Goal: Transaction & Acquisition: Purchase product/service

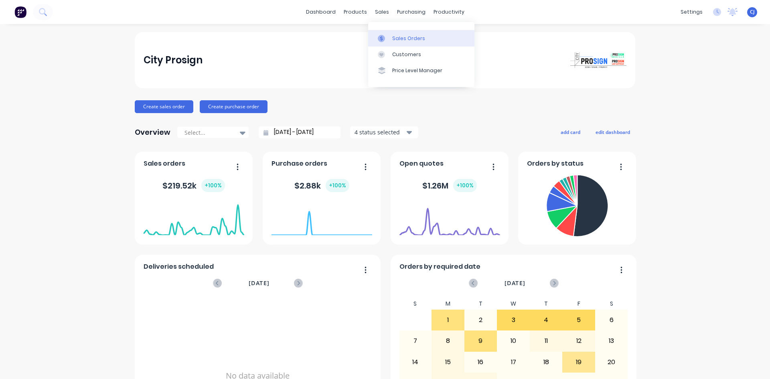
click at [389, 33] on link "Sales Orders" at bounding box center [421, 38] width 106 height 16
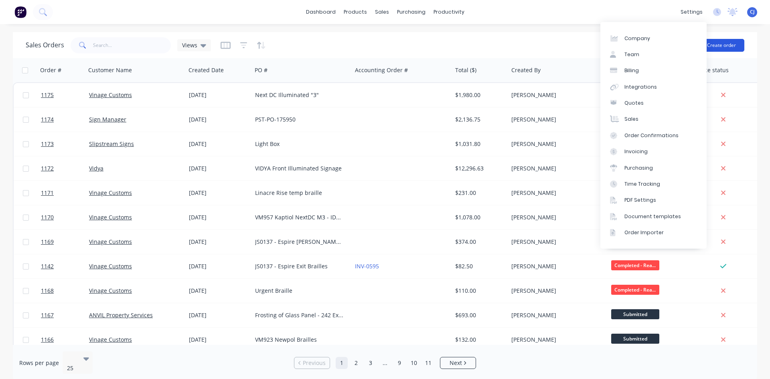
click at [724, 45] on button "Create order" at bounding box center [722, 45] width 46 height 13
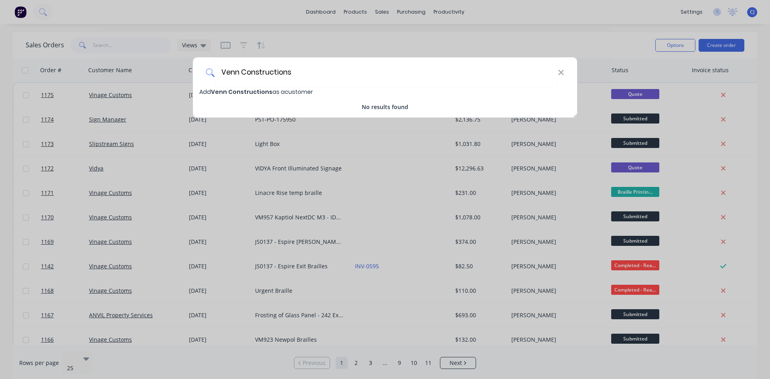
type input "Venn Constructions"
click at [279, 89] on span "Add Venn Constructions as a customer" at bounding box center [256, 92] width 114 height 8
select select "AU"
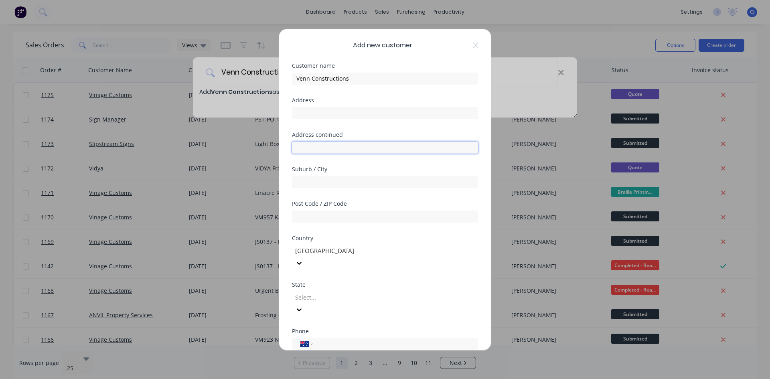
click at [321, 147] on input "text" at bounding box center [385, 148] width 186 height 12
paste input "[STREET_ADDRESS][PERSON_NAME]"
type input "[STREET_ADDRESS][PERSON_NAME]"
click at [317, 115] on input "text" at bounding box center [385, 113] width 186 height 12
paste input "[STREET_ADDRESS][PERSON_NAME]"
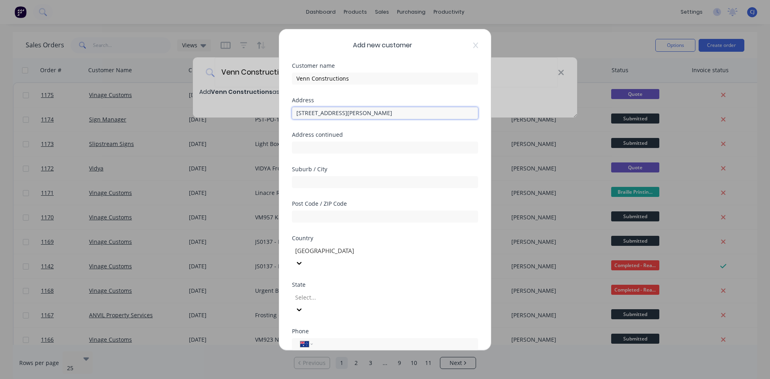
type input "[STREET_ADDRESS][PERSON_NAME]"
click at [317, 292] on div at bounding box center [352, 297] width 116 height 10
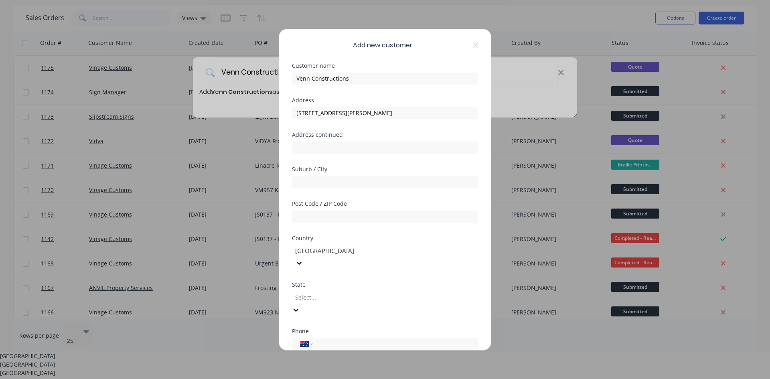
scroll to position [14, 0]
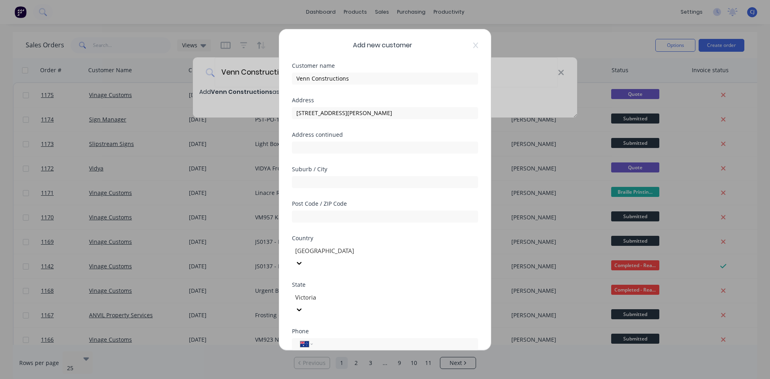
scroll to position [0, 0]
click at [328, 338] on div "International [GEOGRAPHIC_DATA] [GEOGRAPHIC_DATA] [GEOGRAPHIC_DATA] [GEOGRAPHIC…" at bounding box center [385, 344] width 186 height 12
click at [330, 339] on input "tel" at bounding box center [393, 343] width 151 height 9
paste input "[PHONE_NUMBER]"
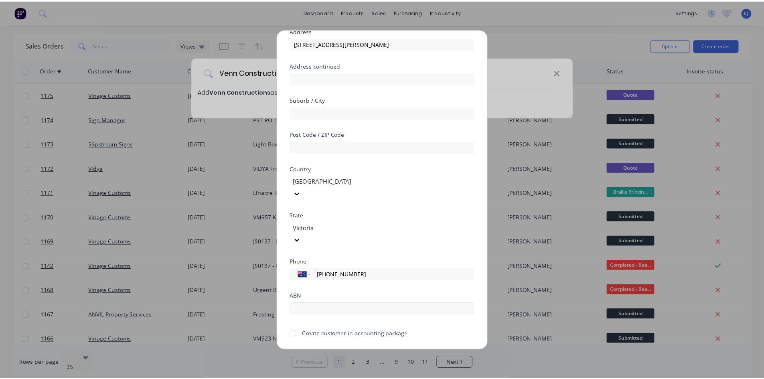
scroll to position [71, 0]
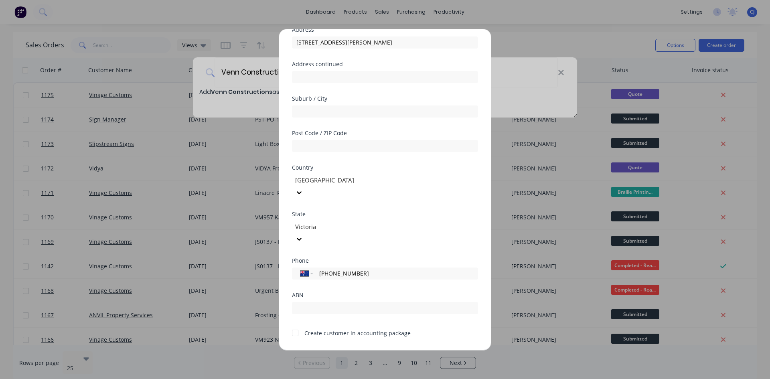
type input "[PHONE_NUMBER]"
click at [361, 350] on button "Save" at bounding box center [360, 356] width 44 height 13
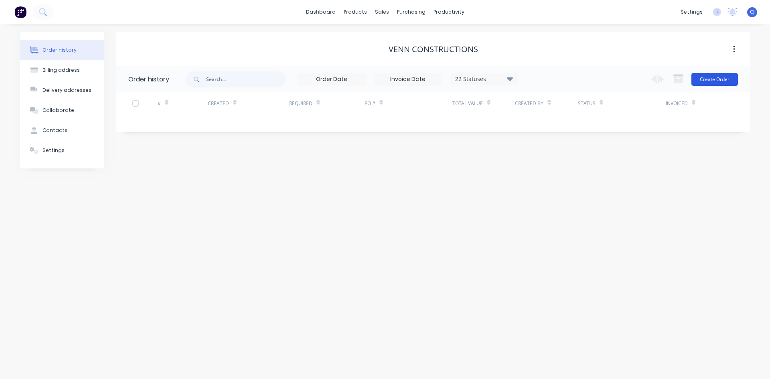
click at [718, 75] on button "Create Order" at bounding box center [715, 79] width 47 height 13
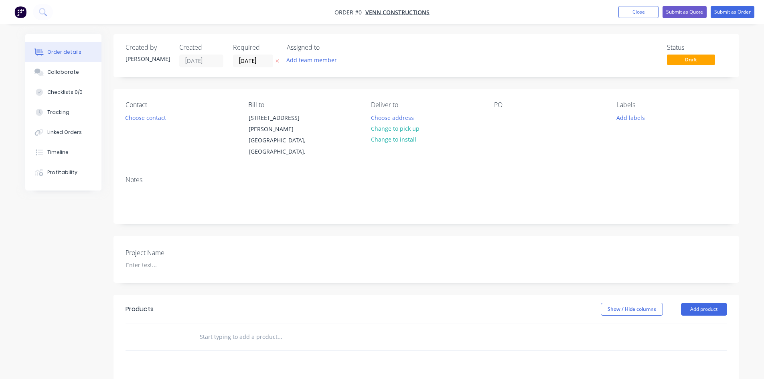
click at [255, 329] on input "text" at bounding box center [279, 337] width 160 height 16
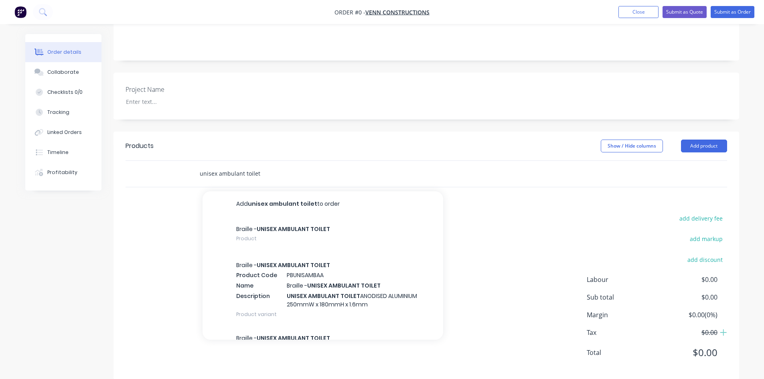
scroll to position [165, 0]
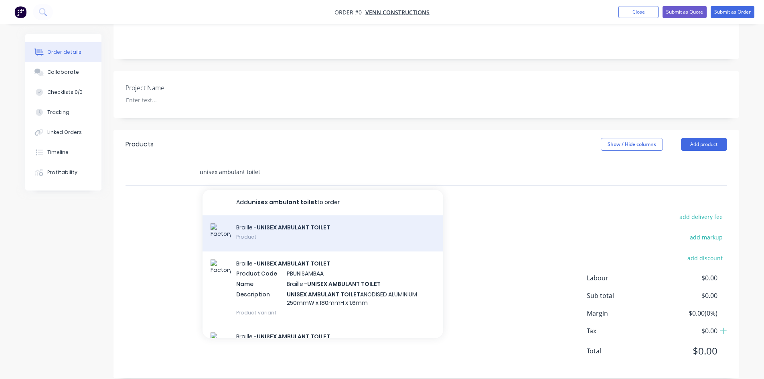
type input "unisex ambulant toilet"
click at [312, 225] on div "Braille - UNISEX AMBULANT TOILET Product" at bounding box center [323, 233] width 241 height 36
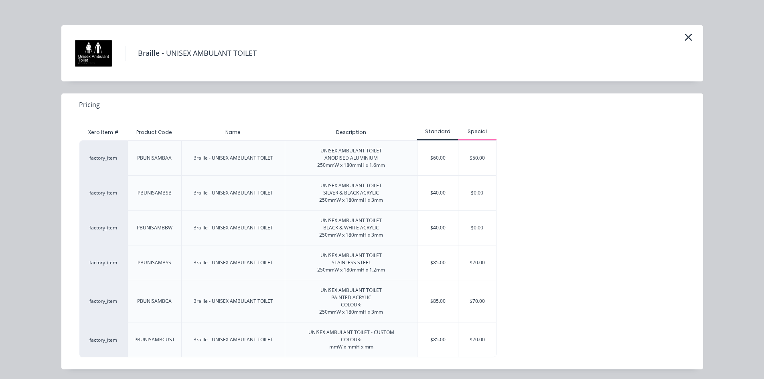
scroll to position [8, 0]
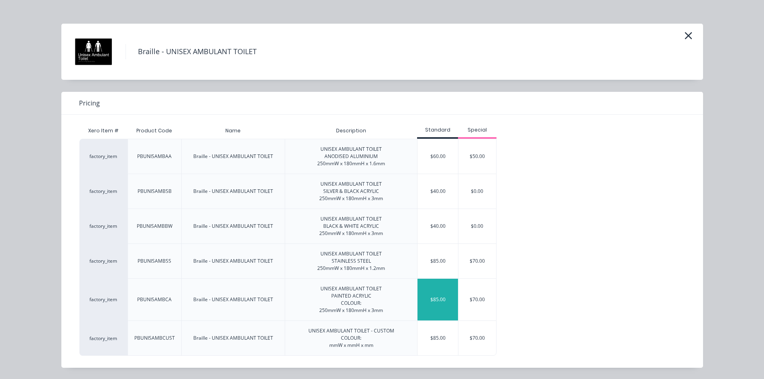
click at [428, 298] on div "$85.00" at bounding box center [438, 300] width 41 height 42
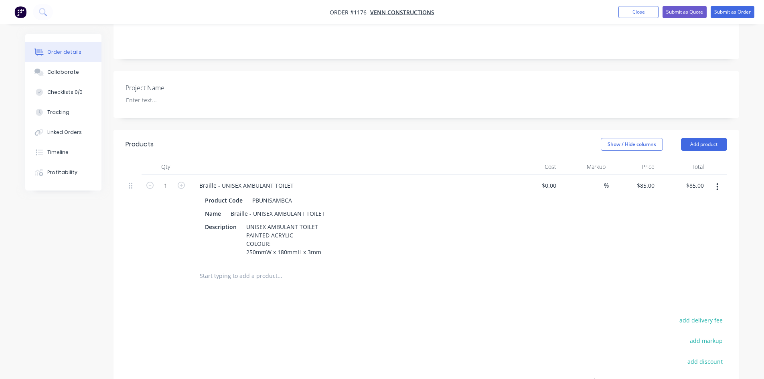
click at [251, 268] on input "text" at bounding box center [279, 276] width 160 height 16
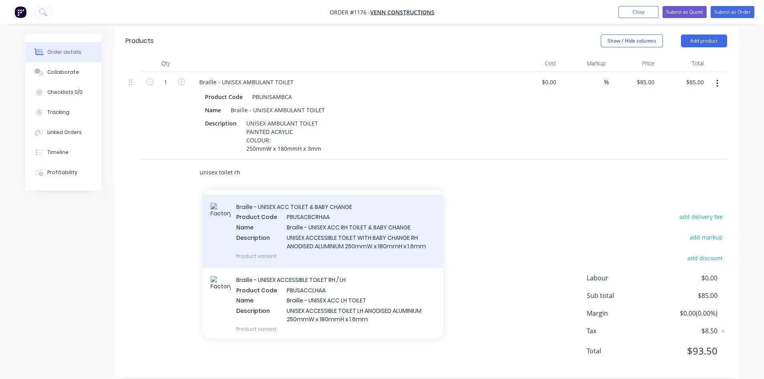
scroll to position [40, 0]
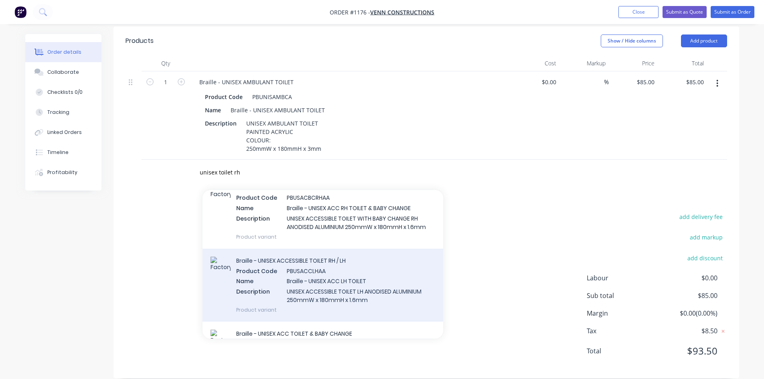
click at [280, 255] on div "Braille - UNISEX ACCESSIBLE TOILET RH / LH Product Code PBUSACCLHAA Name Braill…" at bounding box center [323, 285] width 241 height 73
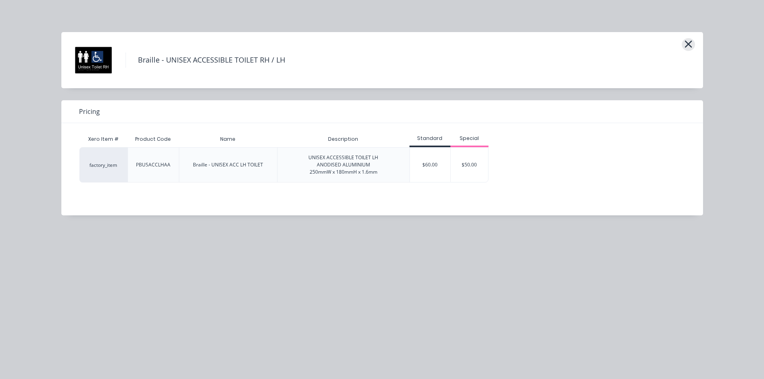
click at [690, 45] on icon "button" at bounding box center [688, 44] width 7 height 7
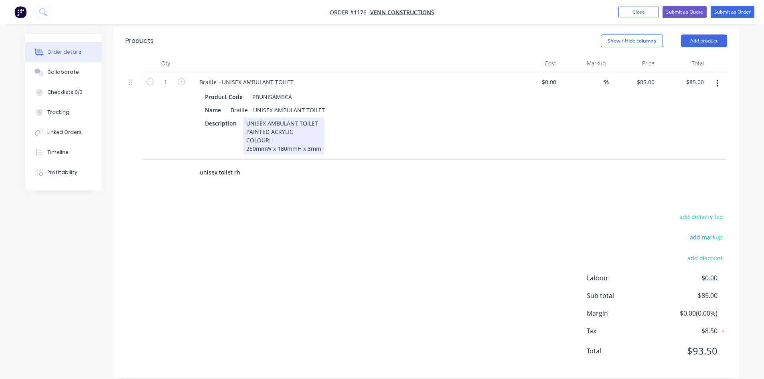
click at [277, 124] on div "UNISEX AMBULANT TOILET PAINTED ACRYLIC COLOUR: 250mmW x 180mmH x 3mm" at bounding box center [283, 136] width 81 height 37
click at [719, 76] on button "button" at bounding box center [717, 83] width 19 height 14
click at [677, 147] on div "Delete" at bounding box center [689, 153] width 62 height 12
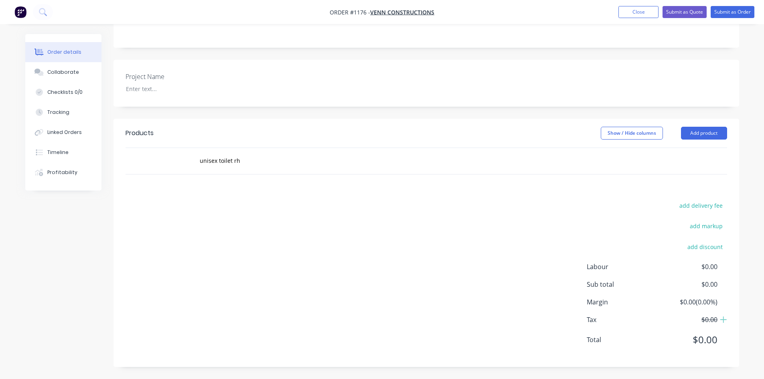
scroll to position [165, 0]
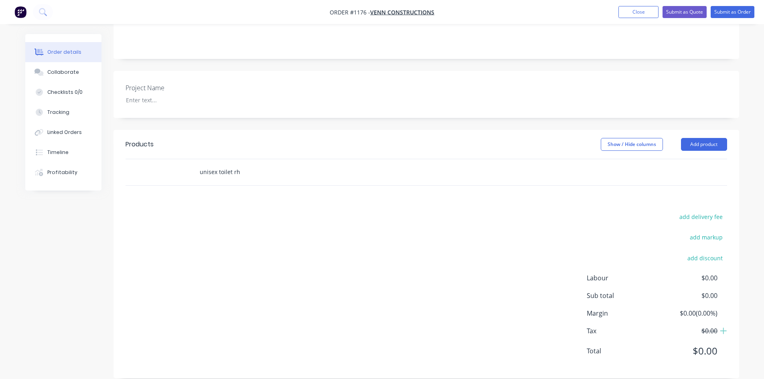
click at [223, 164] on input "unisex toilet rh" at bounding box center [279, 172] width 160 height 16
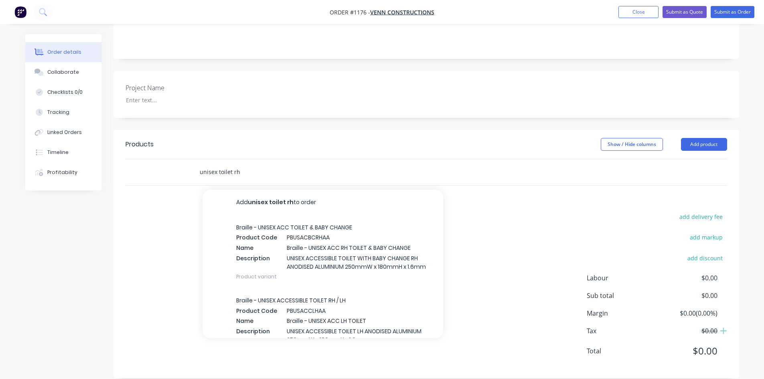
drag, startPoint x: 185, startPoint y: 161, endPoint x: 177, endPoint y: 161, distance: 8.0
click at [177, 161] on div "unisex toilet rh Add unisex toilet rh to order Braille - UNISEX ACC TOILET & BA…" at bounding box center [427, 172] width 602 height 26
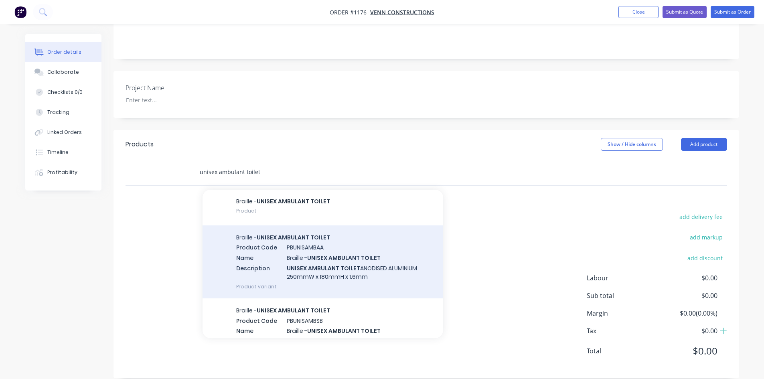
scroll to position [40, 0]
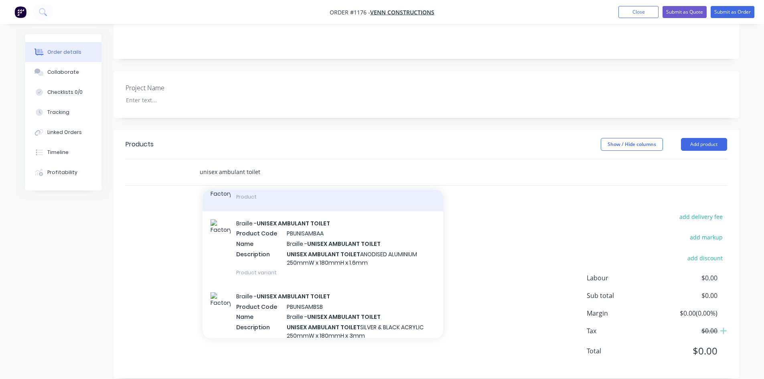
type input "unisex ambulant toilet"
click at [313, 192] on div "Braille - UNISEX AMBULANT TOILET Product" at bounding box center [323, 193] width 241 height 36
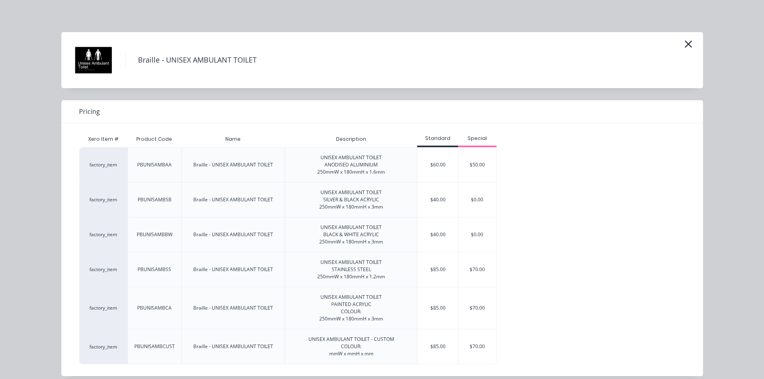
scroll to position [8, 0]
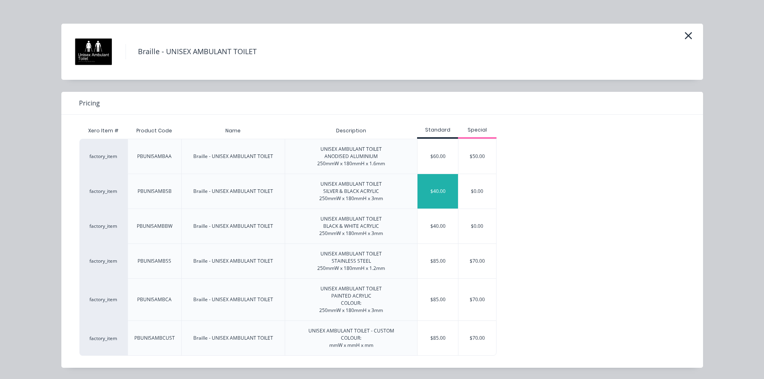
click at [430, 192] on div "$40.00" at bounding box center [438, 191] width 41 height 34
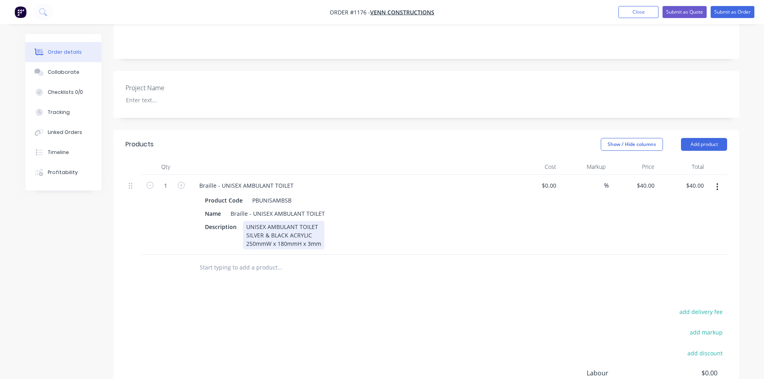
click at [285, 221] on div "UNISEX AMBULANT TOILET SILVER & BLACK ACRYLIC 250mmW x 180mmH x 3mm" at bounding box center [283, 235] width 81 height 28
drag, startPoint x: 244, startPoint y: 222, endPoint x: 285, endPoint y: 223, distance: 40.9
click at [286, 223] on div "UNISEX AMBULANT TOILET SILVER & BLACK ACRYLIC 250mmW x 180mmH x 3mm" at bounding box center [283, 235] width 81 height 28
click at [253, 225] on div "UNISEX AMBULANT TOILET SILVER & BLACK ACRYLIC 250mmW x 180mmH x 3mm" at bounding box center [283, 235] width 81 height 28
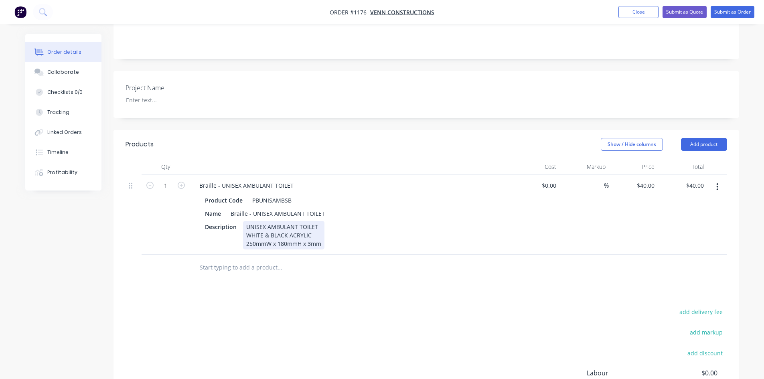
click at [275, 223] on div "UNISEX AMBULANT TOILET WHITE & BLACK ACRYLIC 250mmW x 180mmH x 3mm" at bounding box center [283, 235] width 81 height 28
click at [294, 268] on div at bounding box center [334, 268] width 289 height 26
click at [237, 260] on input "text" at bounding box center [279, 268] width 160 height 16
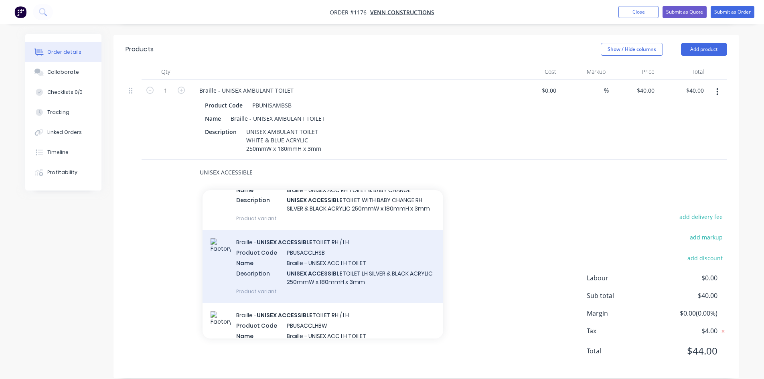
scroll to position [281, 0]
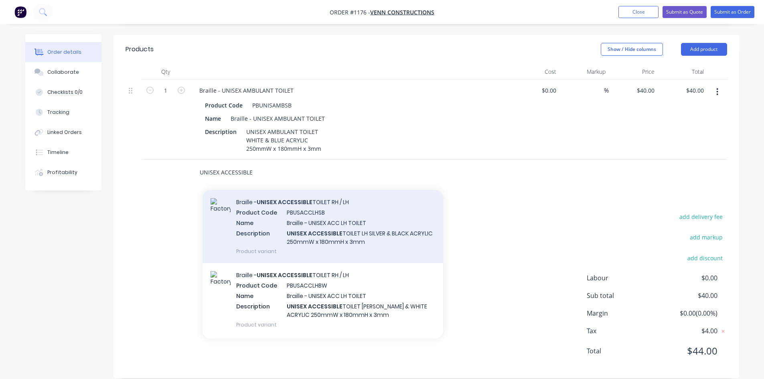
type input "UNISEX ACCESSIBLE"
click at [337, 241] on div "Braille - UNISEX ACCESSIBLE TOILET RH / LH Product Code PBUSACCLHSB Name Braill…" at bounding box center [323, 226] width 241 height 73
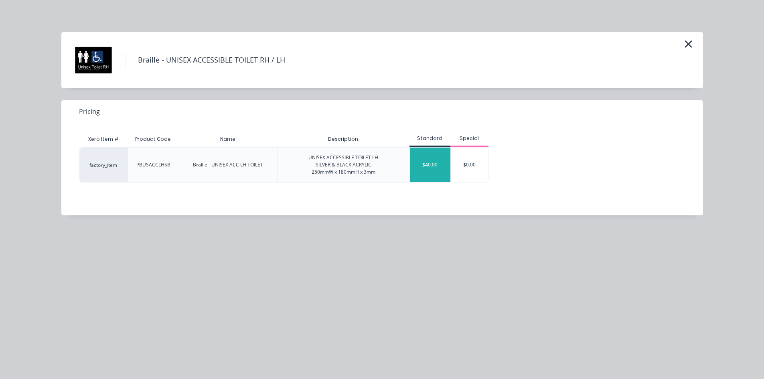
click at [418, 160] on div "$40.00" at bounding box center [430, 165] width 41 height 34
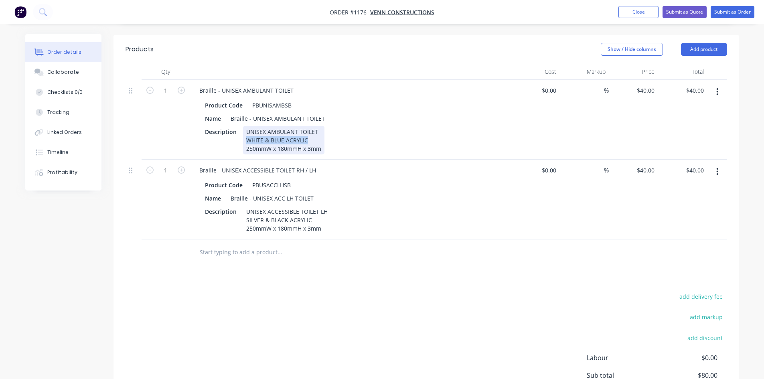
drag, startPoint x: 246, startPoint y: 130, endPoint x: 314, endPoint y: 126, distance: 67.5
click at [314, 126] on div "UNISEX AMBULANT TOILET WHITE & BLUE ACRYLIC 250mmW x 180mmH x 3mm" at bounding box center [283, 140] width 81 height 28
copy div "WHITE & BLUE ACRYLIC"
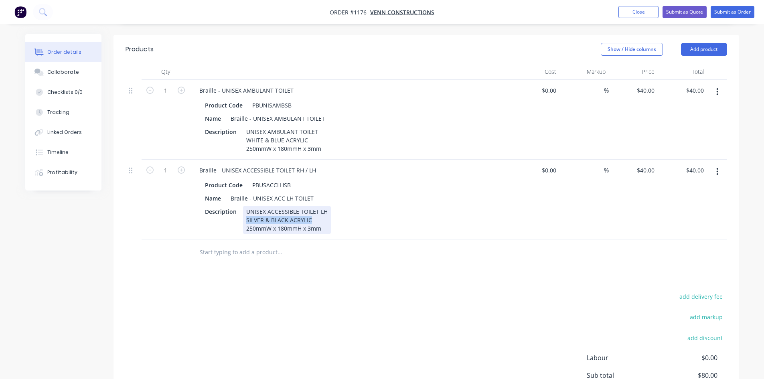
drag, startPoint x: 244, startPoint y: 209, endPoint x: 313, endPoint y: 208, distance: 69.0
click at [313, 208] on div "UNISEX ACCESSIBLE TOILET LH SILVER & BLACK ACRYLIC 250mmW x 180mmH x 3mm" at bounding box center [287, 220] width 88 height 28
paste div
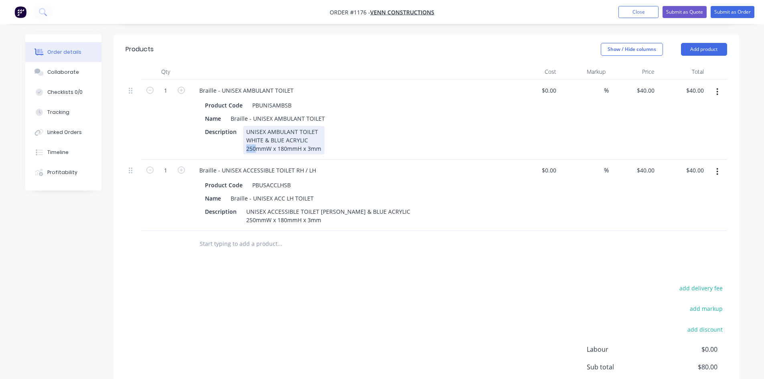
drag, startPoint x: 256, startPoint y: 138, endPoint x: 239, endPoint y: 138, distance: 16.9
click at [239, 138] on div "Description UNISEX AMBULANT TOILET WHITE & BLUE ACRYLIC 250mmW x 180mmH x 3mm" at bounding box center [349, 140] width 294 height 28
click at [283, 136] on div "UNISEX AMBULANT TOILET WHITE & BLUE ACRYLIC 230mmW x 180mmH x 3mm" at bounding box center [283, 140] width 81 height 28
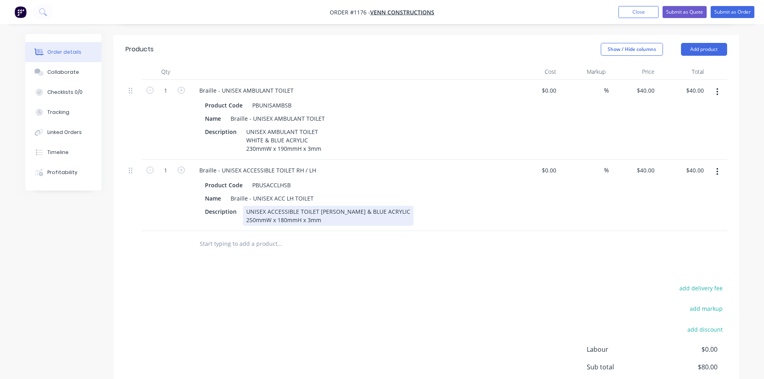
click at [251, 215] on div "UNISEX ACCESSIBLE TOILET [PERSON_NAME] & BLUE ACRYLIC 250mmW x 180mmH x 3mm" at bounding box center [328, 216] width 170 height 20
click at [284, 217] on div "UNISEX ACCESSIBLE TOILET [PERSON_NAME] & BLUE ACRYLIC 270mmW x 180mmH x 3mm" at bounding box center [328, 216] width 170 height 20
click at [227, 241] on input "text" at bounding box center [279, 244] width 160 height 16
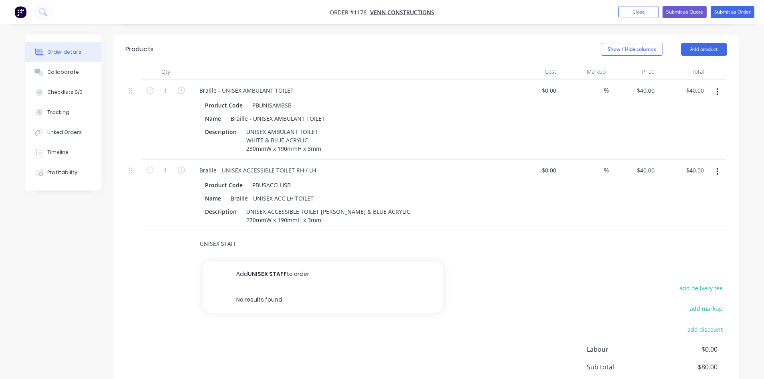
click at [232, 242] on input "UNISEX STAFF" at bounding box center [279, 244] width 160 height 16
drag, startPoint x: 248, startPoint y: 239, endPoint x: 197, endPoint y: 236, distance: 50.6
click at [197, 236] on div "UNISEX SHOWER Add UNISEX SHOWER to order No results found" at bounding box center [313, 244] width 241 height 16
type input "U"
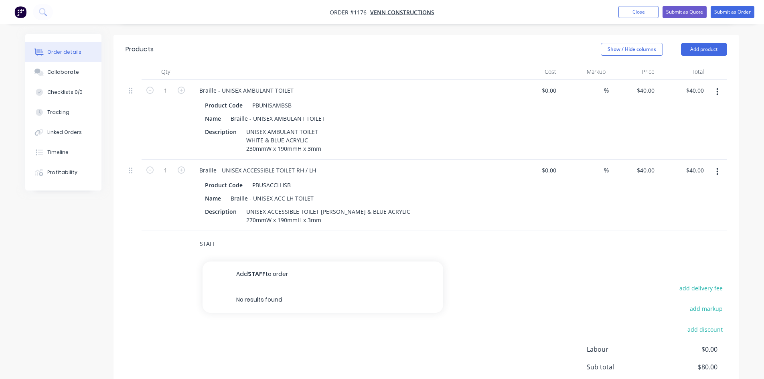
click at [202, 242] on input "STAFF" at bounding box center [279, 244] width 160 height 16
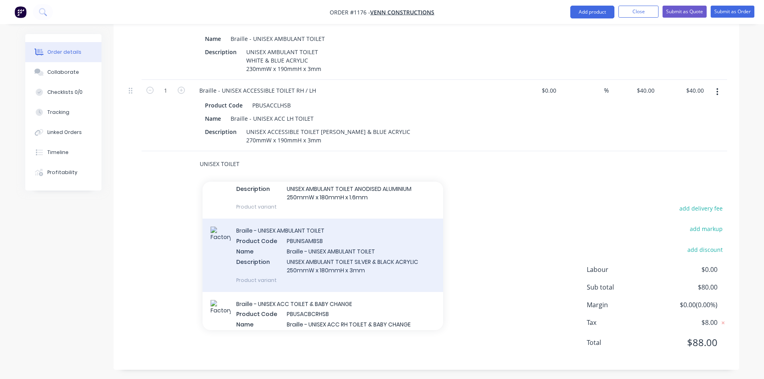
type input "UNISEX TOILET"
drag, startPoint x: 316, startPoint y: 254, endPoint x: 399, endPoint y: 251, distance: 83.1
click at [399, 251] on div "Braille - UNISEX AMBULANT TOILET Product Code PBUNISAMBSB Name Braille - UNISEX…" at bounding box center [323, 255] width 241 height 73
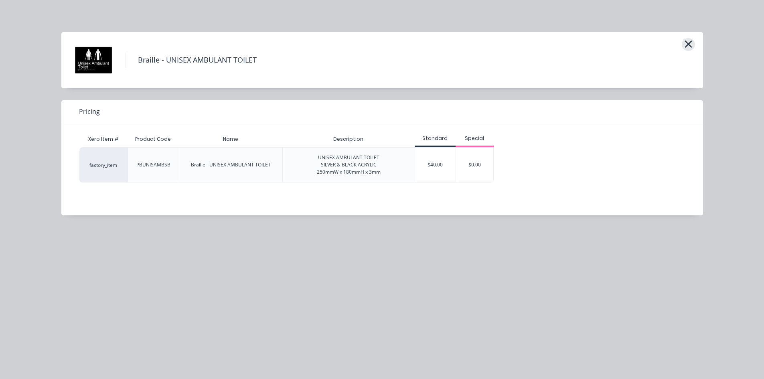
click at [690, 40] on icon "button" at bounding box center [688, 44] width 8 height 11
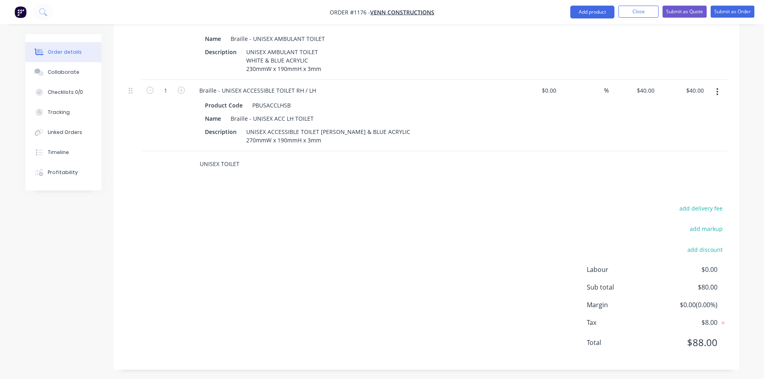
click at [256, 163] on input "UNISEX TOILET" at bounding box center [279, 164] width 160 height 16
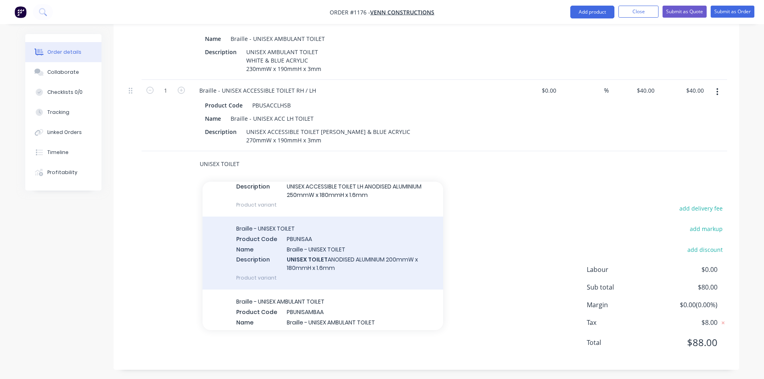
scroll to position [160, 0]
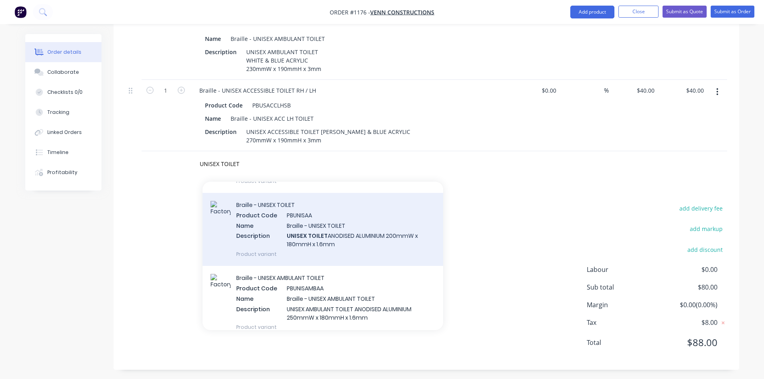
click at [292, 235] on div "Braille - UNISEX TOILET Product Code PBUNISAA Name Braille - UNISEX TOILET Desc…" at bounding box center [323, 229] width 241 height 73
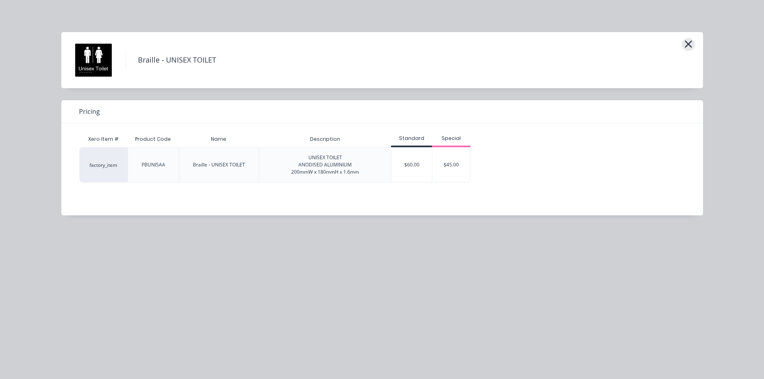
click at [685, 42] on icon "button" at bounding box center [688, 44] width 8 height 11
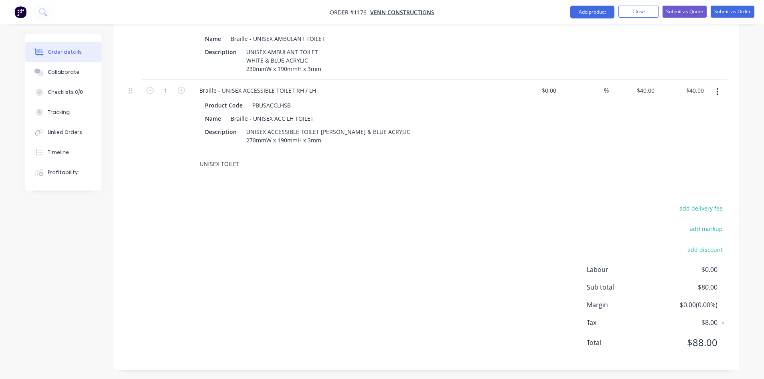
click at [246, 156] on input "UNISEX TOILET" at bounding box center [279, 164] width 160 height 16
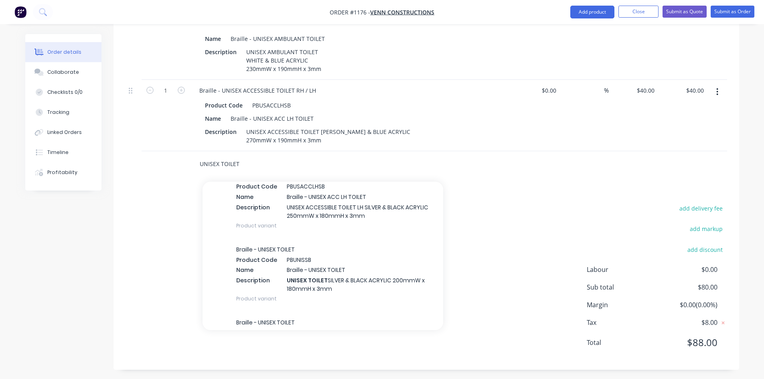
scroll to position [521, 0]
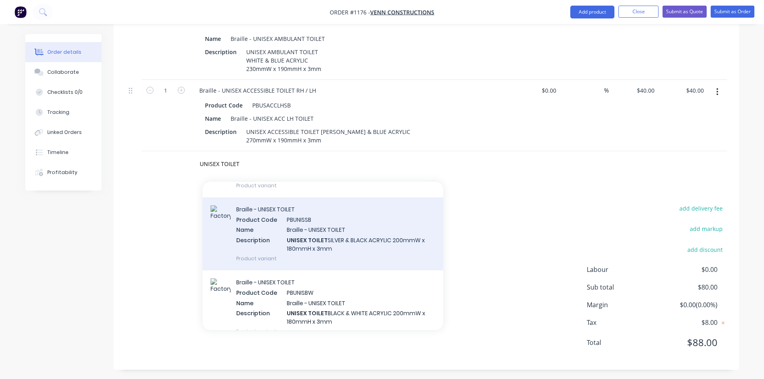
click at [272, 256] on div "Braille - UNISEX TOILET Product Code PBUNISSB Name Braille - UNISEX TOILET Desc…" at bounding box center [323, 233] width 241 height 73
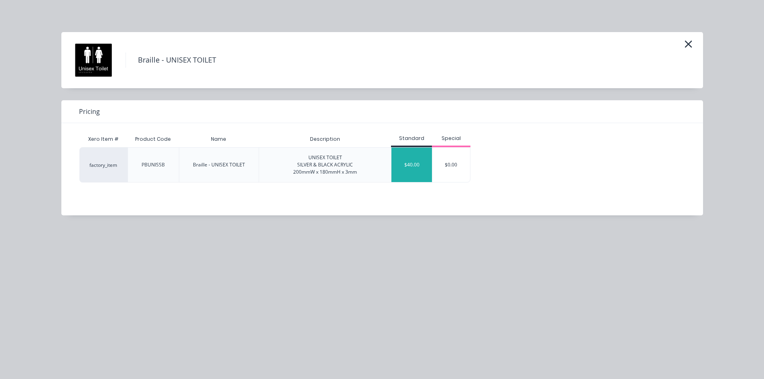
click at [421, 169] on div "$40.00" at bounding box center [411, 165] width 41 height 34
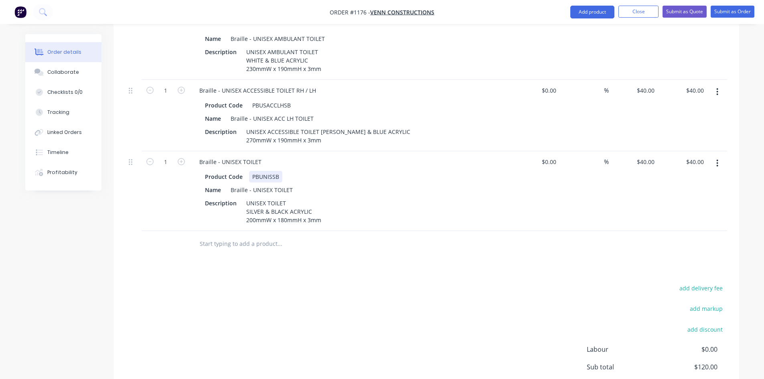
click at [268, 174] on div "PBUNISSB" at bounding box center [265, 177] width 33 height 12
click at [273, 185] on div "Braille - UNISEX TOILET" at bounding box center [261, 190] width 69 height 12
click at [252, 187] on div "Braille - UNISEX TOILET" at bounding box center [261, 190] width 69 height 12
click at [219, 160] on div "Braille - UNISEX TOILET" at bounding box center [230, 162] width 75 height 12
click at [278, 156] on div "Braille - STAFF UNISEX TOILET" at bounding box center [239, 162] width 92 height 12
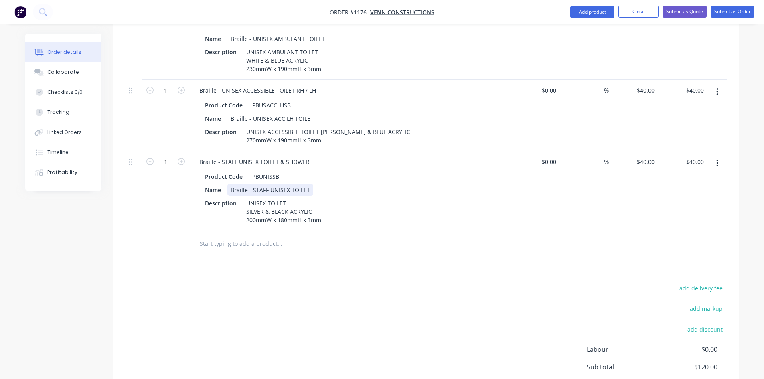
click at [310, 188] on div "Name Braille - STAFF UNISEX TOILET" at bounding box center [349, 190] width 294 height 12
click at [308, 188] on div "Braille - STAFF UNISEX TOILET" at bounding box center [270, 190] width 86 height 12
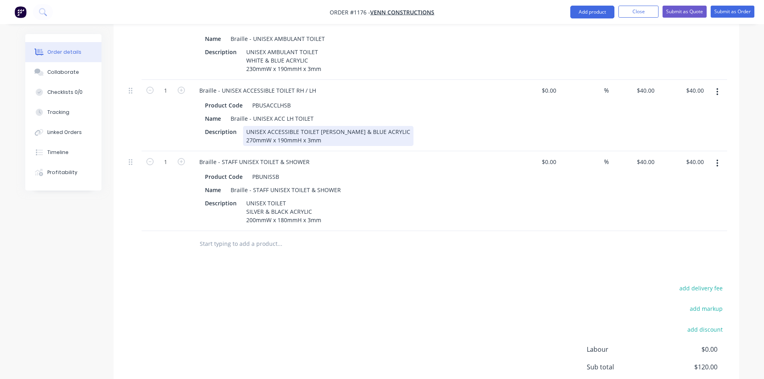
click at [264, 132] on div "UNISEX ACCESSIBLE TOILET [PERSON_NAME] & BLUE ACRYLIC 270mmW x 190mmH x 3mm" at bounding box center [328, 136] width 170 height 20
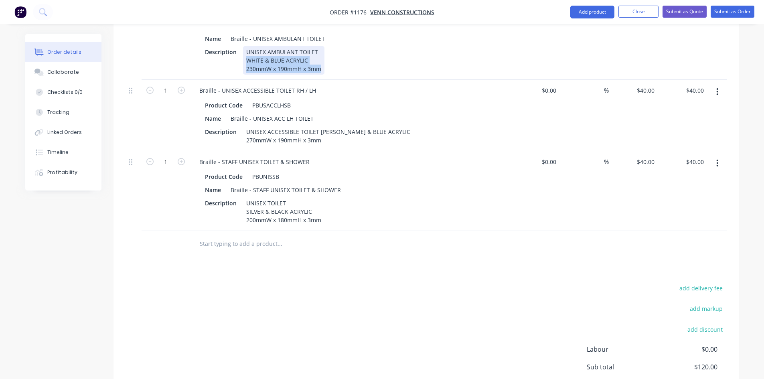
drag, startPoint x: 249, startPoint y: 47, endPoint x: 322, endPoint y: 57, distance: 73.7
click at [322, 57] on div "UNISEX AMBULANT TOILET WHITE & BLUE ACRYLIC 230mmW x 190mmH x 3mm" at bounding box center [283, 60] width 81 height 28
copy div "WHITE & BLUE ACRYLIC 230mmW x 190mmH x 3mm"
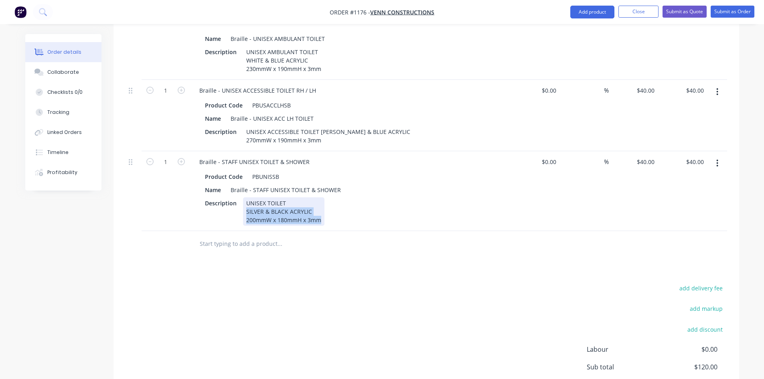
drag, startPoint x: 249, startPoint y: 207, endPoint x: 329, endPoint y: 221, distance: 81.1
click at [329, 221] on div "Description UNISEX TOILET SILVER & BLACK ACRYLIC 200mmW x 180mmH x 3mm" at bounding box center [349, 211] width 294 height 28
paste div
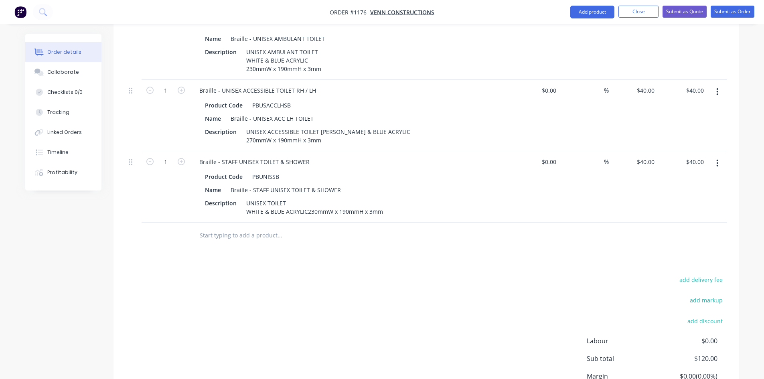
click at [333, 252] on div "Products Show / Hide columns Add product Qty Cost Markup Price Total 1 Braille …" at bounding box center [427, 198] width 626 height 486
click at [308, 204] on div "UNISEX TOILET WHITE & BLUE ACRYLIC230mmW x 190mmH x 3mm" at bounding box center [314, 207] width 143 height 20
click at [308, 206] on div "UNISEX TOILET WHITE & BLUE ACRYLIC230mmW x 190mmH x 3mm" at bounding box center [314, 207] width 143 height 20
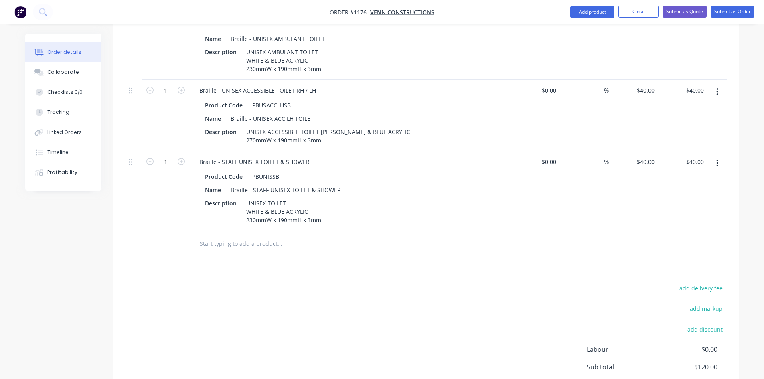
click at [316, 245] on input "text" at bounding box center [279, 244] width 160 height 16
click at [553, 159] on input at bounding box center [550, 162] width 18 height 12
type input "$0.00"
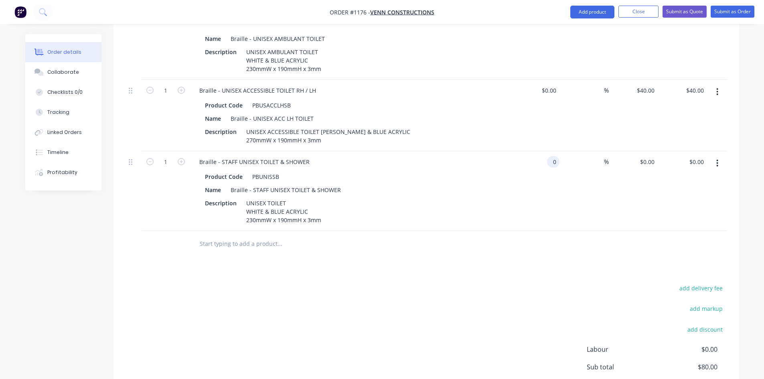
type input "$0.00"
click at [417, 271] on div "Products Show / Hide columns Add product Qty Cost Markup Price Total 1 Braille …" at bounding box center [427, 202] width 626 height 495
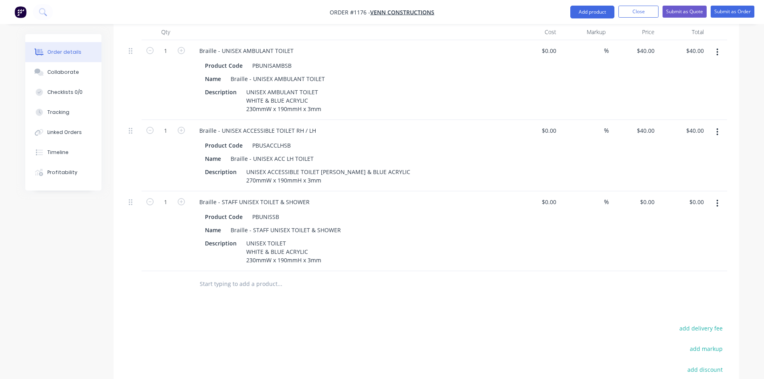
scroll to position [260, 0]
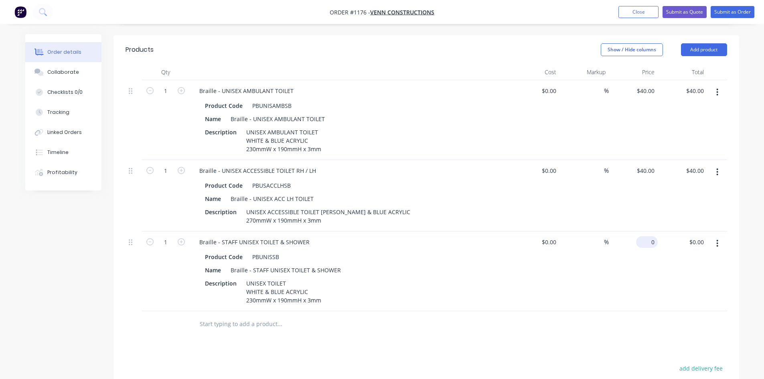
click at [652, 241] on input "0" at bounding box center [648, 242] width 18 height 12
type input "$40.00"
click at [673, 231] on div "$40.00 $0.00" at bounding box center [682, 271] width 49 height 80
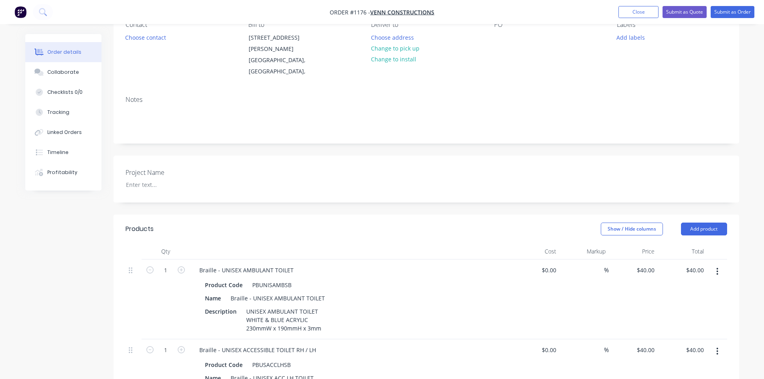
scroll to position [0, 0]
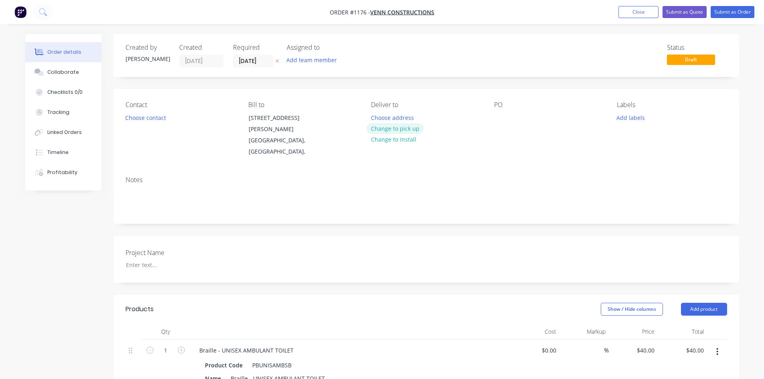
click at [412, 131] on button "Change to pick up" at bounding box center [395, 128] width 57 height 11
click at [498, 120] on div at bounding box center [500, 118] width 13 height 12
paste div
click at [511, 118] on div "Braile signage | Venn Constructions" at bounding box center [544, 122] width 100 height 20
click at [536, 146] on div "PO Braille signage | Venn Constructions" at bounding box center [549, 129] width 110 height 57
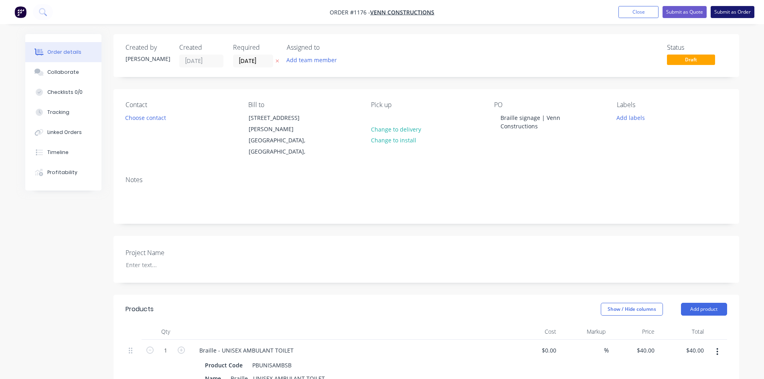
click at [739, 15] on button "Submit as Order" at bounding box center [733, 12] width 44 height 12
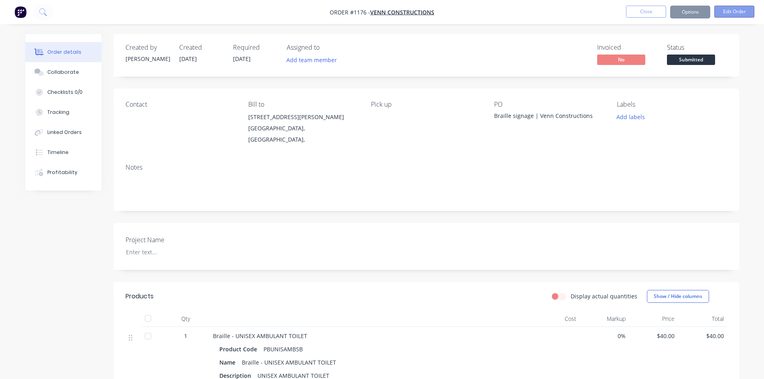
click at [736, 12] on button "Edit Order" at bounding box center [734, 12] width 40 height 12
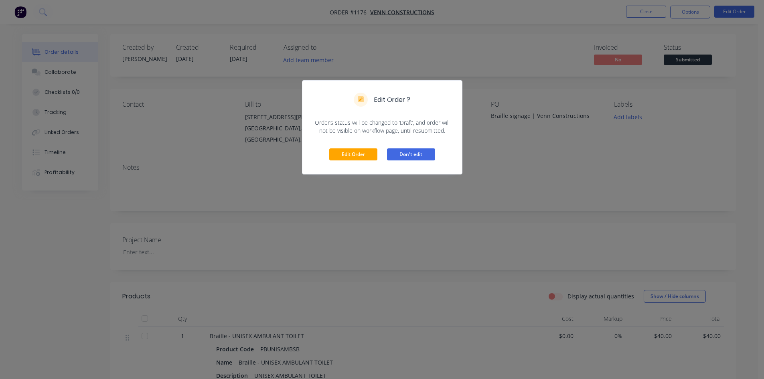
click at [403, 156] on button "Don't edit" at bounding box center [411, 154] width 48 height 12
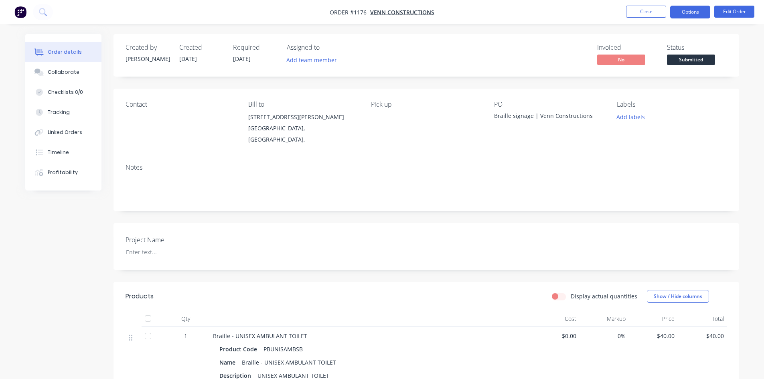
click at [692, 10] on button "Options" at bounding box center [690, 12] width 40 height 13
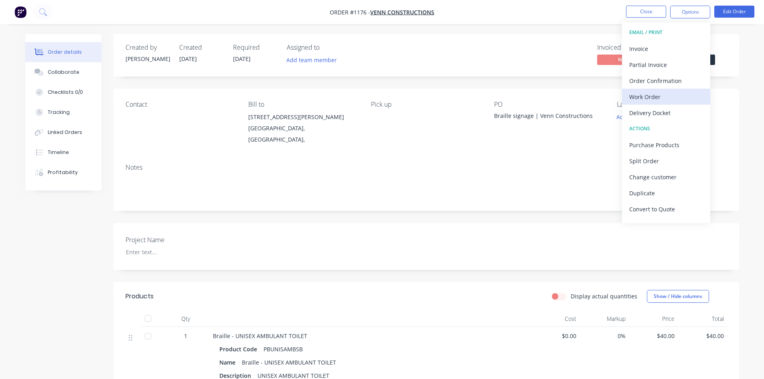
click at [665, 96] on div "Work Order" at bounding box center [666, 97] width 74 height 12
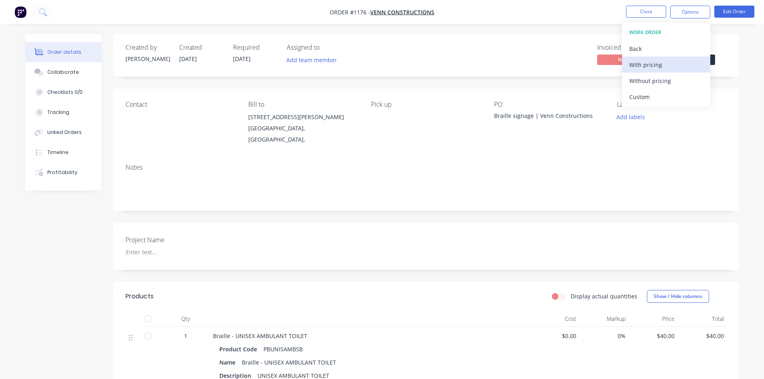
click at [665, 67] on div "With pricing" at bounding box center [666, 65] width 74 height 12
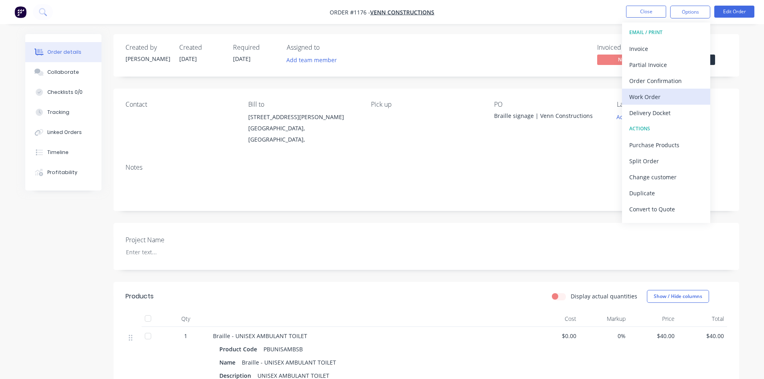
click at [653, 101] on div "Work Order" at bounding box center [666, 97] width 74 height 12
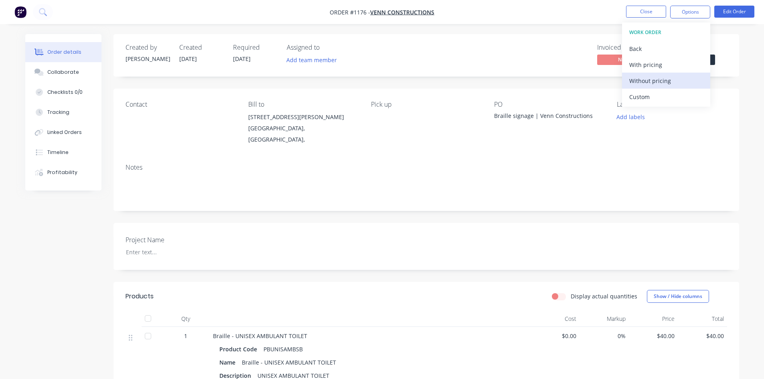
click at [660, 81] on div "Without pricing" at bounding box center [666, 81] width 74 height 12
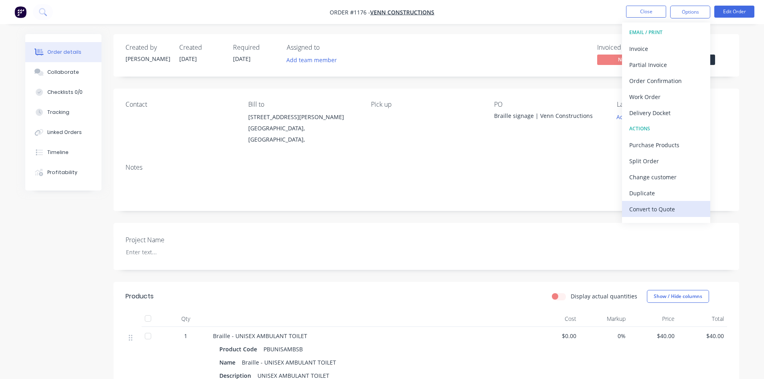
click at [651, 209] on div "Convert to Quote" at bounding box center [666, 209] width 74 height 12
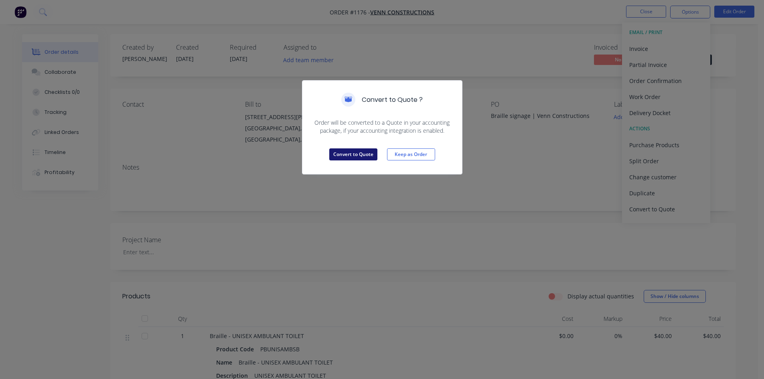
click at [361, 152] on button "Convert to Quote" at bounding box center [353, 154] width 48 height 12
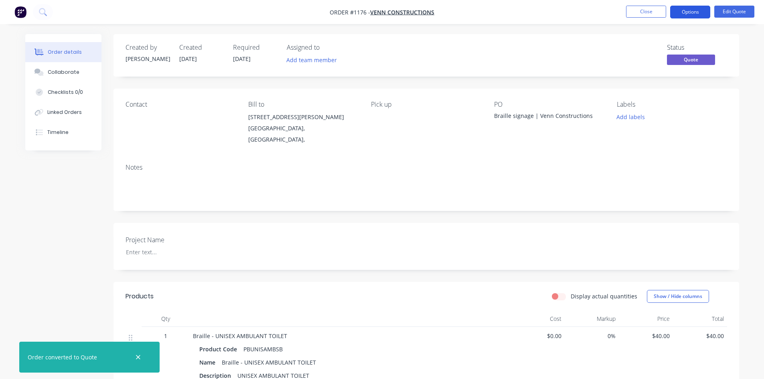
click at [692, 13] on button "Options" at bounding box center [690, 12] width 40 height 13
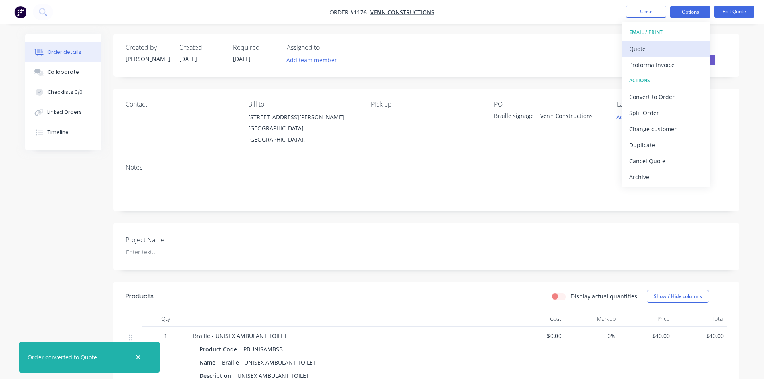
click at [657, 51] on div "Quote" at bounding box center [666, 49] width 74 height 12
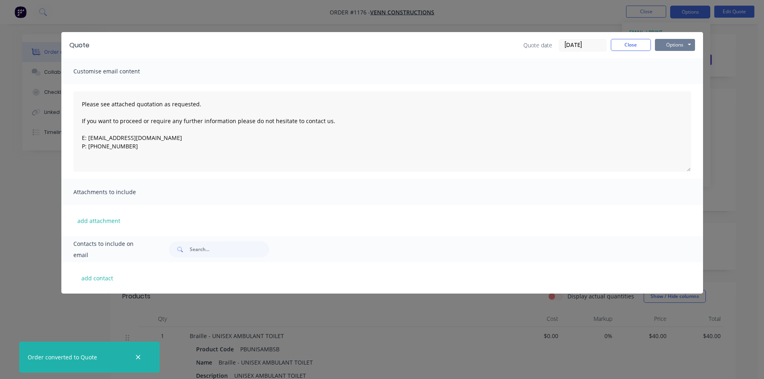
click at [669, 49] on button "Options" at bounding box center [675, 45] width 40 height 12
click at [671, 70] on button "Print" at bounding box center [680, 72] width 51 height 13
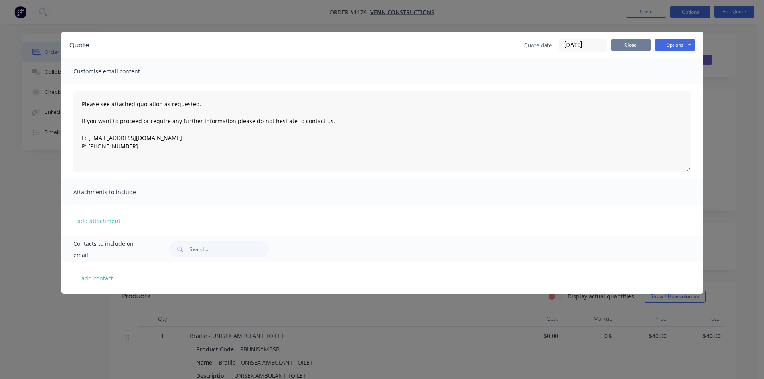
drag, startPoint x: 625, startPoint y: 49, endPoint x: 629, endPoint y: 38, distance: 12.6
click at [625, 49] on button "Close" at bounding box center [631, 45] width 40 height 12
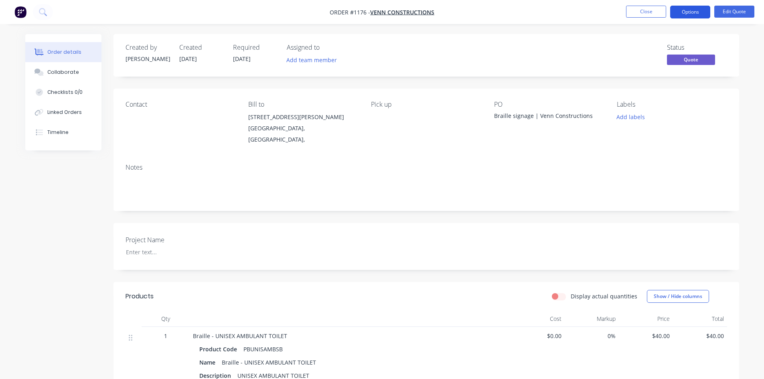
click at [677, 14] on button "Options" at bounding box center [690, 12] width 40 height 13
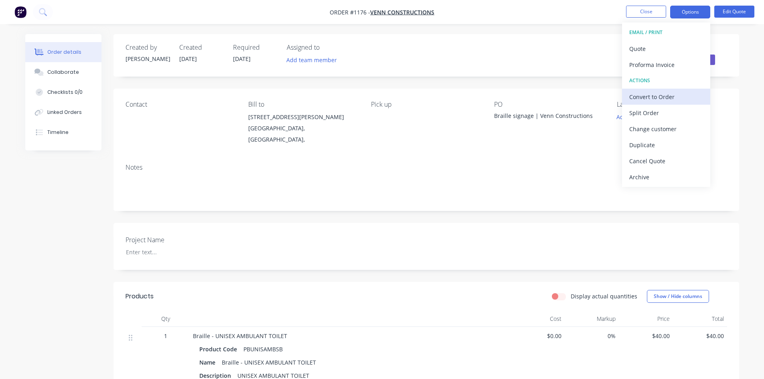
click at [661, 95] on div "Convert to Order" at bounding box center [666, 97] width 74 height 12
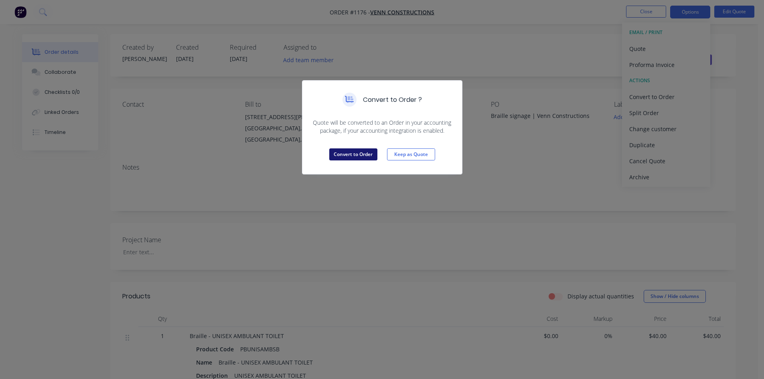
click at [340, 151] on button "Convert to Order" at bounding box center [353, 154] width 48 height 12
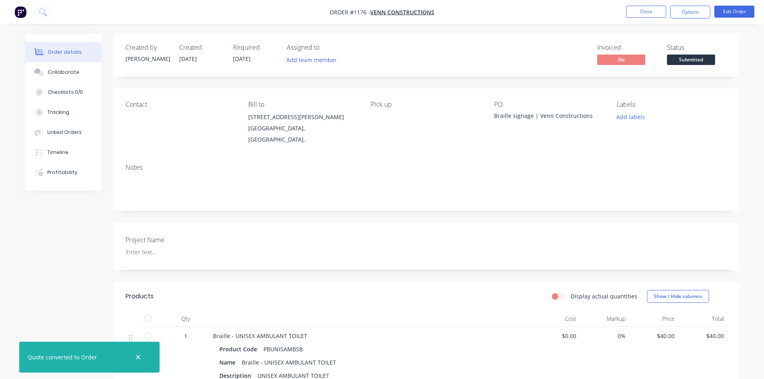
click at [684, 61] on span "Submitted" at bounding box center [691, 60] width 48 height 10
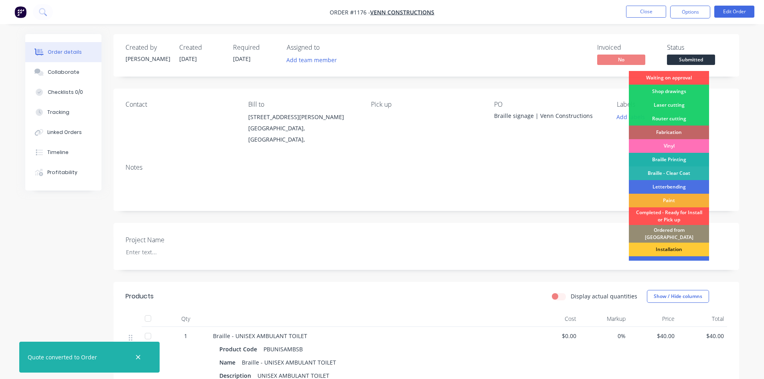
click at [682, 158] on div "Braille Printing" at bounding box center [669, 160] width 80 height 14
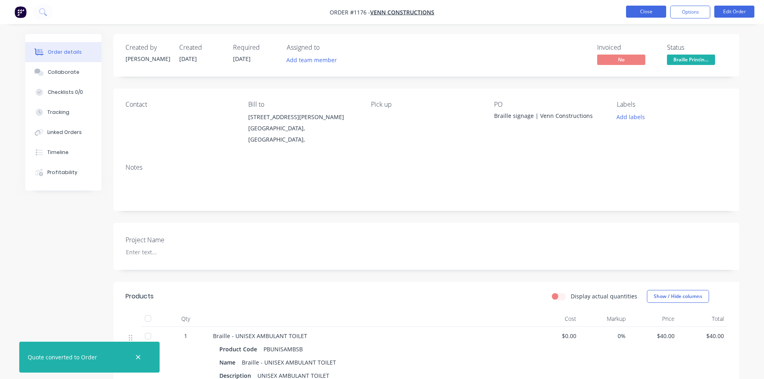
click at [644, 13] on button "Close" at bounding box center [646, 12] width 40 height 12
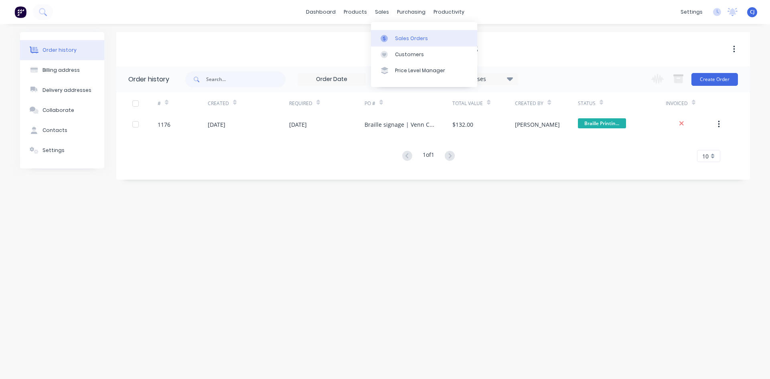
click at [393, 38] on link "Sales Orders" at bounding box center [424, 38] width 106 height 16
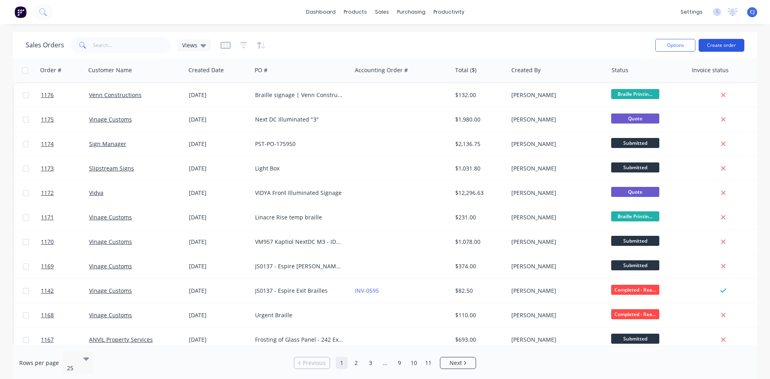
click at [714, 41] on button "Create order" at bounding box center [722, 45] width 46 height 13
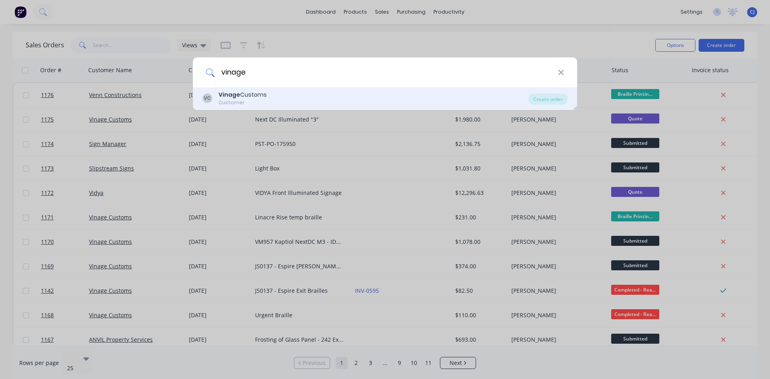
type input "vinage"
click at [229, 98] on b "Vinage" at bounding box center [230, 95] width 22 height 8
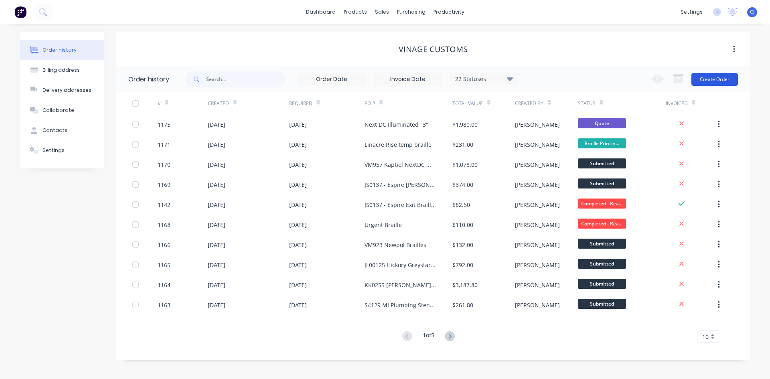
click at [709, 74] on button "Create Order" at bounding box center [715, 79] width 47 height 13
click at [725, 80] on button "Create Order" at bounding box center [715, 79] width 47 height 13
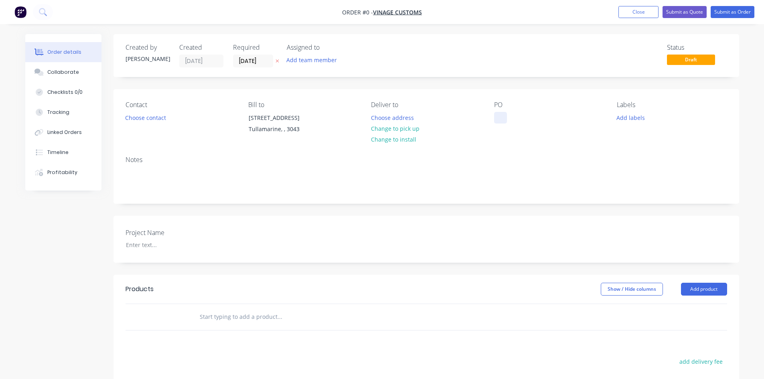
click at [501, 119] on div at bounding box center [500, 118] width 13 height 12
paste div
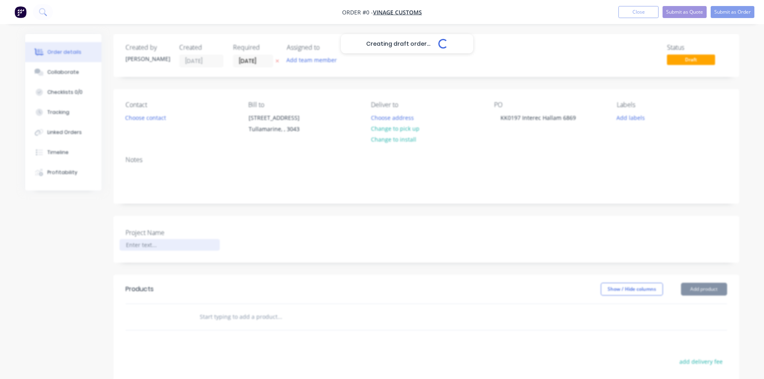
click at [164, 245] on div "Creating draft order... Loading... Order details Collaborate Checklists 0/0 Tra…" at bounding box center [382, 284] width 730 height 501
paste div
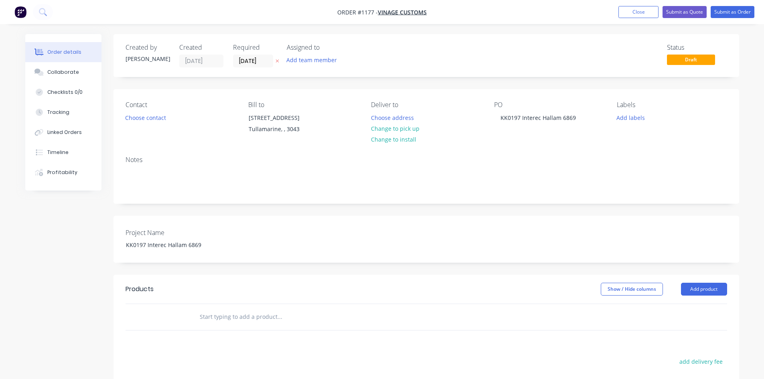
click at [171, 227] on div "Project Name KK0197 Interec Hallam 6869" at bounding box center [427, 239] width 626 height 47
click at [151, 120] on button "Choose contact" at bounding box center [145, 117] width 49 height 11
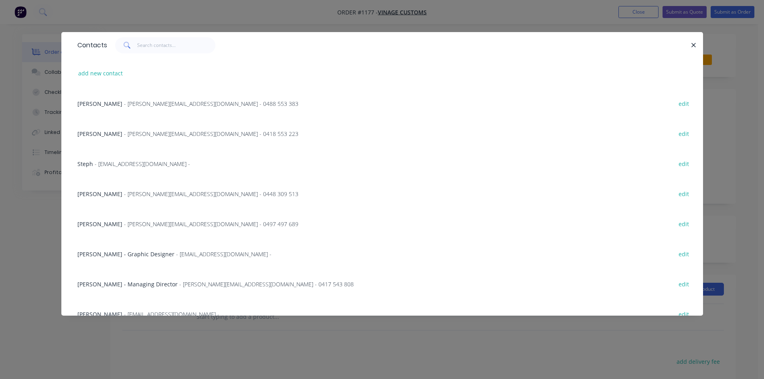
click at [126, 256] on span "[PERSON_NAME] - Graphic Designer" at bounding box center [125, 254] width 97 height 8
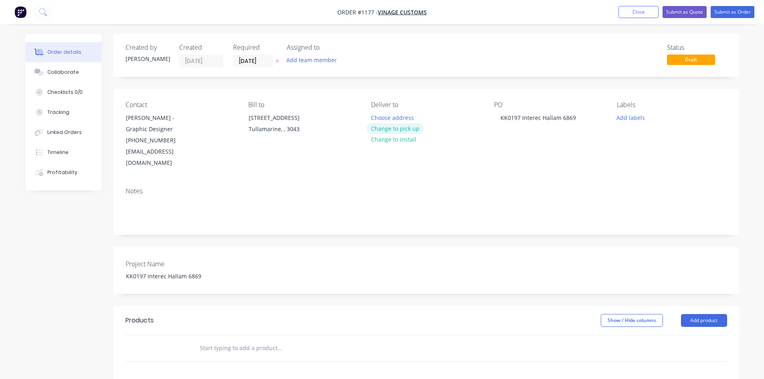
click at [400, 130] on button "Change to pick up" at bounding box center [395, 128] width 57 height 11
click at [215, 340] on input "text" at bounding box center [279, 348] width 160 height 16
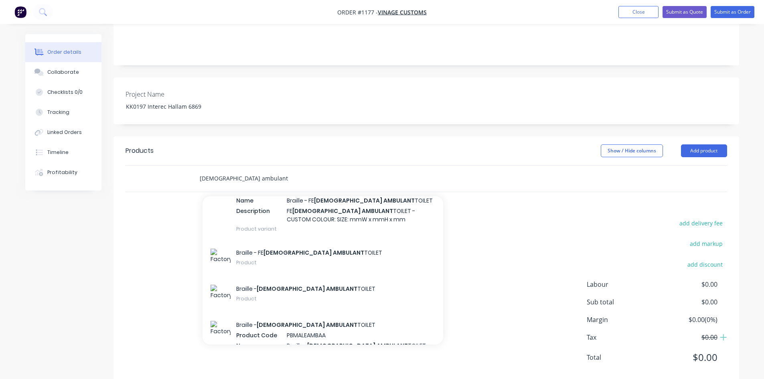
scroll to position [176, 0]
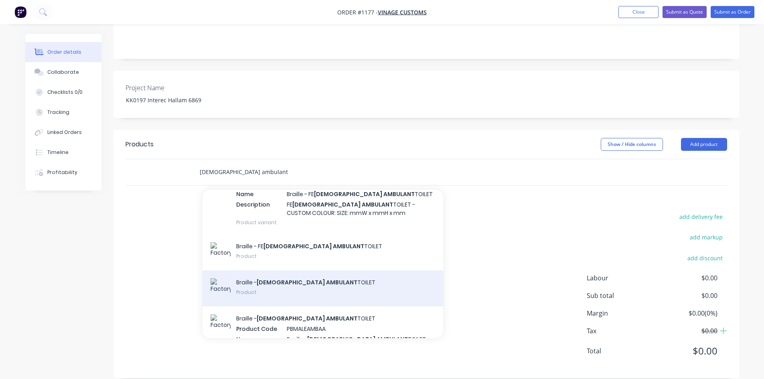
type input "[DEMOGRAPHIC_DATA] ambulant"
click at [280, 270] on div "Braille - [DEMOGRAPHIC_DATA] AMBULANT TOILET Product" at bounding box center [323, 288] width 241 height 36
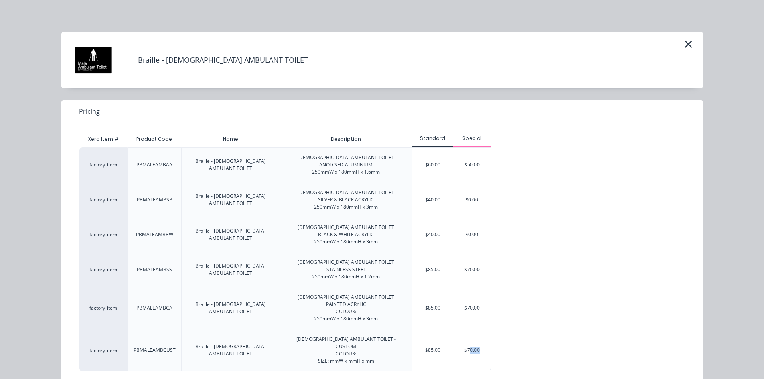
drag, startPoint x: 467, startPoint y: 351, endPoint x: 502, endPoint y: 345, distance: 36.0
click at [502, 345] on div "factory_item PBMALEAMBAA Braille - [DEMOGRAPHIC_DATA] AMBULANT TOILET [DEMOGRAP…" at bounding box center [376, 259] width 594 height 224
click at [459, 308] on div "$70.00" at bounding box center [472, 308] width 38 height 42
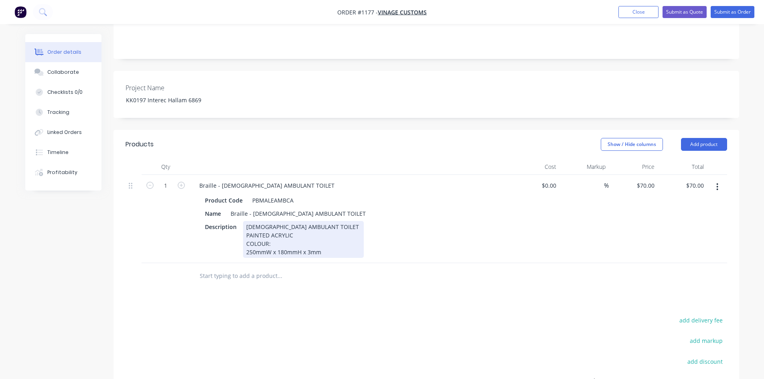
click at [277, 221] on div "[DEMOGRAPHIC_DATA] AMBULANT TOILET PAINTED ACRYLIC COLOUR: 250mmW x 180mmH x 3mm" at bounding box center [303, 239] width 121 height 37
click at [272, 233] on div "[DEMOGRAPHIC_DATA] AMBULANT TOILET PAINTED ACRYLIC COLOUR: 250mmW x 180mmH x 3mm" at bounding box center [303, 239] width 121 height 37
click at [275, 235] on div "[DEMOGRAPHIC_DATA] AMBULANT TOILET PAINTED ACRYLIC COLOUR: 250mmW x 180mmH x 3mm" at bounding box center [303, 239] width 121 height 37
click at [319, 231] on div "[DEMOGRAPHIC_DATA] AMBULANT TOILET PAINTED ACRYLIC COLOUR: Dulux Monumnet 250mm…" at bounding box center [303, 239] width 121 height 37
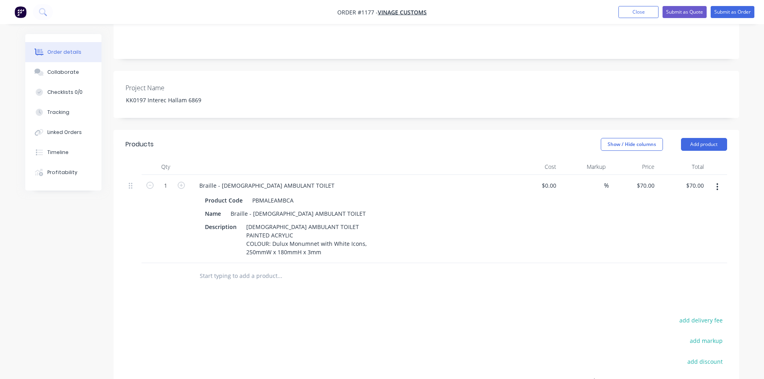
click at [381, 301] on div "Products Show / Hide columns Add product Qty Cost Markup Price Total 1 Braille …" at bounding box center [427, 306] width 626 height 352
click at [179, 182] on icon "button" at bounding box center [181, 185] width 7 height 7
type input "2"
type input "$140.00"
click at [253, 268] on input "text" at bounding box center [279, 276] width 160 height 16
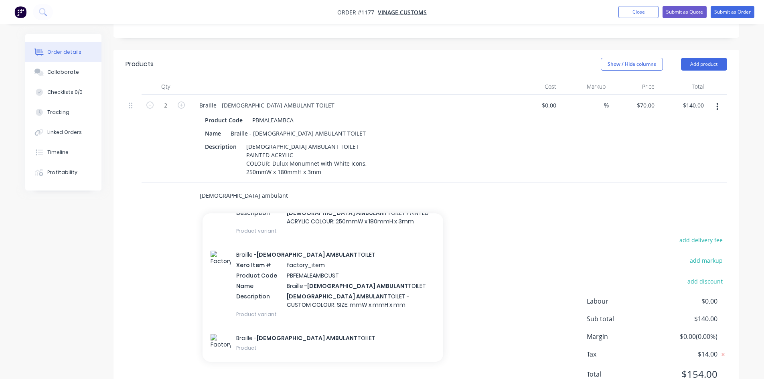
scroll to position [414, 0]
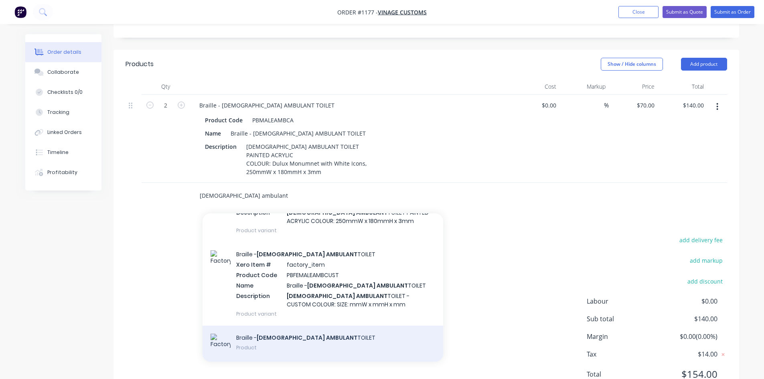
type input "[DEMOGRAPHIC_DATA] ambulant"
click at [286, 328] on div "Braille - [DEMOGRAPHIC_DATA] AMBULANT TOILET Product" at bounding box center [323, 344] width 241 height 36
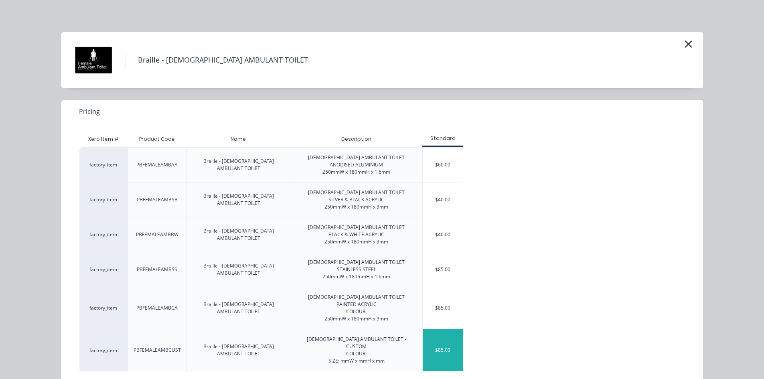
click at [448, 349] on div "$85.00" at bounding box center [443, 350] width 40 height 42
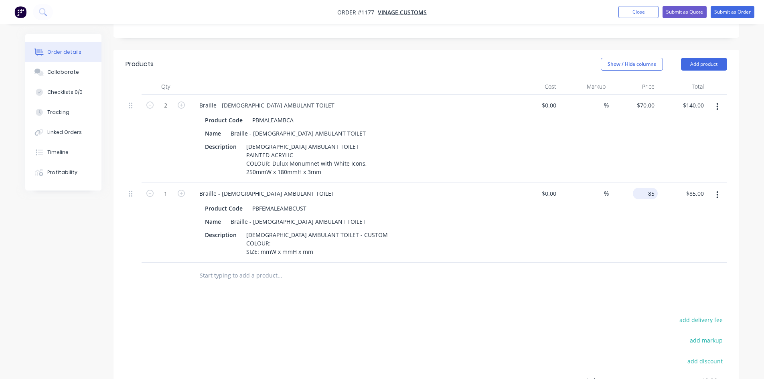
click at [646, 188] on div "85 $85.00" at bounding box center [645, 194] width 25 height 12
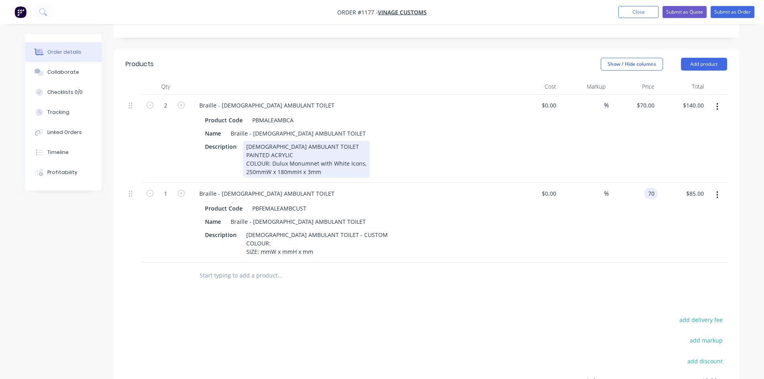
type input "$70.00"
click at [252, 154] on div "[DEMOGRAPHIC_DATA] AMBULANT TOILET PAINTED ACRYLIC COLOUR: Dulux Monumnet with …" at bounding box center [306, 159] width 127 height 37
drag, startPoint x: 247, startPoint y: 152, endPoint x: 309, endPoint y: 161, distance: 61.9
click at [309, 161] on div "[DEMOGRAPHIC_DATA] AMBULANT TOILET PAINTED ACRYLIC COLOUR: Dulux Monumnet with …" at bounding box center [306, 159] width 127 height 37
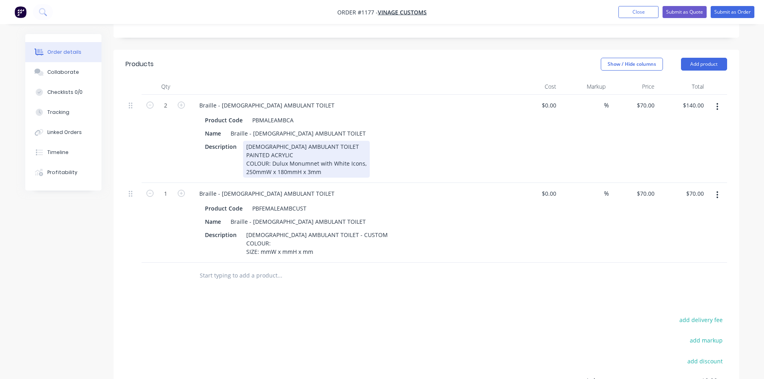
click at [286, 141] on div "[DEMOGRAPHIC_DATA] AMBULANT TOILET PAINTED ACRYLIC COLOUR: Dulux Monumnet with …" at bounding box center [306, 159] width 127 height 37
drag, startPoint x: 244, startPoint y: 150, endPoint x: 327, endPoint y: 163, distance: 83.7
click at [327, 163] on div "[DEMOGRAPHIC_DATA] AMBULANT TOILET PAINTED ACRYLIC COLOUR: Dulux Monumnet with …" at bounding box center [306, 159] width 127 height 37
copy div "COLOUR: Dulux Monumnet with White Icons, 250mmW x 180mmH x 3mm"
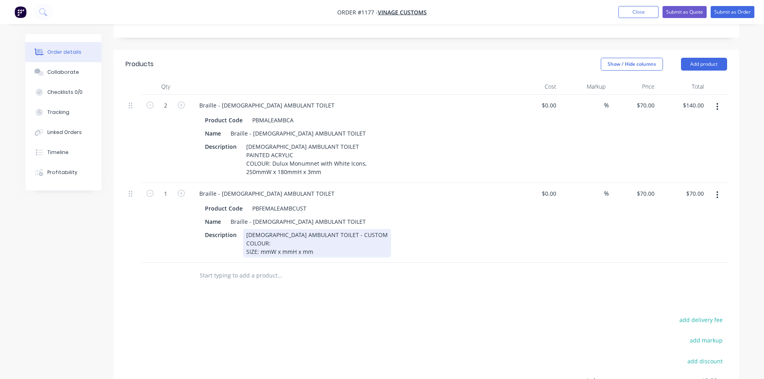
click at [254, 237] on div "[DEMOGRAPHIC_DATA] AMBULANT TOILET - CUSTOM COLOUR: SIZE: mmW x mmH x mm" at bounding box center [317, 243] width 148 height 28
drag, startPoint x: 245, startPoint y: 231, endPoint x: 327, endPoint y: 242, distance: 82.2
click at [327, 242] on div "[DEMOGRAPHIC_DATA] AMBULANT TOILET - CUSTOM COLOUR: SIZE: mmW x mmH x mm" at bounding box center [317, 243] width 148 height 28
paste div
click at [334, 229] on div "[DEMOGRAPHIC_DATA] AMBULANT TOILET - CUSTOM COLOUR: Dulux Monumnet with White I…" at bounding box center [369, 243] width 252 height 28
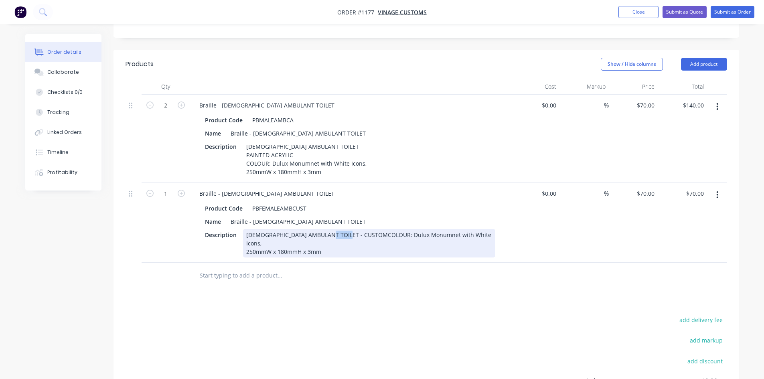
click at [334, 229] on div "[DEMOGRAPHIC_DATA] AMBULANT TOILET - CUSTOM COLOUR: Dulux Monumnet with White I…" at bounding box center [369, 243] width 252 height 28
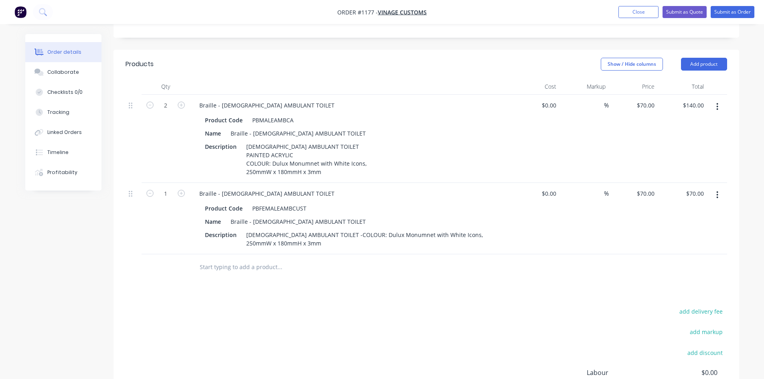
click at [329, 287] on div "Products Show / Hide columns Add product Qty Cost Markup Price Total 2 Braille …" at bounding box center [427, 261] width 626 height 423
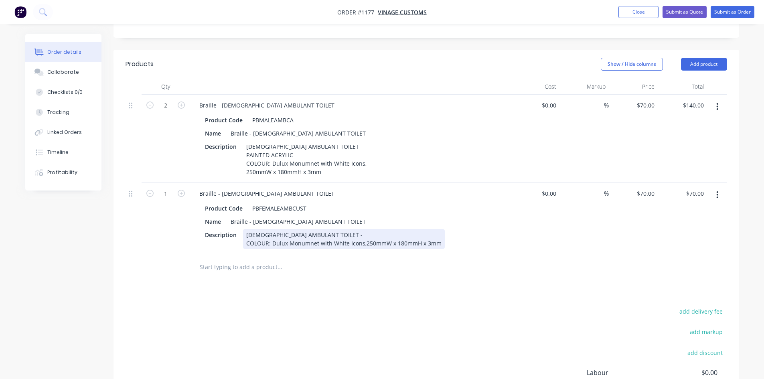
click at [320, 229] on div "[DEMOGRAPHIC_DATA] AMBULANT TOILET - COLOUR: Dulux Monumnet with White Icons,25…" at bounding box center [344, 239] width 202 height 20
click at [321, 229] on div "[DEMOGRAPHIC_DATA] AMBULANT TOILET - COLOUR: Dulux Monumnet with White Icons,25…" at bounding box center [344, 239] width 202 height 20
click at [363, 230] on div "[DEMOGRAPHIC_DATA] AMBULANT TOILET COLOUR: Dulux Monumnet with White Icons,250m…" at bounding box center [344, 239] width 202 height 20
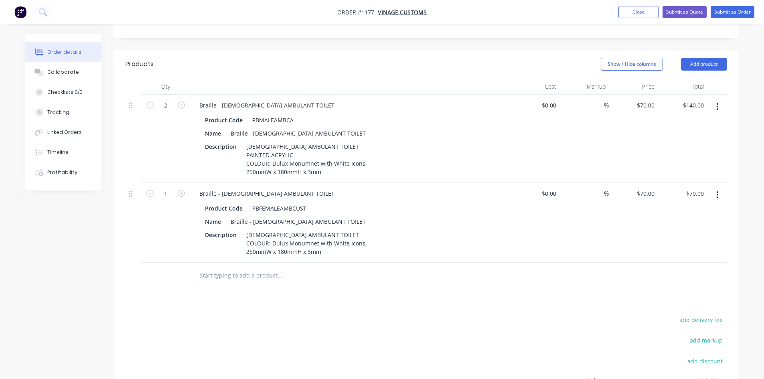
click at [356, 284] on div "Products Show / Hide columns Add product Qty Cost Markup Price Total 2 Braille …" at bounding box center [427, 266] width 626 height 432
click at [182, 190] on icon "button" at bounding box center [181, 193] width 7 height 7
type input "2"
type input "$140.00"
click at [213, 268] on input "text" at bounding box center [279, 276] width 160 height 16
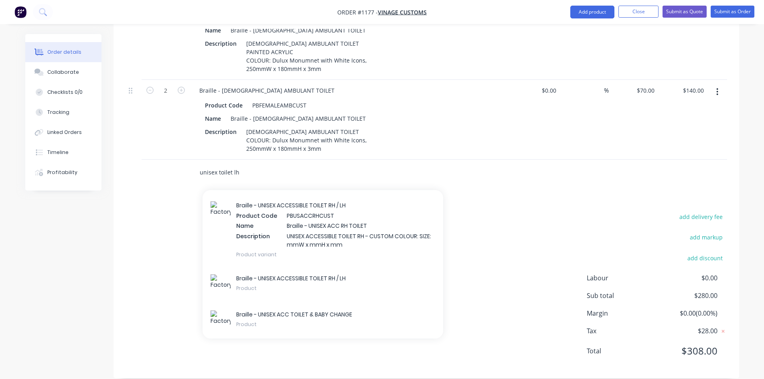
scroll to position [1282, 0]
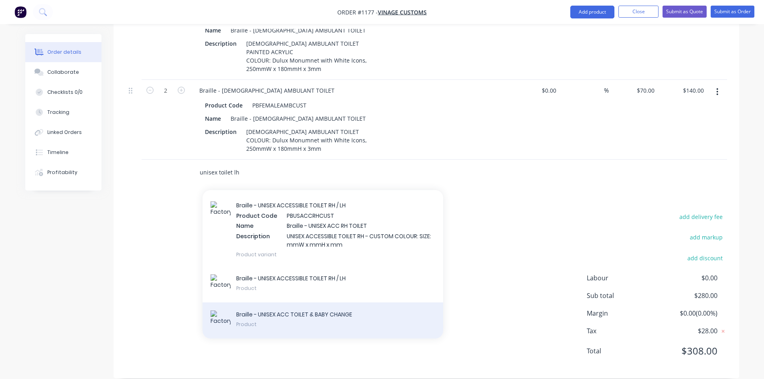
type input "unisex toilet lh"
click at [259, 306] on div "Braille - UNISEX ACC TOILET & BABY CHANGE Product" at bounding box center [323, 320] width 241 height 36
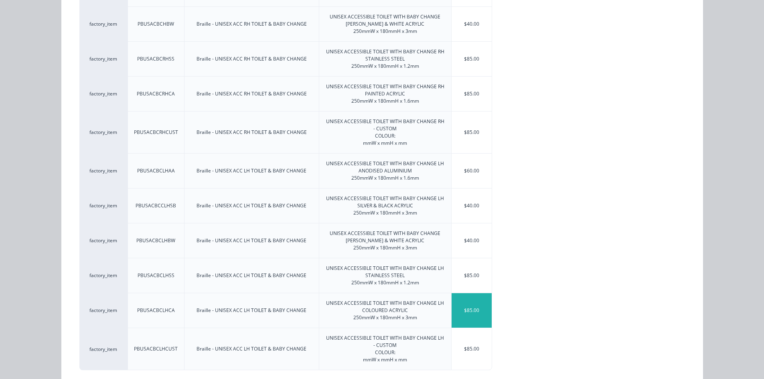
scroll to position [225, 0]
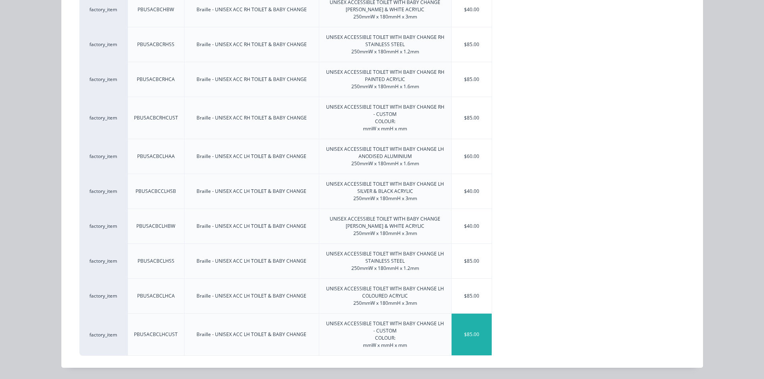
click at [473, 336] on div "$85.00" at bounding box center [472, 335] width 40 height 42
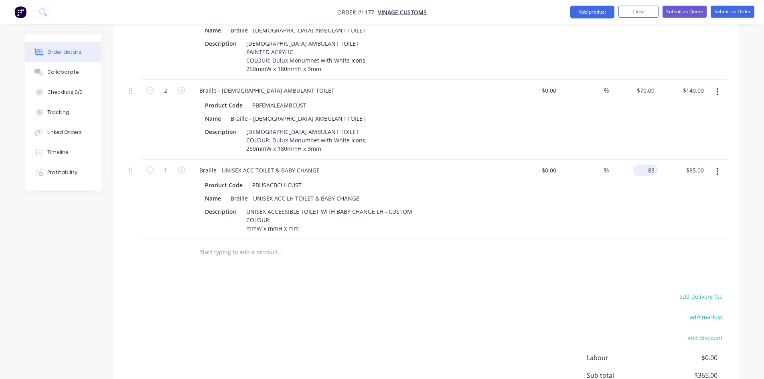
click at [645, 164] on div "85 $85.00" at bounding box center [645, 170] width 25 height 12
type input "$70.00"
click at [568, 193] on div "%" at bounding box center [584, 200] width 49 height 80
click at [263, 135] on div "[DEMOGRAPHIC_DATA] AMBULANT TOILET COLOUR: Dulux Monumnet with White Icons, 250…" at bounding box center [306, 140] width 127 height 28
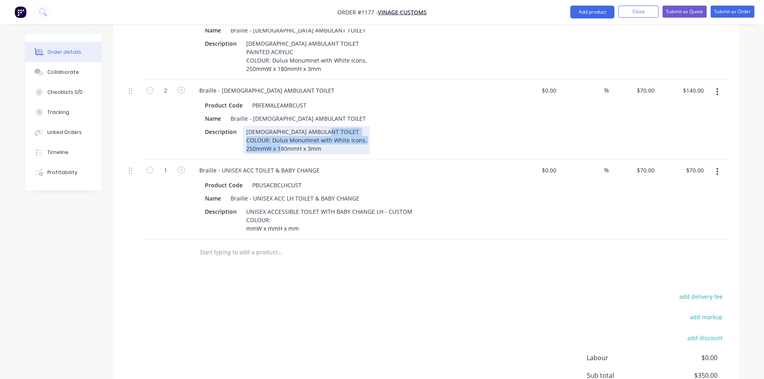
drag, startPoint x: 243, startPoint y: 127, endPoint x: 335, endPoint y: 135, distance: 93.0
click at [335, 135] on div "[DEMOGRAPHIC_DATA] AMBULANT TOILET COLOUR: Dulux Monumnet with White Icons, 250…" at bounding box center [306, 140] width 127 height 28
copy div "COLOUR: Dulux Monumnet with White Icons, 250mmW x 180mmH x 3mm"
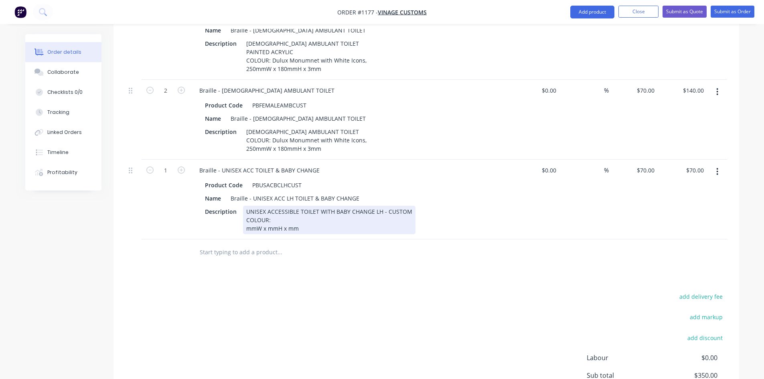
click at [264, 206] on div "UNISEX ACCESSIBLE TOILET WITH BABY CHANGE LH - CUSTOM COLOUR: mmW x mmH x mm" at bounding box center [329, 220] width 172 height 28
drag, startPoint x: 383, startPoint y: 198, endPoint x: 396, endPoint y: 221, distance: 25.8
click at [396, 221] on div "UNISEX ACCESSIBLE TOILET WITH BABY CHANGE LH - CUSTOM COLOUR: mmW x mmH x mm" at bounding box center [329, 220] width 172 height 28
paste div
click at [382, 206] on div "UNISEX ACCESSIBLE TOILET WITH BABY CHANGE LH -COLOUR: Dulux Monumnet with White…" at bounding box center [369, 220] width 252 height 28
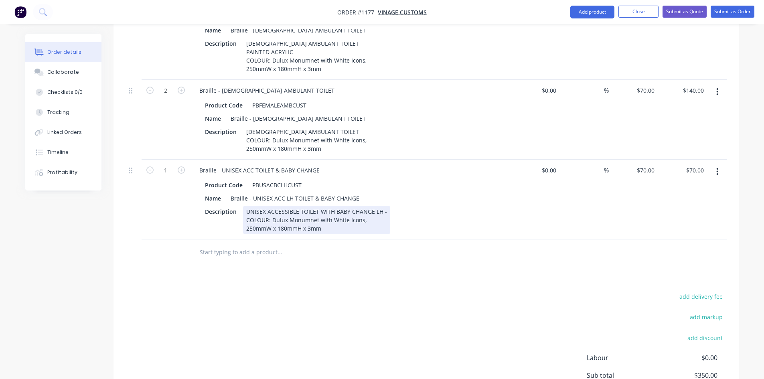
click at [365, 208] on div "UNISEX ACCESSIBLE TOILET WITH BABY CHANGE LH - COLOUR: Dulux Monumnet with Whit…" at bounding box center [316, 220] width 147 height 28
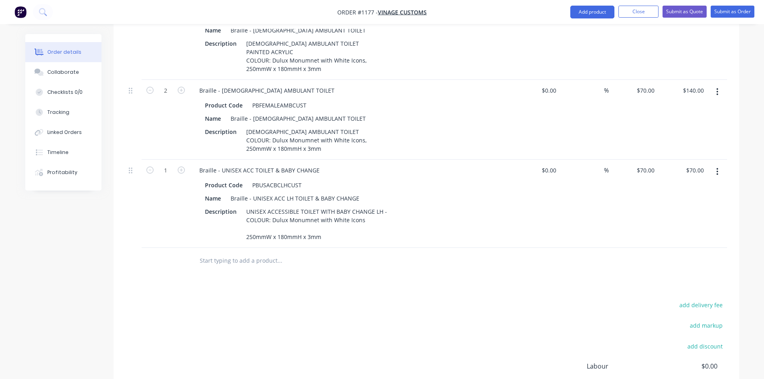
click at [361, 268] on div "Products Show / Hide columns Add product Qty Cost Markup Price Total 2 Braille …" at bounding box center [427, 207] width 626 height 520
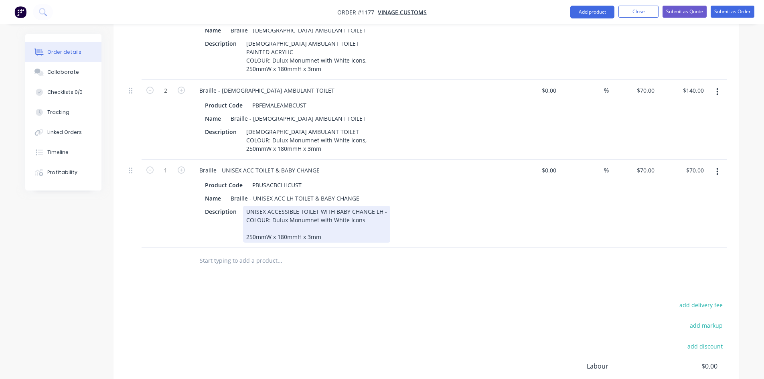
click at [357, 224] on div "UNISEX ACCESSIBLE TOILET WITH BABY CHANGE LH - COLOUR: Dulux Monumnet with Whit…" at bounding box center [316, 224] width 147 height 37
click at [337, 215] on div "UNISEX ACCESSIBLE TOILET WITH BABY CHANGE LH - COLOUR: Dulux Monumnet with Whit…" at bounding box center [316, 224] width 147 height 37
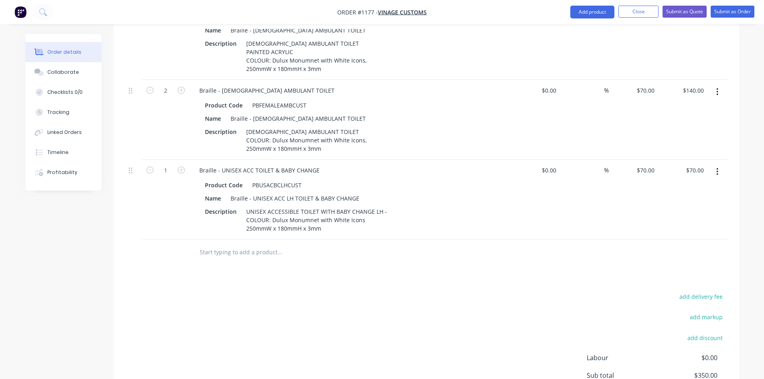
click at [333, 264] on div "Products Show / Hide columns Add product Qty Cost Markup Price Total 2 Braille …" at bounding box center [427, 202] width 626 height 511
click at [212, 244] on input "text" at bounding box center [279, 252] width 160 height 16
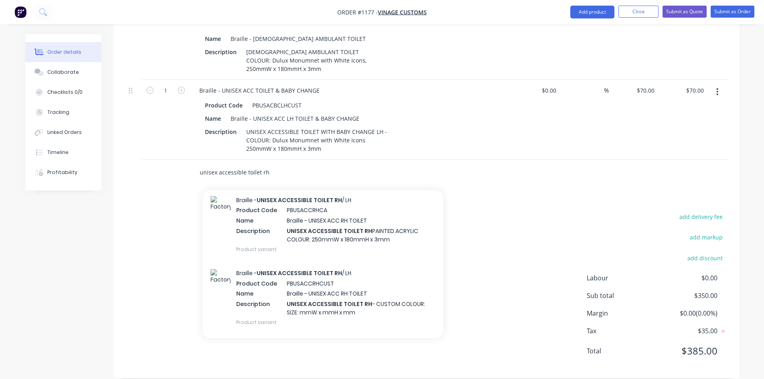
scroll to position [1161, 0]
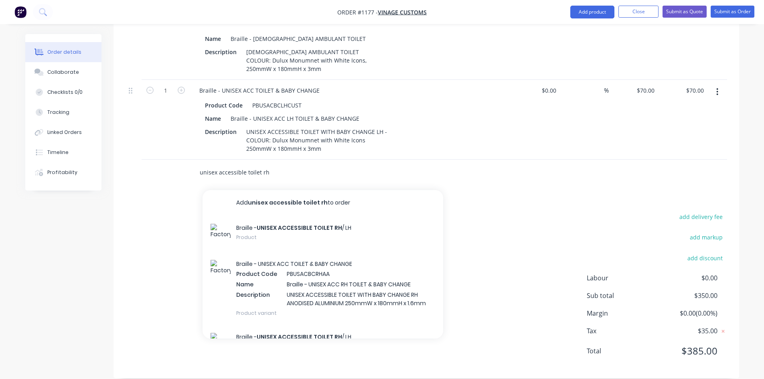
drag, startPoint x: 267, startPoint y: 160, endPoint x: 189, endPoint y: 157, distance: 78.3
click at [189, 160] on div "unisex accessible toilet rh Add unisex accessible toilet rh to order Braille - …" at bounding box center [427, 173] width 602 height 26
click at [272, 164] on input "unisex accessible toilet rh" at bounding box center [279, 172] width 160 height 16
type input "u"
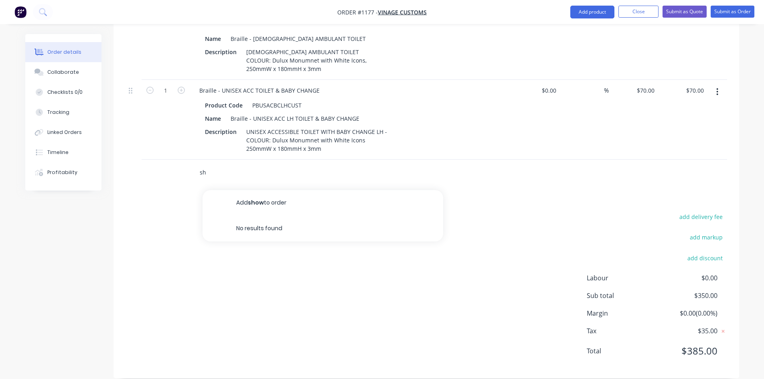
type input "s"
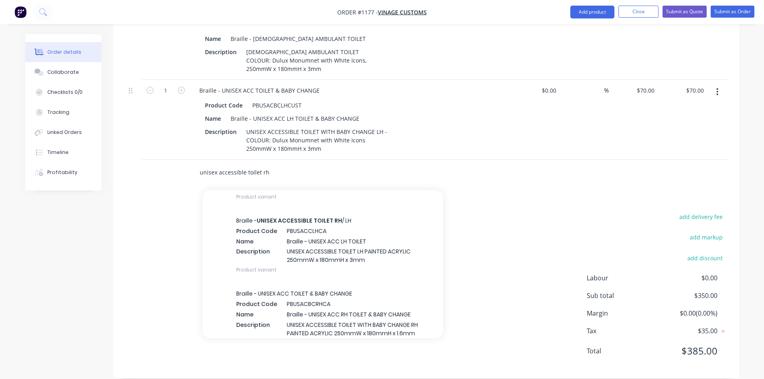
scroll to position [642, 0]
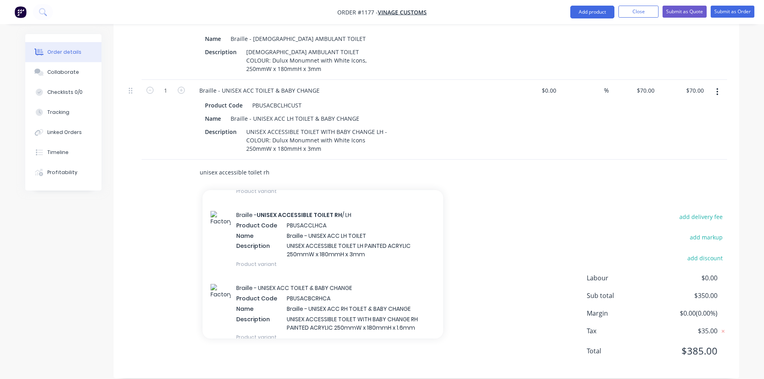
type input "unisex accessible toilet rh"
click at [556, 173] on div "unisex accessible toilet rh Add unisex accessible toilet rh to order Braille - …" at bounding box center [427, 173] width 602 height 26
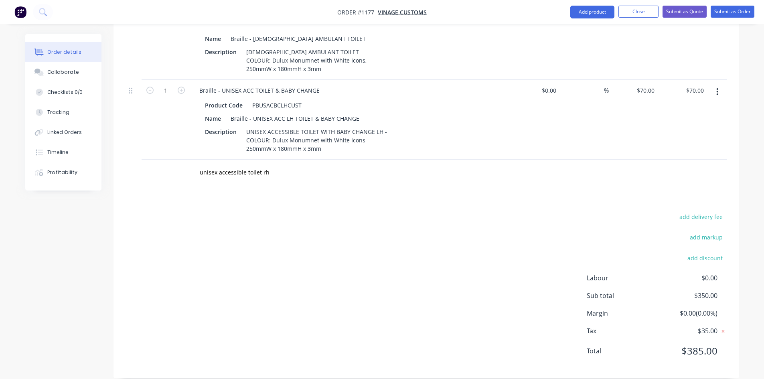
click at [718, 87] on icon "button" at bounding box center [717, 91] width 2 height 9
click at [684, 123] on div "Duplicate" at bounding box center [689, 129] width 62 height 12
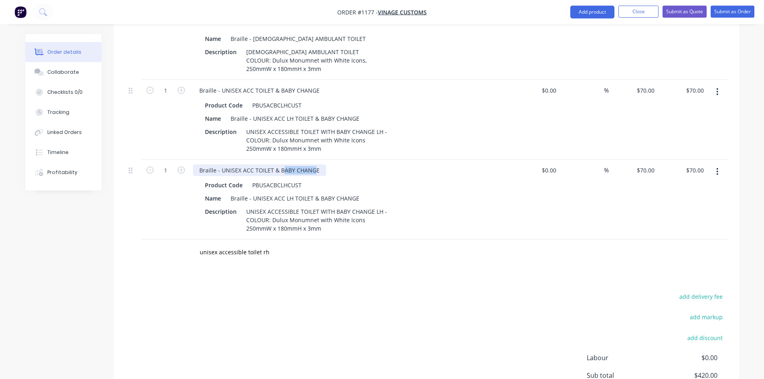
drag, startPoint x: 280, startPoint y: 156, endPoint x: 273, endPoint y: 156, distance: 7.2
click at [313, 164] on div "Braille - UNISEX ACC TOILET & BABY CHANGE" at bounding box center [259, 170] width 133 height 12
click at [273, 164] on div "Braille - UNISEX ACC TOILET & BABY CHANGE" at bounding box center [259, 170] width 133 height 12
drag, startPoint x: 288, startPoint y: 161, endPoint x: 331, endPoint y: 158, distance: 42.6
click at [331, 164] on div "Braille - UNISEX ACC TOILET RH & BABY CHANGE" at bounding box center [264, 170] width 142 height 12
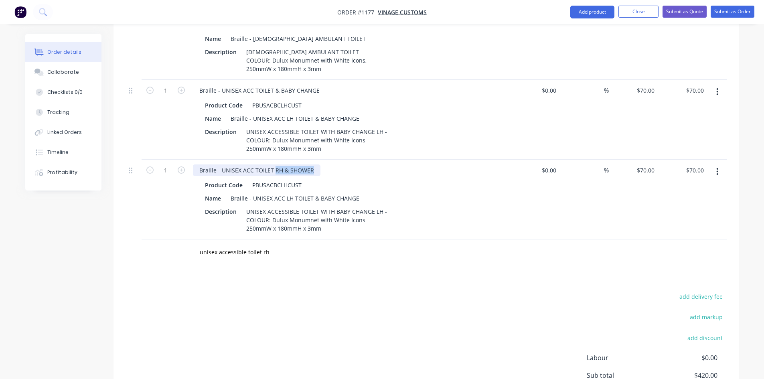
drag, startPoint x: 315, startPoint y: 159, endPoint x: 273, endPoint y: 153, distance: 43.0
click at [273, 164] on div "Braille - UNISEX ACC TOILET RH & SHOWER" at bounding box center [257, 170] width 128 height 12
copy div "RH & SHOWER"
click at [294, 193] on div "Braille - UNISEX ACC LH TOILET & BABY CHANGE" at bounding box center [294, 199] width 135 height 12
drag, startPoint x: 291, startPoint y: 189, endPoint x: 364, endPoint y: 192, distance: 72.7
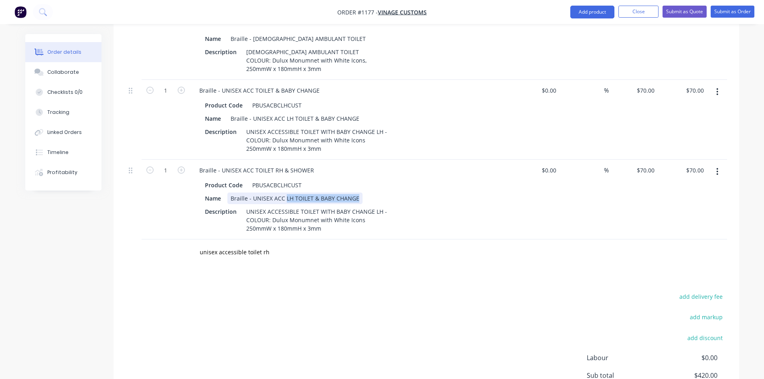
click at [364, 193] on div "Name Braille - UNISEX ACC LH TOILET & BABY CHANGE" at bounding box center [349, 199] width 294 height 12
paste div
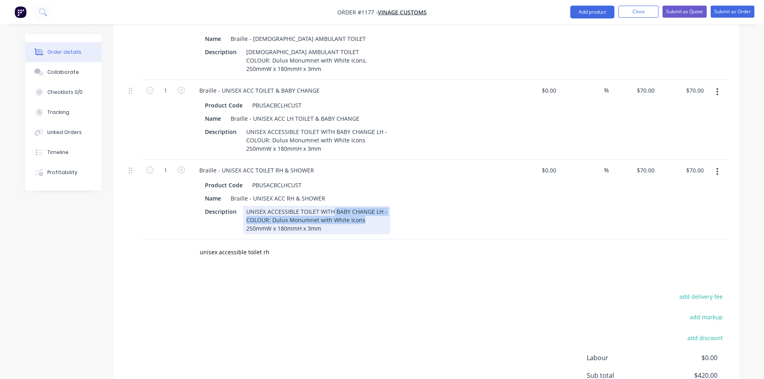
drag, startPoint x: 333, startPoint y: 200, endPoint x: 345, endPoint y: 196, distance: 12.3
click at [378, 206] on div "UNISEX ACCESSIBLE TOILET WITH BABY CHANGE LH - COLOUR: Dulux Monumnet with Whit…" at bounding box center [316, 220] width 147 height 28
click at [322, 206] on div "UNISEX ACCESSIBLE TOILET WITH BABY CHANGE LH - COLOUR: Dulux Monumnet with Whit…" at bounding box center [316, 220] width 147 height 28
drag, startPoint x: 319, startPoint y: 200, endPoint x: 383, endPoint y: 199, distance: 63.8
click at [383, 206] on div "UNISEX ACCESSIBLE TOILET WITH BABY CHANGE LH - COLOUR: Dulux Monumnet with Whit…" at bounding box center [316, 220] width 147 height 28
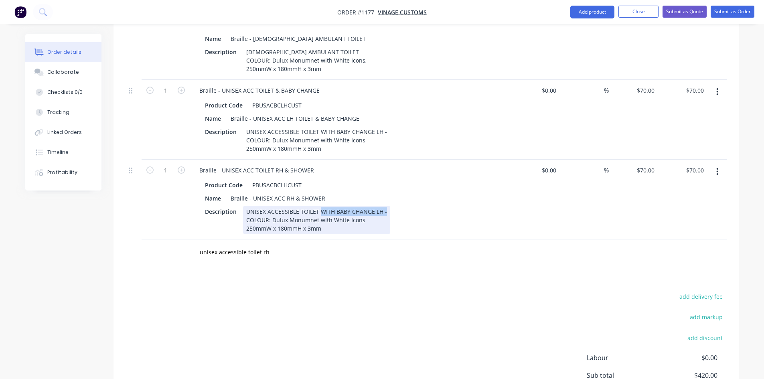
paste div
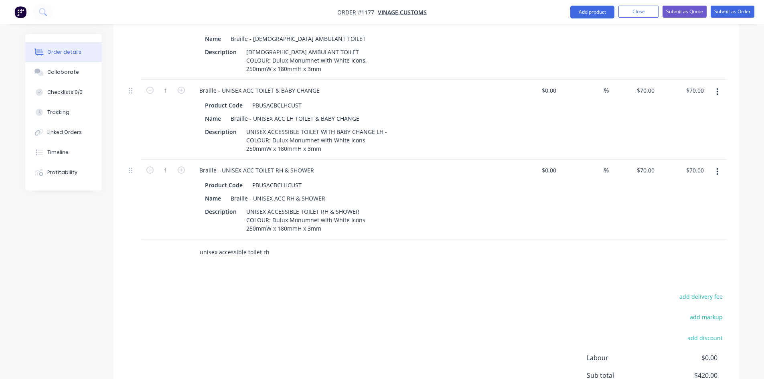
click at [244, 244] on input "unisex accessible toilet rh" at bounding box center [279, 252] width 160 height 16
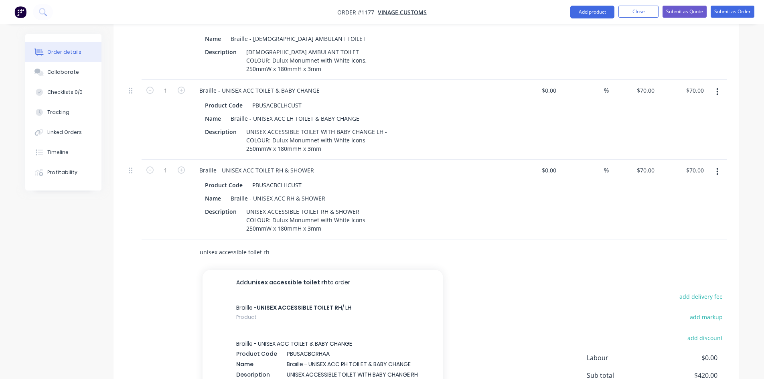
drag, startPoint x: 282, startPoint y: 241, endPoint x: 188, endPoint y: 238, distance: 94.7
click at [188, 239] on div "unisex accessible toilet rh Add unisex accessible toilet rh to order Braille - …" at bounding box center [427, 252] width 602 height 26
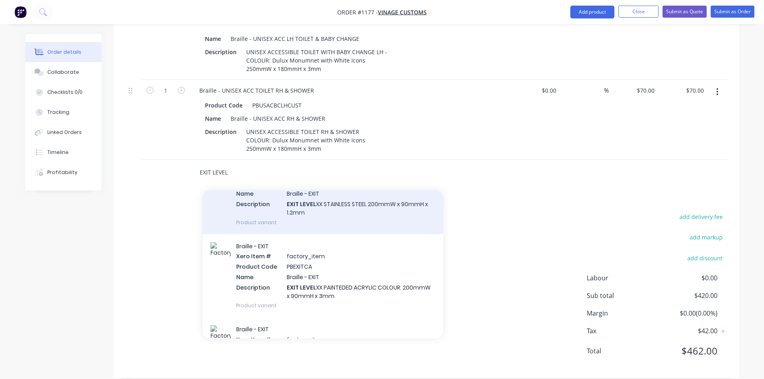
scroll to position [414, 0]
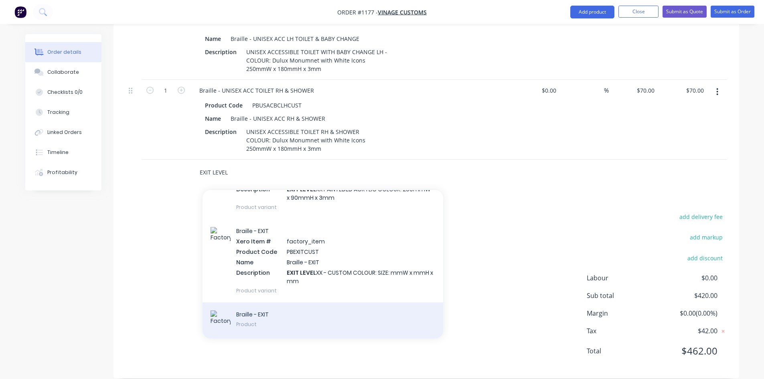
type input "EXIT LEVEL"
click at [275, 303] on div "Braille - EXIT Product" at bounding box center [323, 320] width 241 height 36
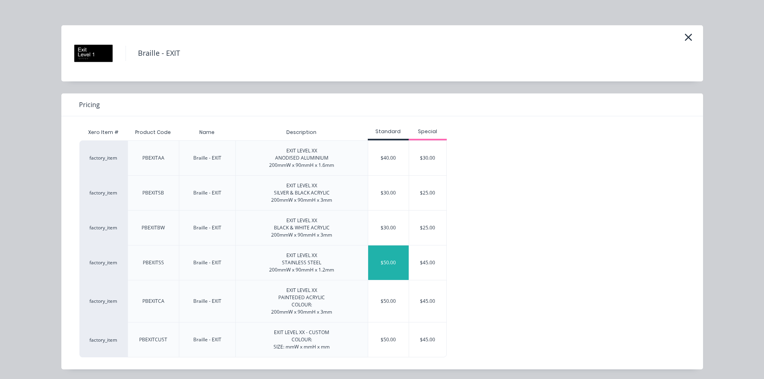
scroll to position [8, 0]
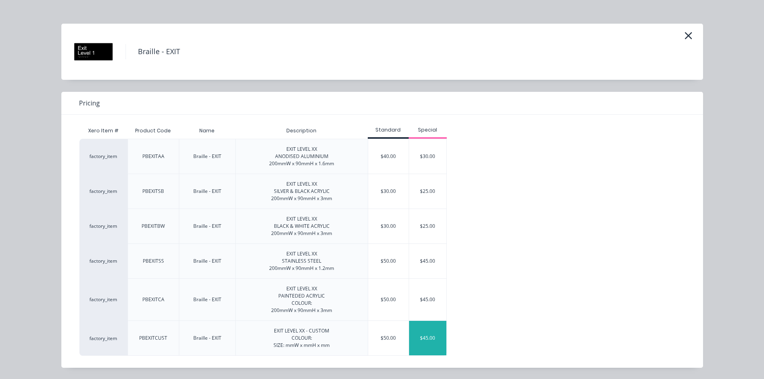
click at [425, 343] on div "$45.00" at bounding box center [428, 338] width 38 height 34
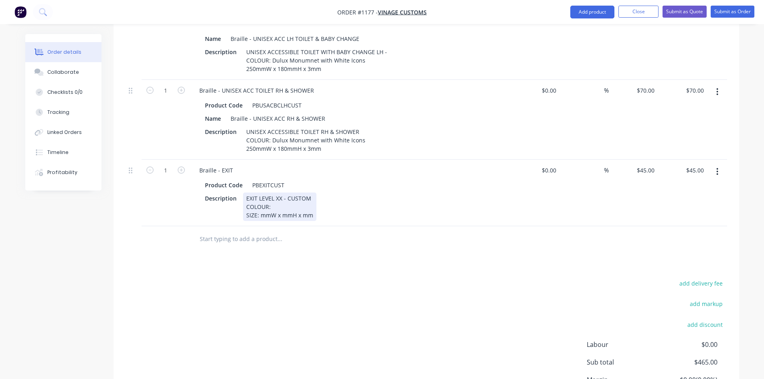
click at [280, 193] on div "EXIT LEVEL XX - CUSTOM COLOUR: SIZE: mmW x mmH x mm" at bounding box center [279, 207] width 73 height 28
drag, startPoint x: 276, startPoint y: 187, endPoint x: 280, endPoint y: 185, distance: 5.2
click at [280, 193] on div "EXIT LEVEL XX - CUSTOM COLOUR: SIZE: mmW x mmH x mm" at bounding box center [279, 207] width 73 height 28
click at [227, 164] on div "Braille - EXIT" at bounding box center [216, 170] width 47 height 12
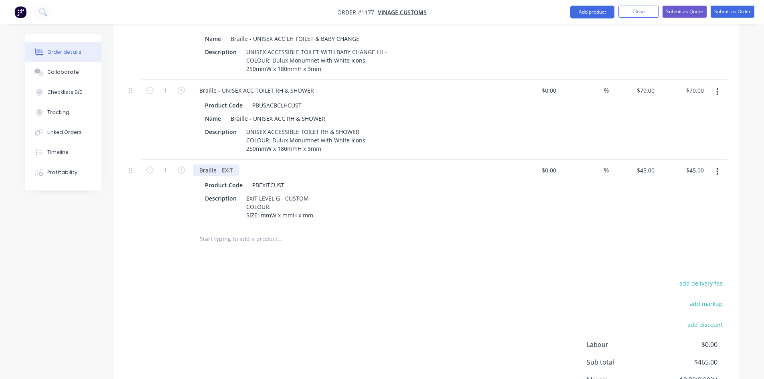
click at [231, 164] on div "Braille - EXIT" at bounding box center [216, 170] width 47 height 12
click at [284, 179] on div "PBEXITCUST" at bounding box center [268, 185] width 39 height 12
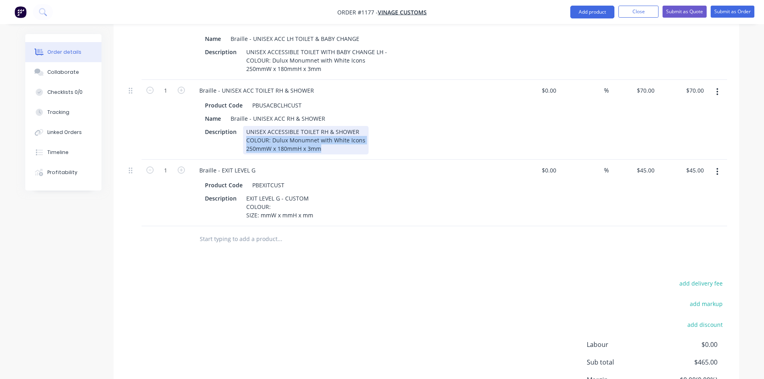
drag, startPoint x: 246, startPoint y: 127, endPoint x: 322, endPoint y: 139, distance: 76.8
click at [322, 139] on div "UNISEX ACCESSIBLE TOILET RH & SHOWER COLOUR: Dulux Monumnet with White Icons 25…" at bounding box center [306, 140] width 126 height 28
copy div "COLOUR: Dulux Monumnet with White Icons 250mmW x 180mmH x 3mm"
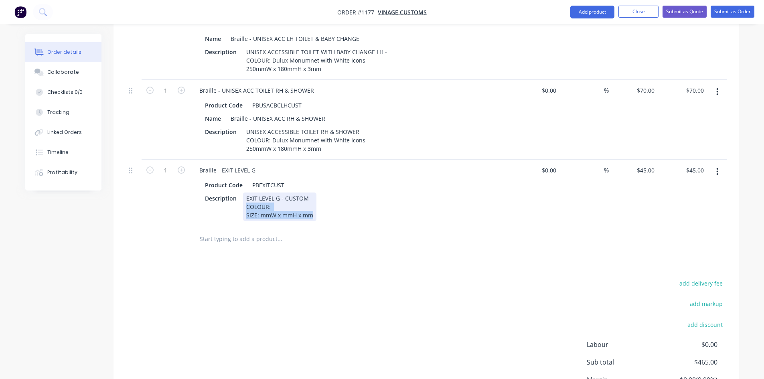
drag, startPoint x: 245, startPoint y: 194, endPoint x: 320, endPoint y: 201, distance: 75.0
click at [320, 201] on div "Description EXIT LEVEL G - CUSTOM COLOUR: SIZE: mmW x mmH x mm" at bounding box center [349, 207] width 294 height 28
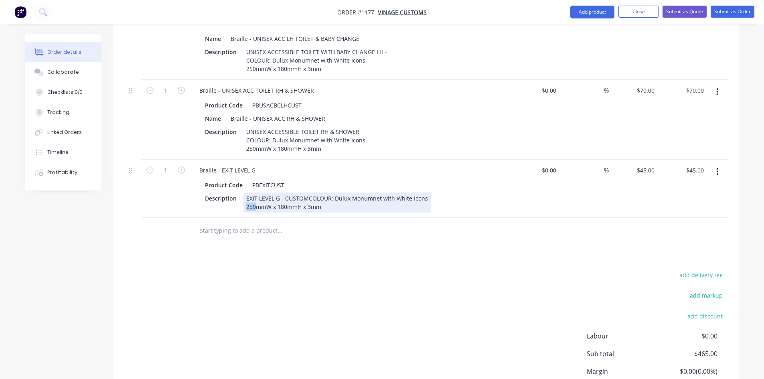
drag, startPoint x: 254, startPoint y: 205, endPoint x: 243, endPoint y: 204, distance: 11.6
click at [243, 204] on div "EXIT LEVEL G - CUSTOM COLOUR: Dulux Monumnet with White Icons 250mmW x 180mmH x…" at bounding box center [337, 203] width 188 height 20
click at [287, 205] on div "200mmW x 180mmH x 3mm" at bounding box center [337, 207] width 182 height 8
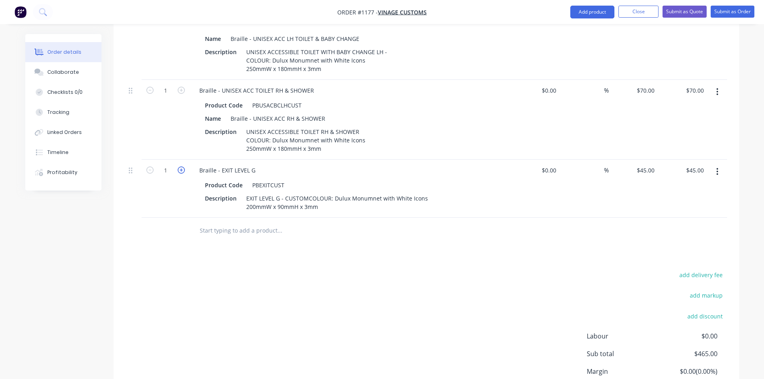
click at [184, 166] on icon "button" at bounding box center [181, 169] width 7 height 7
type input "2"
type input "$90.00"
click at [184, 166] on icon "button" at bounding box center [181, 169] width 7 height 7
type input "3"
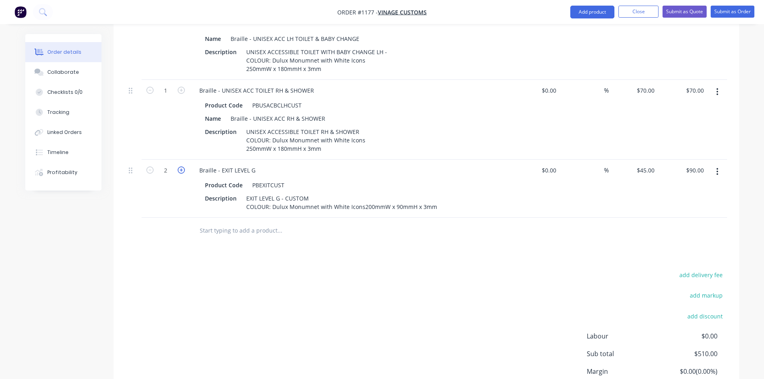
type input "$135.00"
click at [184, 166] on icon "button" at bounding box center [181, 169] width 7 height 7
type input "4"
type input "$180.00"
click at [218, 223] on input "text" at bounding box center [279, 231] width 160 height 16
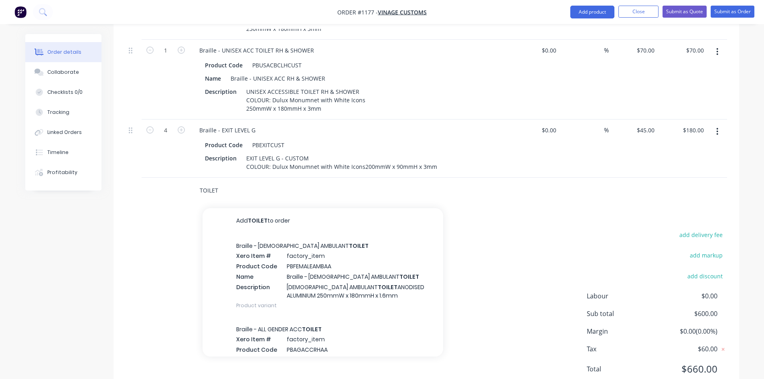
scroll to position [577, 0]
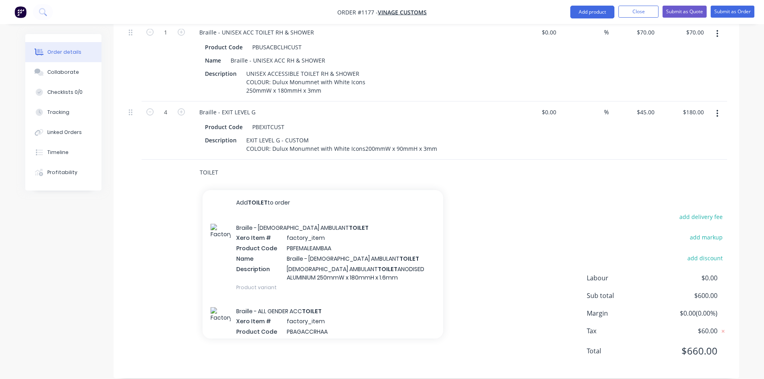
click at [214, 164] on input "TOILET" at bounding box center [279, 172] width 160 height 16
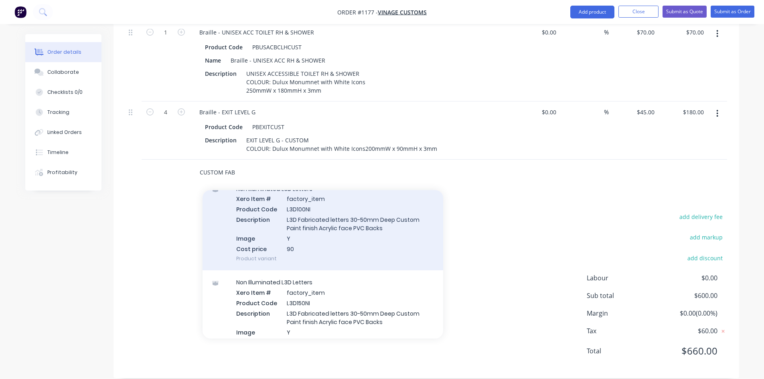
scroll to position [0, 0]
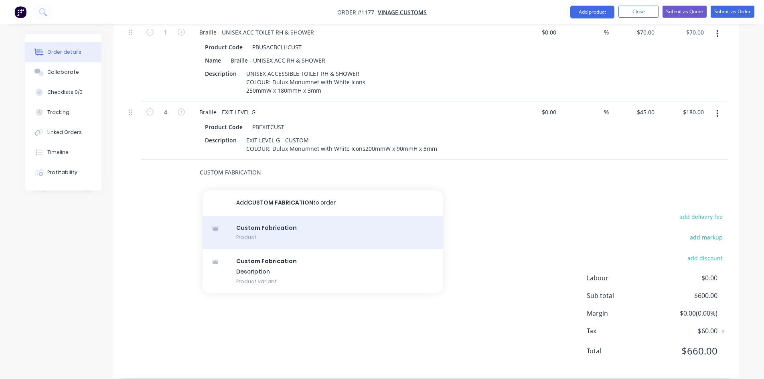
type input "CUSTOM FABRICATION"
click at [257, 224] on div "Custom Fabrication Product" at bounding box center [323, 233] width 241 height 34
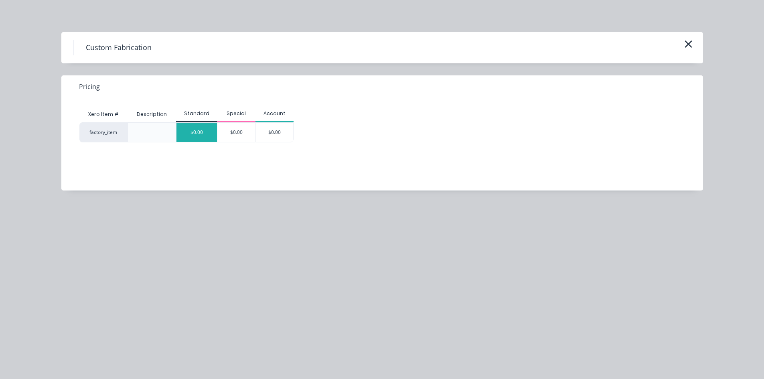
click at [212, 130] on div "$0.00" at bounding box center [196, 132] width 41 height 19
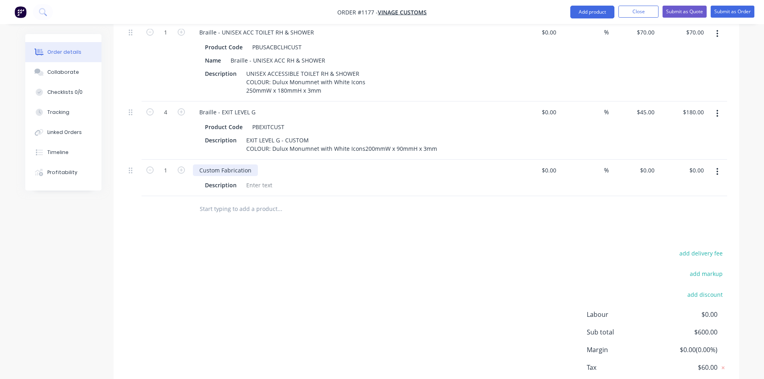
click at [218, 164] on div "Custom Fabrication" at bounding box center [225, 170] width 65 height 12
drag, startPoint x: 254, startPoint y: 162, endPoint x: 176, endPoint y: 152, distance: 78.0
click at [169, 160] on div "1 Custom Fabrication Description $0.00 $0.00 % $0.00 $0.00 $0.00 $0.00" at bounding box center [427, 178] width 602 height 37
click at [255, 179] on div at bounding box center [259, 185] width 32 height 12
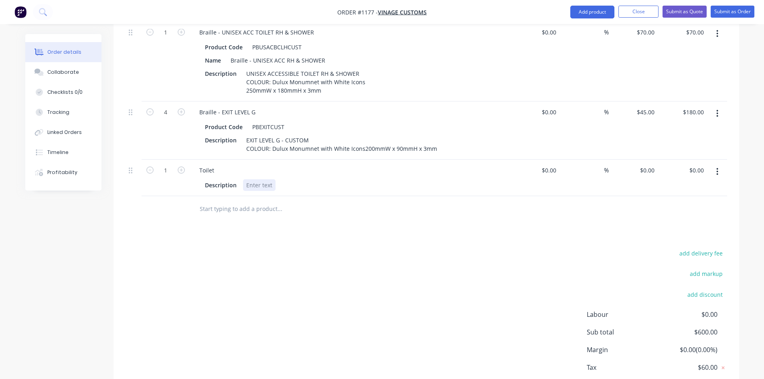
paste div
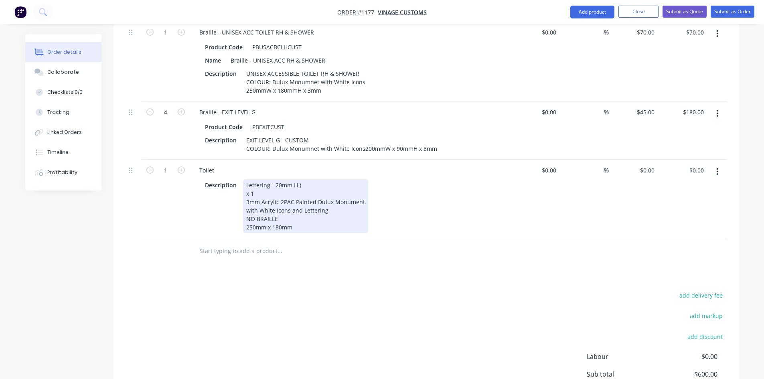
click at [302, 179] on div "Lettering - 20mm H ) x 1 3mm Acrylic 2PAC Painted Dulux Monument with White Ico…" at bounding box center [305, 206] width 125 height 54
click at [245, 179] on div "Lettering - 20mm H x 1 3mm Acrylic 2PAC Painted Dulux Monument with White Icons…" at bounding box center [305, 206] width 125 height 54
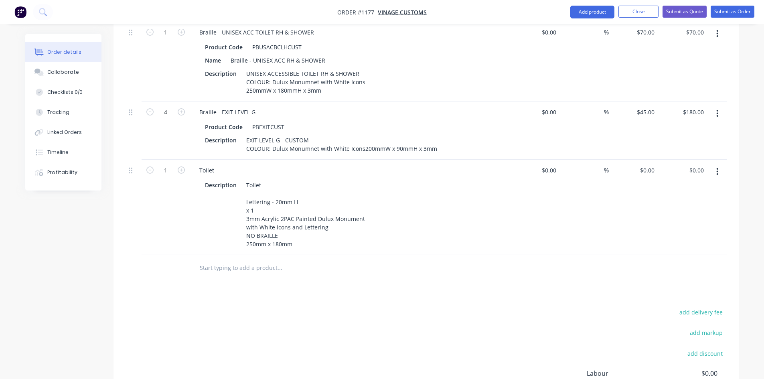
click at [289, 286] on div "Products Show / Hide columns Add product Qty Cost Markup Price Total 2 Braille …" at bounding box center [427, 101] width 626 height 745
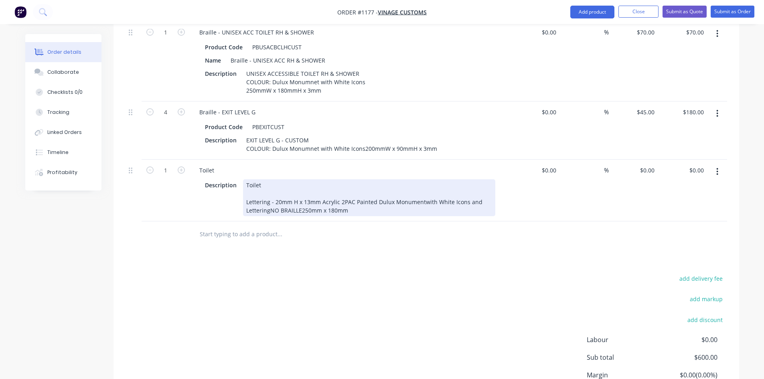
click at [305, 191] on div "Toilet Lettering - 20mm H x 13mm Acrylic 2PAC Painted Dulux Monumentwith White …" at bounding box center [369, 197] width 252 height 37
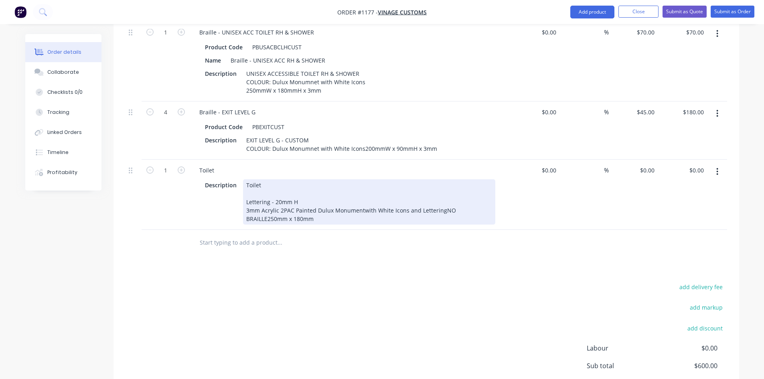
click at [362, 200] on div "Toilet Lettering - 20mm H 3mm Acrylic 2PAC Painted Dulux Monumentwith White Ico…" at bounding box center [369, 201] width 252 height 45
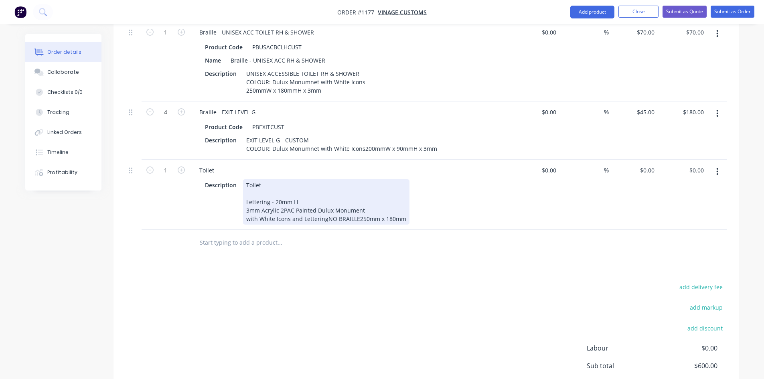
click at [326, 204] on div "Toilet Lettering - 20mm H 3mm Acrylic 2PAC Painted Dulux Monument with White Ic…" at bounding box center [326, 201] width 166 height 45
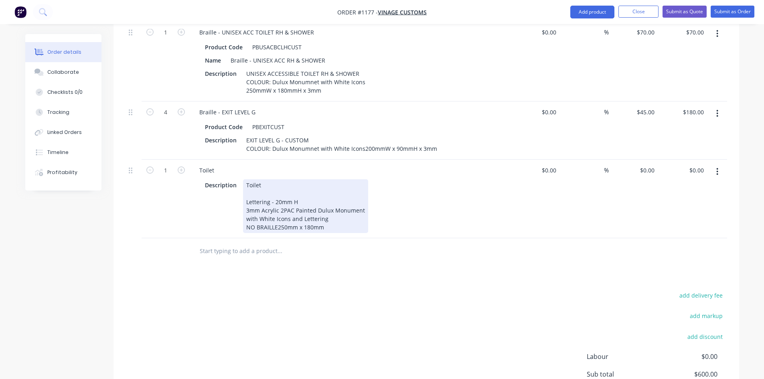
click at [278, 216] on div "Toilet Lettering - 20mm H 3mm Acrylic 2PAC Painted Dulux Monument with White Ic…" at bounding box center [305, 206] width 125 height 54
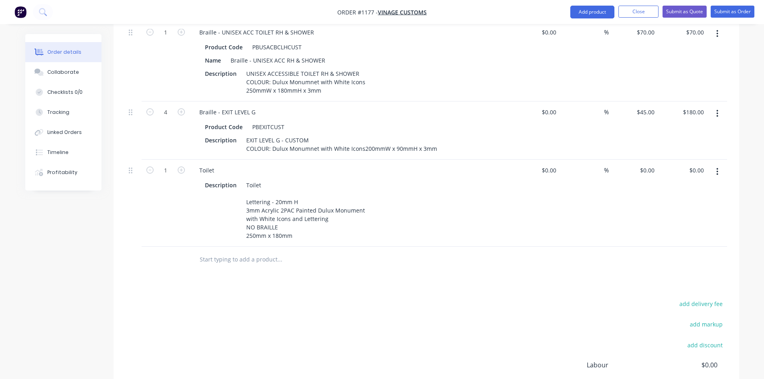
click at [291, 256] on input "text" at bounding box center [279, 260] width 160 height 16
click at [719, 164] on button "button" at bounding box center [717, 171] width 19 height 14
click at [696, 203] on div "Duplicate" at bounding box center [689, 209] width 62 height 12
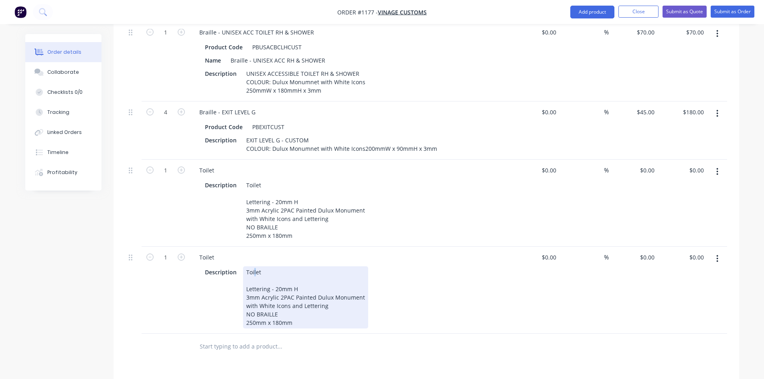
click at [254, 266] on div "Toilet Lettering - 20mm H 3mm Acrylic 2PAC Painted Dulux Monument with White Ic…" at bounding box center [305, 297] width 125 height 62
drag, startPoint x: 266, startPoint y: 263, endPoint x: 229, endPoint y: 260, distance: 36.2
click at [229, 266] on div "Description Toilet Lettering - 20mm H 3mm Acrylic 2PAC Painted Dulux Monument w…" at bounding box center [349, 297] width 294 height 62
drag, startPoint x: 288, startPoint y: 263, endPoint x: 245, endPoint y: 261, distance: 43.8
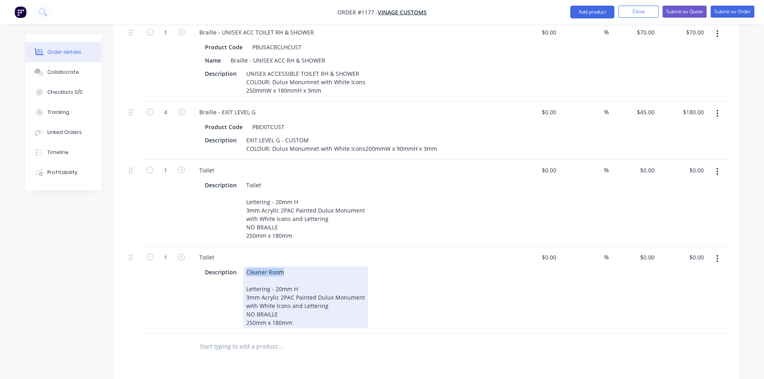
click at [245, 266] on div "Cleaner Room Lettering - 20mm H 3mm Acrylic 2PAC Painted Dulux Monument with Wh…" at bounding box center [305, 297] width 125 height 62
copy div "Cleaner Room"
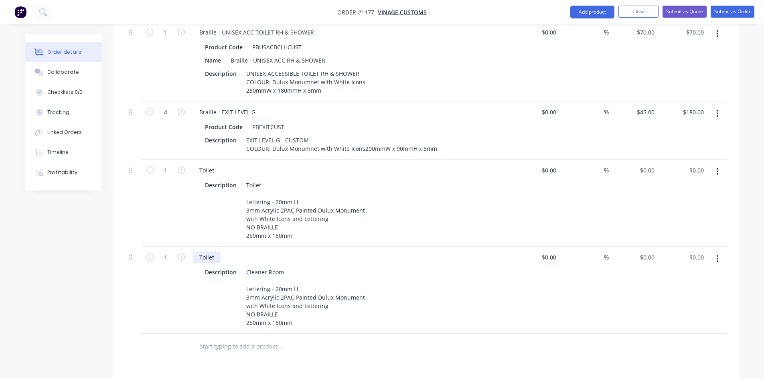
click at [212, 252] on div "Toilet" at bounding box center [207, 258] width 28 height 12
paste div
click at [717, 255] on icon "button" at bounding box center [718, 258] width 2 height 7
click at [695, 290] on div "Duplicate" at bounding box center [689, 296] width 62 height 12
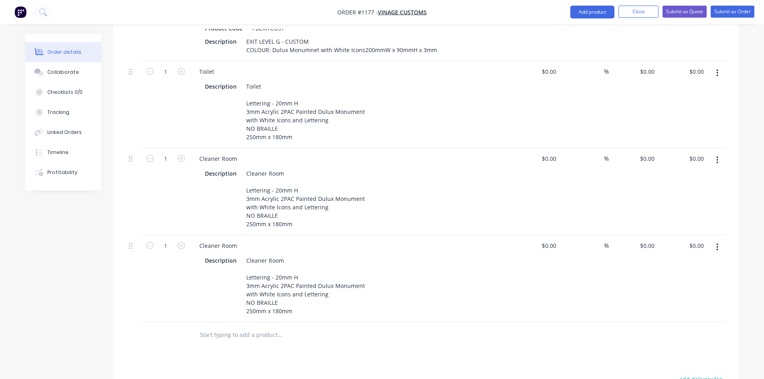
scroll to position [698, 0]
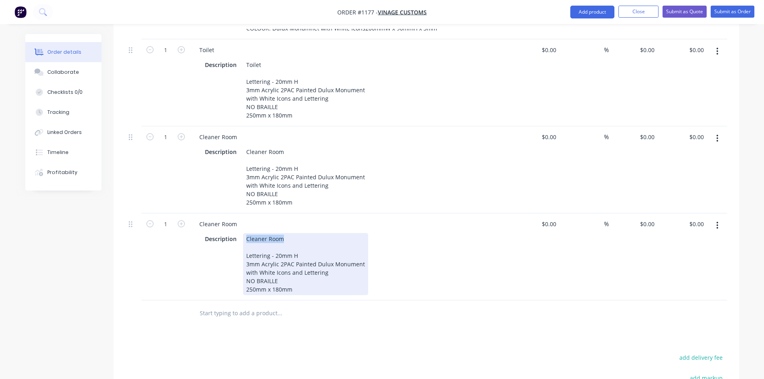
drag, startPoint x: 290, startPoint y: 230, endPoint x: 239, endPoint y: 221, distance: 52.0
click at [239, 233] on div "Description Cleaner Room Lettering - 20mm H 3mm Acrylic 2PAC Painted Dulux Monu…" at bounding box center [349, 264] width 294 height 62
click at [259, 233] on div "Cleaner Room Lettering - 20mm H 3mm Acrylic 2PAC Painted Dulux Monument with Wh…" at bounding box center [305, 264] width 125 height 62
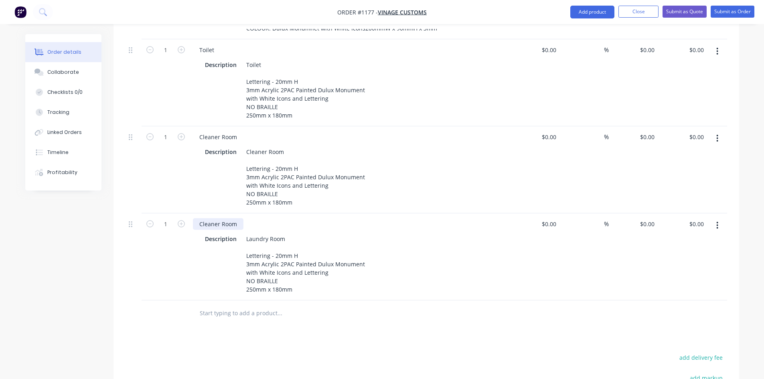
click at [212, 218] on div "Cleaner Room" at bounding box center [218, 224] width 51 height 12
click at [211, 218] on div "Cleaner Room" at bounding box center [218, 224] width 51 height 12
click at [233, 305] on input "text" at bounding box center [279, 313] width 160 height 16
click at [85, 75] on button "Collaborate" at bounding box center [63, 72] width 76 height 20
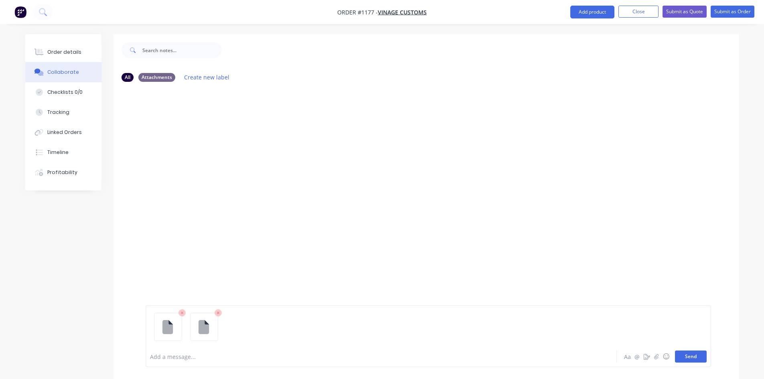
click at [702, 355] on button "Send" at bounding box center [691, 357] width 32 height 12
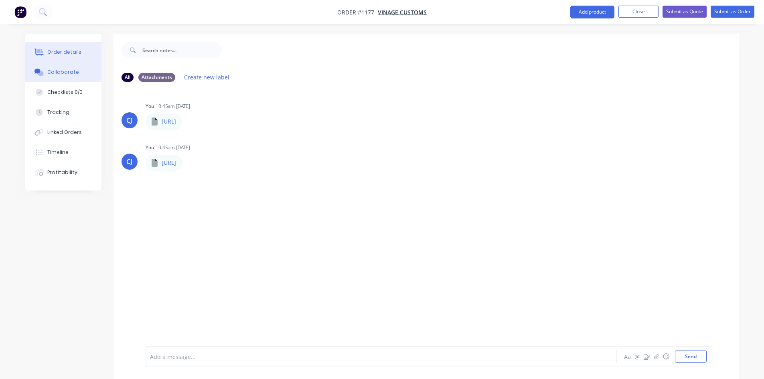
click at [80, 53] on button "Order details" at bounding box center [63, 52] width 76 height 20
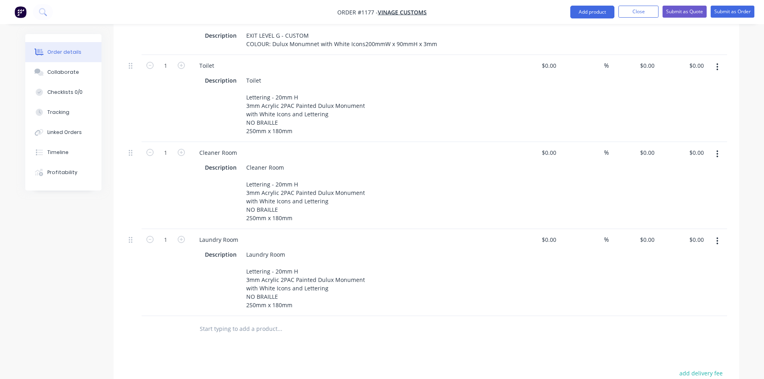
scroll to position [642, 0]
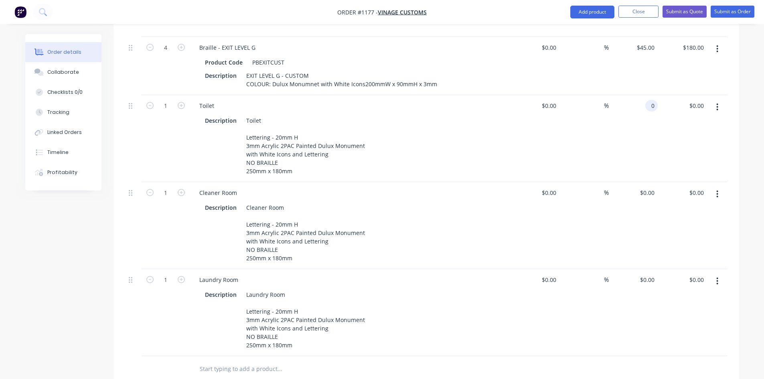
click at [648, 100] on div "0 0" at bounding box center [651, 106] width 12 height 12
type input "$70.00"
click at [664, 158] on div "$70.00 $0.00" at bounding box center [682, 138] width 49 height 87
click at [651, 187] on input "0" at bounding box center [648, 193] width 18 height 12
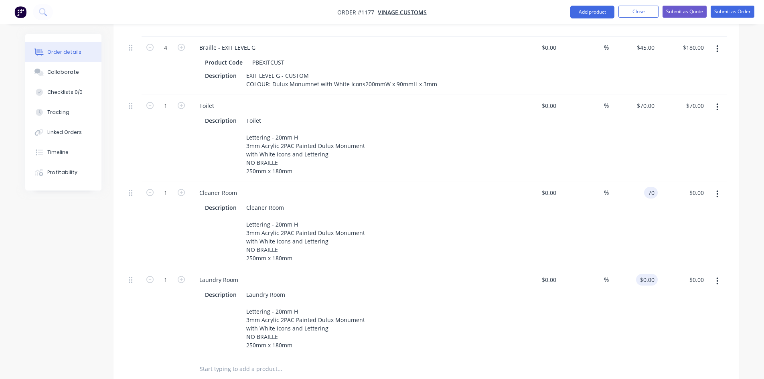
type input "$70.00"
click at [655, 274] on input "0" at bounding box center [648, 280] width 18 height 12
type input "$70.00"
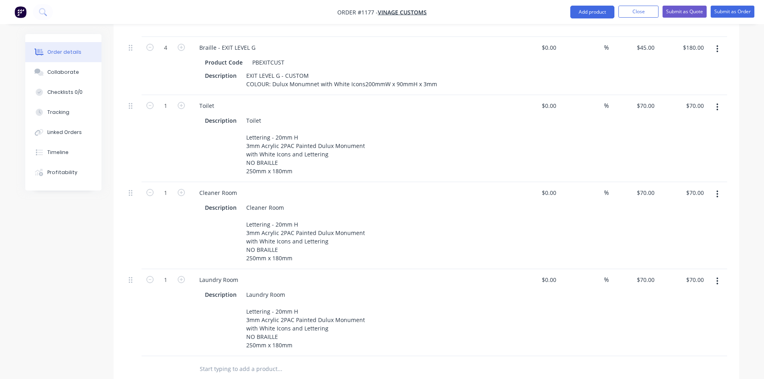
click at [651, 227] on div "$70.00 $70.00" at bounding box center [633, 225] width 49 height 87
click at [730, 16] on button "Submit as Order" at bounding box center [733, 12] width 44 height 12
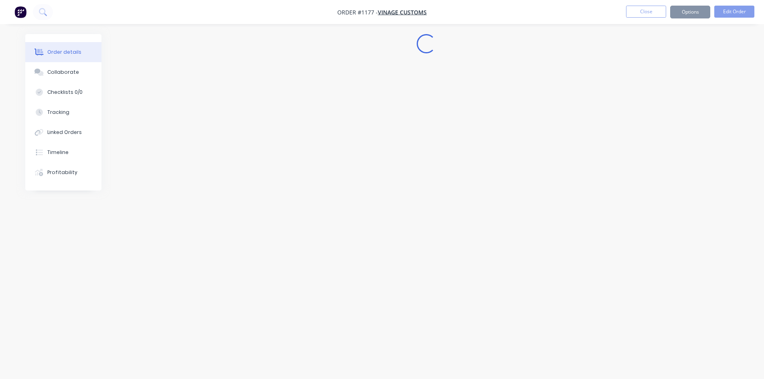
scroll to position [0, 0]
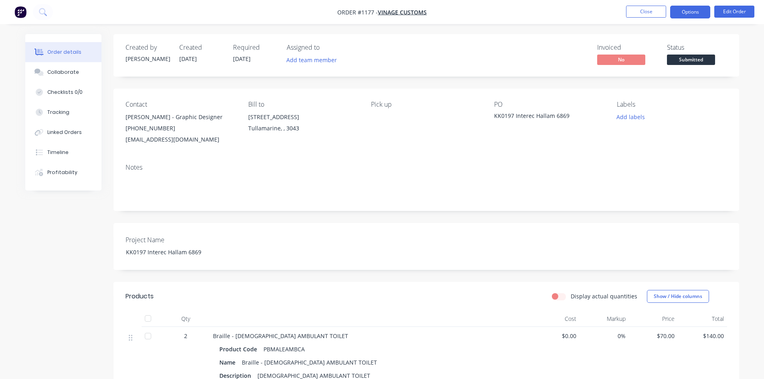
click at [698, 12] on button "Options" at bounding box center [690, 12] width 40 height 13
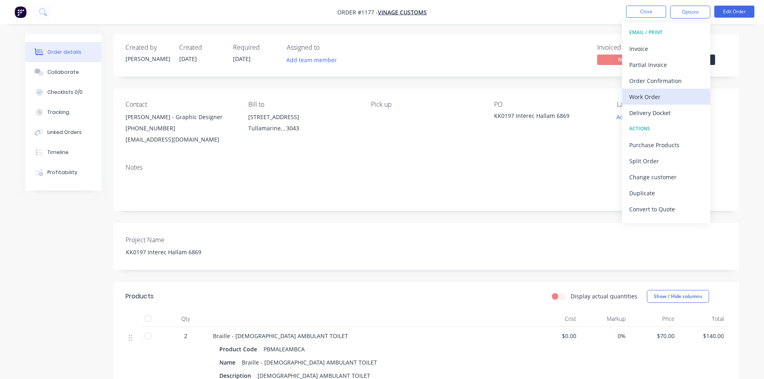
click at [678, 98] on div "Work Order" at bounding box center [666, 97] width 74 height 12
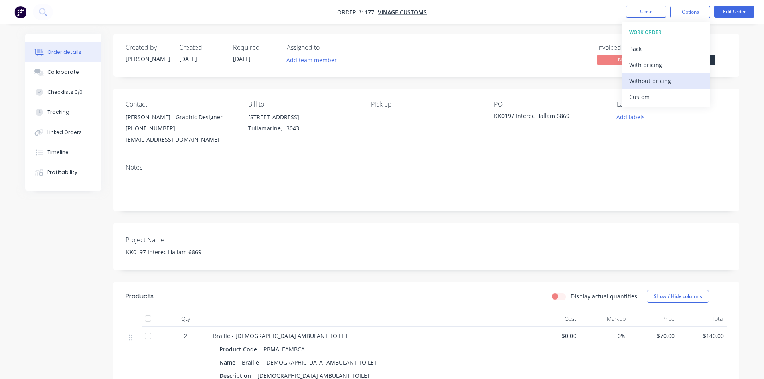
click at [672, 78] on div "Without pricing" at bounding box center [666, 81] width 74 height 12
click at [626, 12] on ul "Close Options EMAIL / PRINT Invoice Partial Invoice Order Confirmation Work Ord…" at bounding box center [691, 12] width 148 height 13
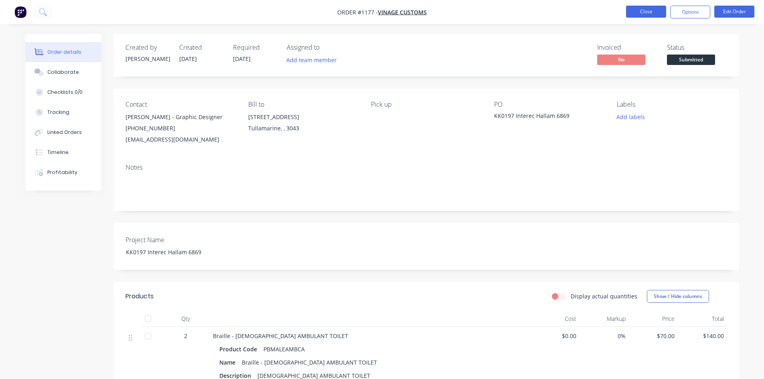
click at [626, 12] on button "Close" at bounding box center [646, 12] width 40 height 12
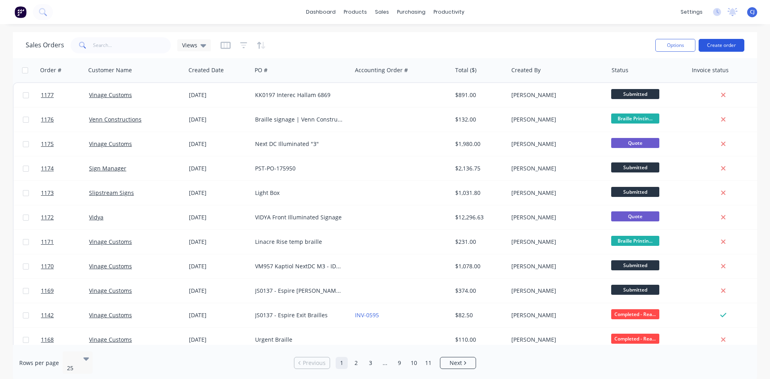
click at [711, 41] on button "Create order" at bounding box center [722, 45] width 46 height 13
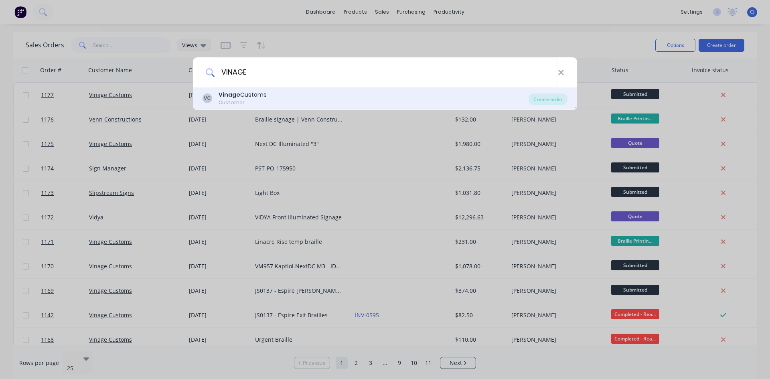
type input "VINAGE"
click at [284, 99] on div "VC Vinage Customs Customer" at bounding box center [366, 99] width 326 height 16
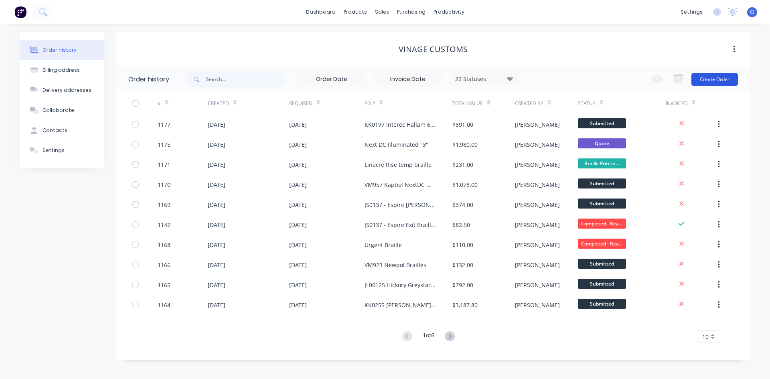
click at [711, 79] on button "Create Order" at bounding box center [715, 79] width 47 height 13
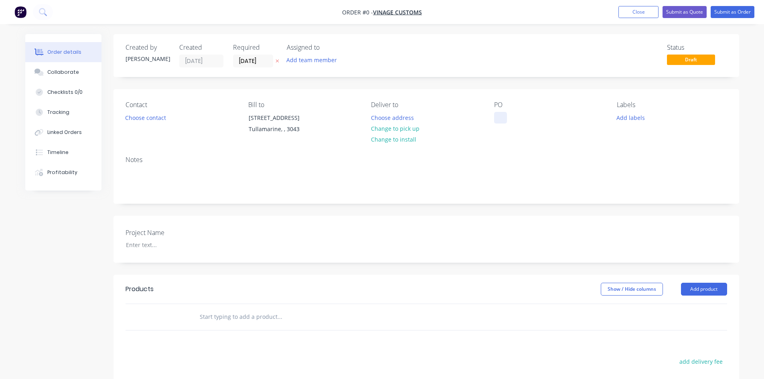
click at [500, 117] on div at bounding box center [500, 118] width 13 height 12
paste div
click at [493, 136] on div "Order details Collaborate Checklists 0/0 Tracking Linked Orders Timeline Profit…" at bounding box center [382, 284] width 730 height 501
click at [154, 119] on button "Choose contact" at bounding box center [145, 117] width 49 height 11
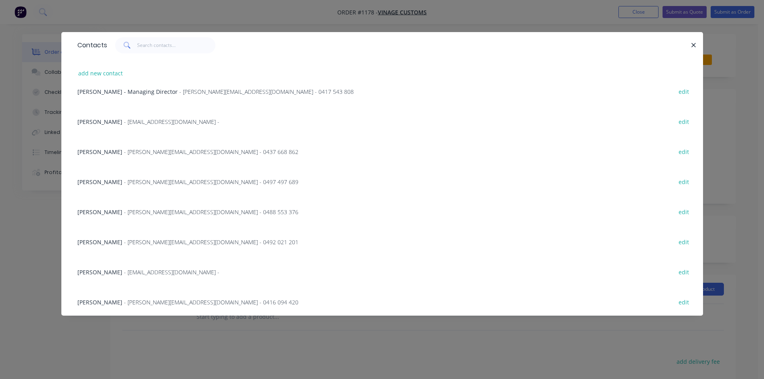
scroll to position [201, 0]
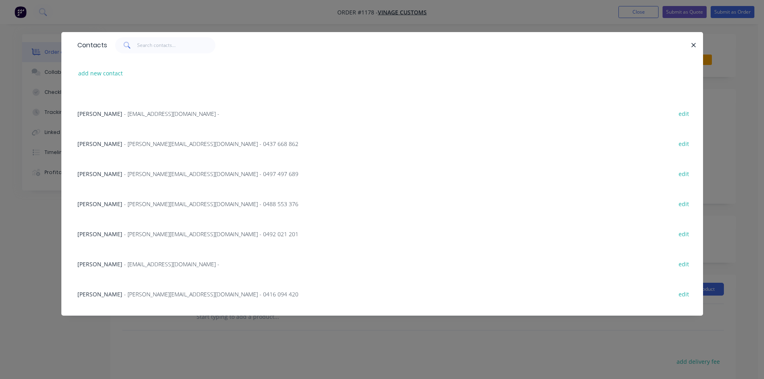
click at [130, 265] on span "- [EMAIL_ADDRESS][DOMAIN_NAME] -" at bounding box center [171, 264] width 95 height 8
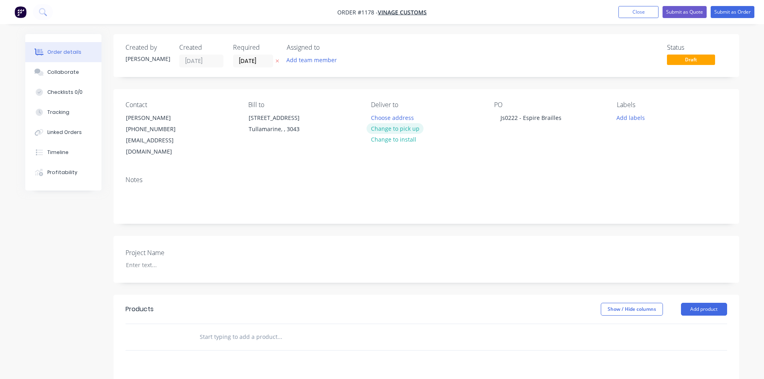
click at [385, 130] on button "Change to pick up" at bounding box center [395, 128] width 57 height 11
click at [223, 329] on input "text" at bounding box center [279, 337] width 160 height 16
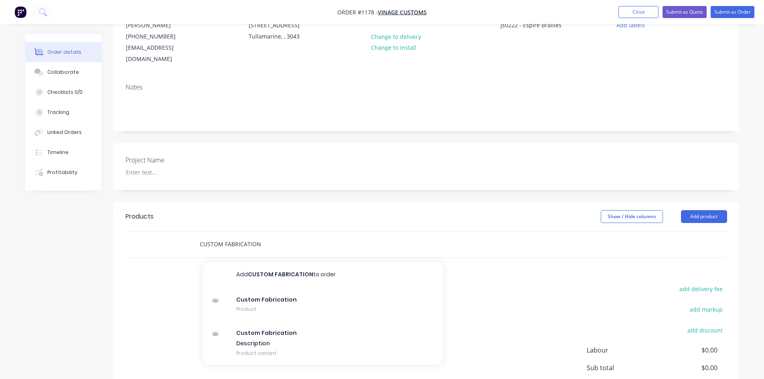
scroll to position [120, 0]
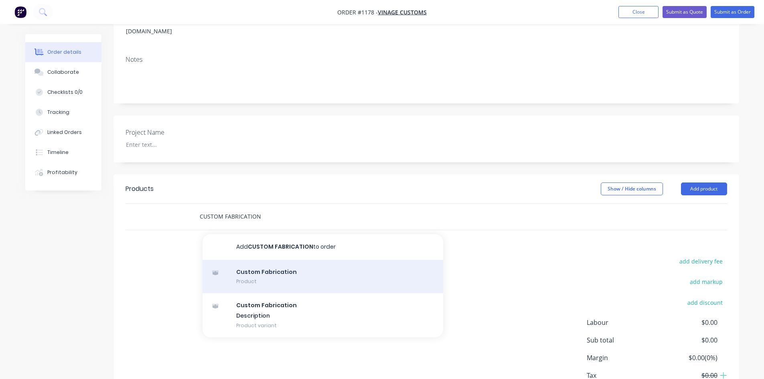
type input "CUSTOM FABRICATION"
click at [261, 260] on div "Custom Fabrication Product" at bounding box center [323, 277] width 241 height 34
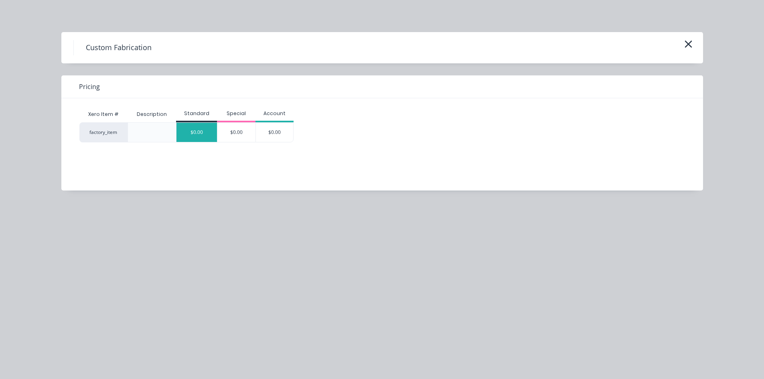
click at [207, 131] on div "$0.00" at bounding box center [196, 132] width 41 height 19
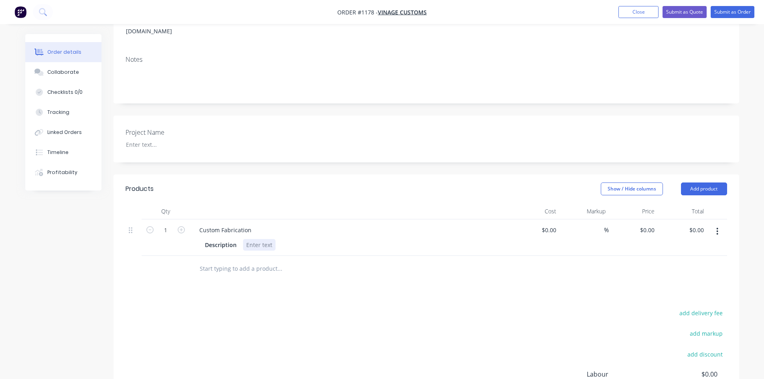
click at [249, 239] on div at bounding box center [259, 245] width 32 height 12
paste div
click at [271, 261] on input "text" at bounding box center [279, 269] width 160 height 16
paste input "PBP/PAA"
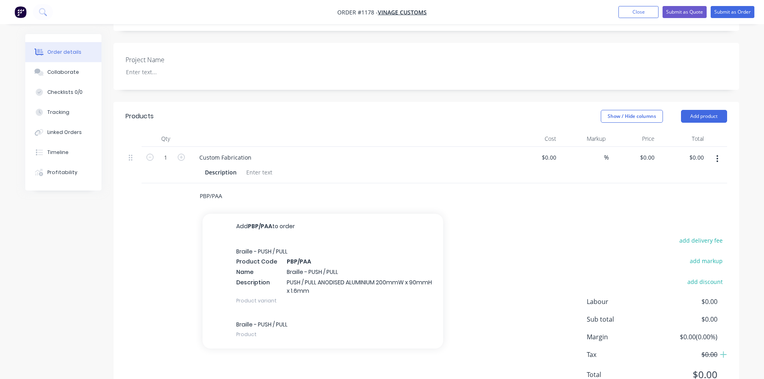
scroll to position [201, 0]
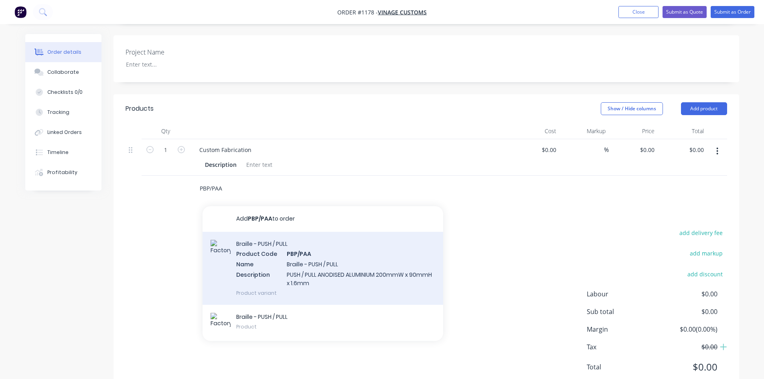
type input "PBP/PAA"
click at [288, 256] on div "Braille - PUSH / PULL Product Code PBP/PAA Name Braille - PUSH / PULL Descripti…" at bounding box center [323, 268] width 241 height 73
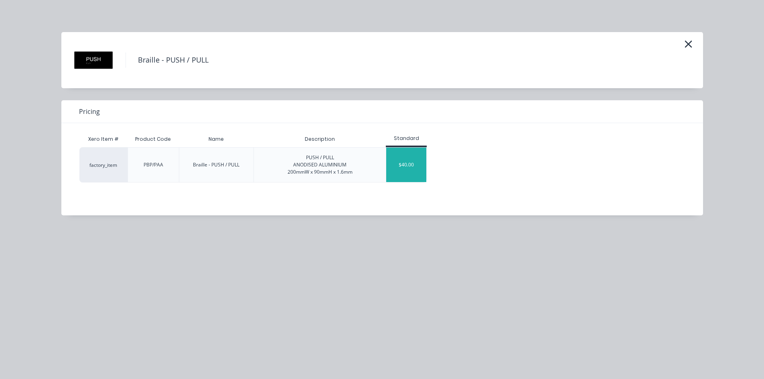
click at [413, 175] on div "$40.00" at bounding box center [406, 165] width 40 height 34
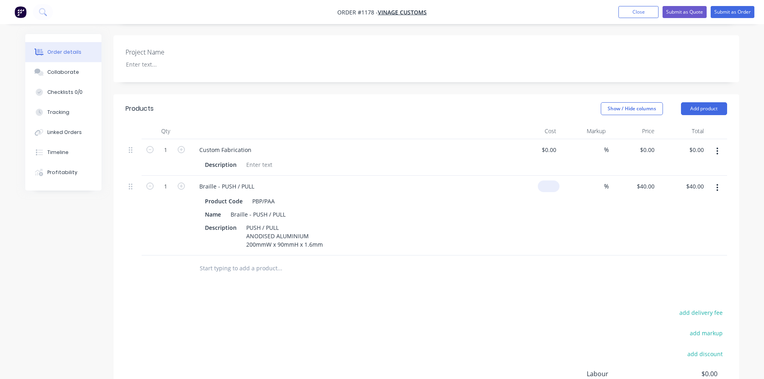
click at [548, 176] on div "$0.00" at bounding box center [535, 216] width 49 height 80
type input "$30.00"
click at [260, 209] on div "Braille - PUSH / PULL" at bounding box center [257, 215] width 61 height 12
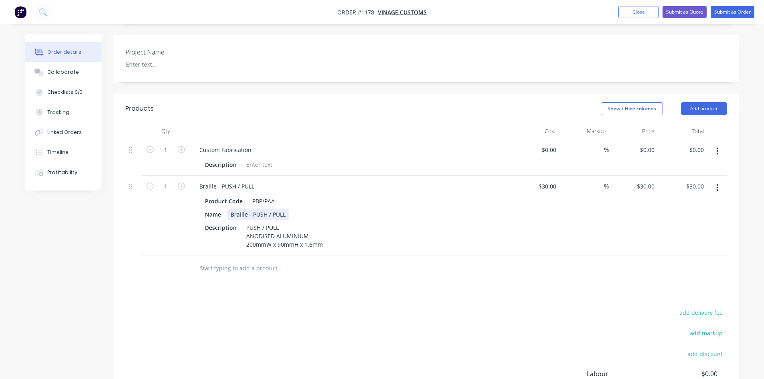
click at [276, 209] on div "Braille - PUSH / PULL" at bounding box center [257, 215] width 61 height 12
drag, startPoint x: 271, startPoint y: 202, endPoint x: 252, endPoint y: 199, distance: 19.1
click at [252, 209] on div "Braille - PUSH / PULL" at bounding box center [257, 215] width 61 height 12
drag, startPoint x: 241, startPoint y: 174, endPoint x: 222, endPoint y: 172, distance: 19.0
click at [222, 181] on div "Braille - PUSH / PULL" at bounding box center [227, 187] width 68 height 12
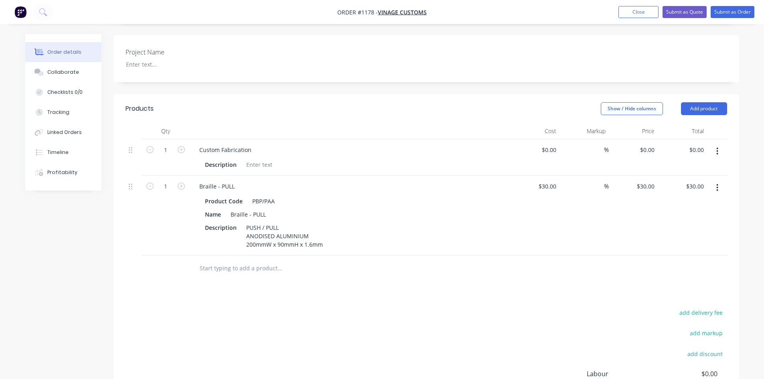
click at [716, 144] on button "button" at bounding box center [717, 151] width 19 height 14
click at [694, 183] on div "Duplicate" at bounding box center [689, 189] width 62 height 12
click at [715, 260] on button "button" at bounding box center [717, 267] width 19 height 14
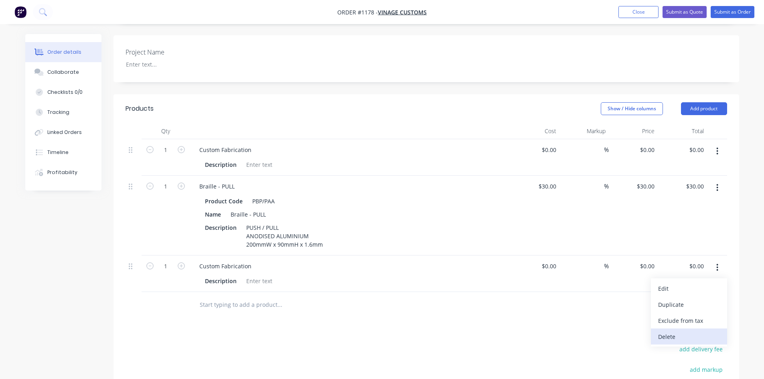
click at [663, 331] on div "Delete" at bounding box center [689, 337] width 62 height 12
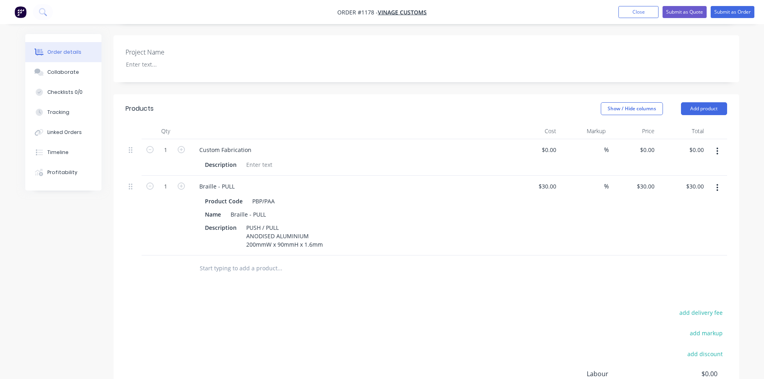
click at [715, 144] on button "button" at bounding box center [717, 151] width 19 height 14
click at [679, 215] on div "Delete" at bounding box center [689, 221] width 62 height 12
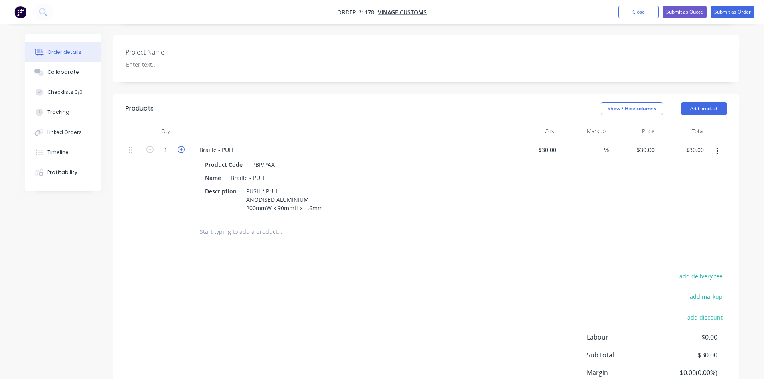
click at [178, 146] on icon "button" at bounding box center [181, 149] width 7 height 7
type input "2"
type input "$60.00"
click at [727, 12] on button "Submit as Order" at bounding box center [733, 12] width 44 height 12
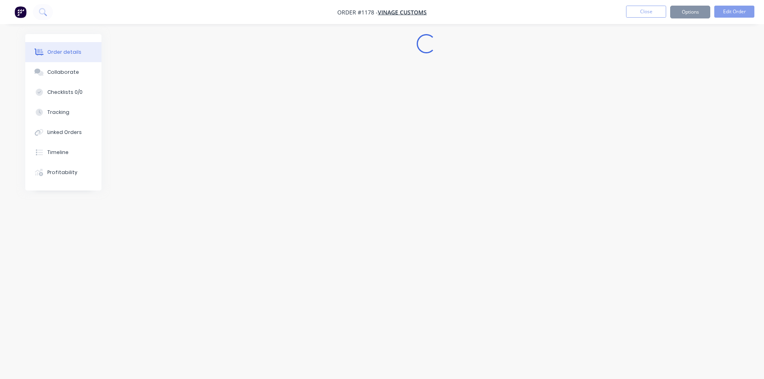
scroll to position [0, 0]
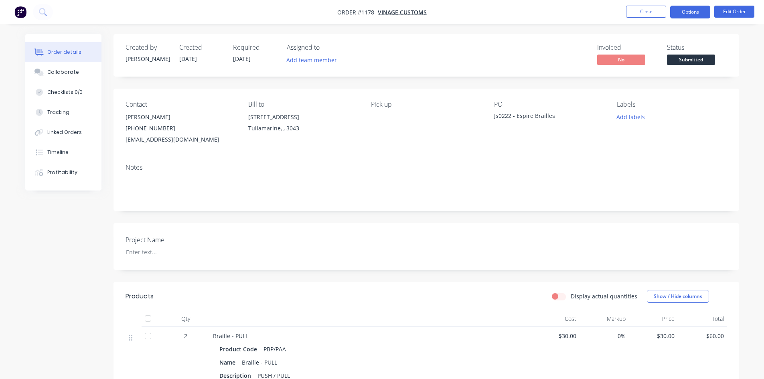
click at [697, 16] on button "Options" at bounding box center [690, 12] width 40 height 13
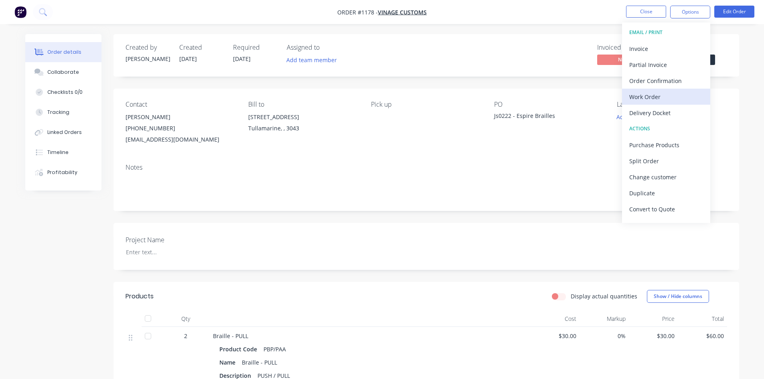
click at [680, 98] on div "Work Order" at bounding box center [666, 97] width 74 height 12
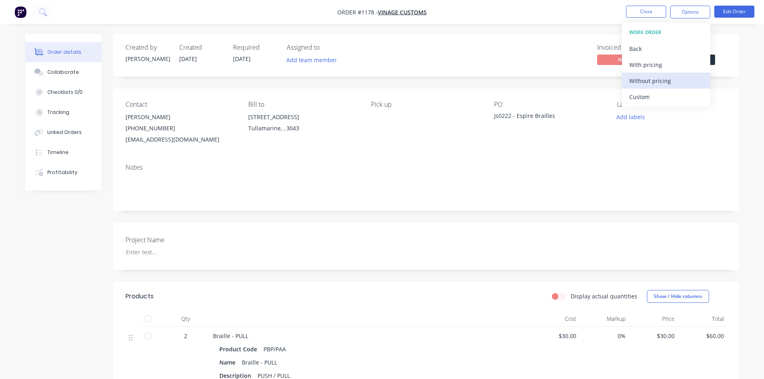
click at [682, 81] on div "Without pricing" at bounding box center [666, 81] width 74 height 12
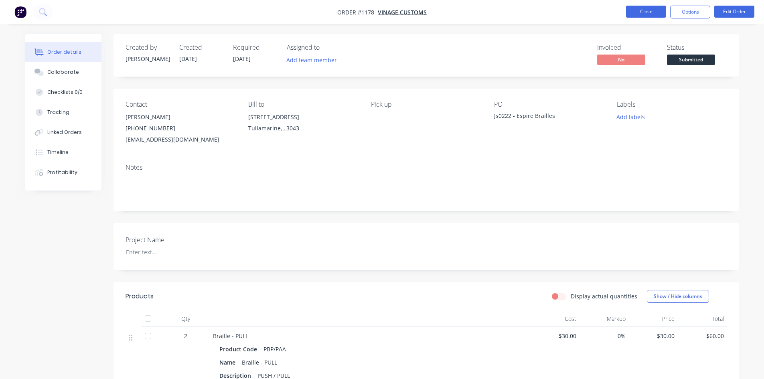
click at [642, 7] on button "Close" at bounding box center [646, 12] width 40 height 12
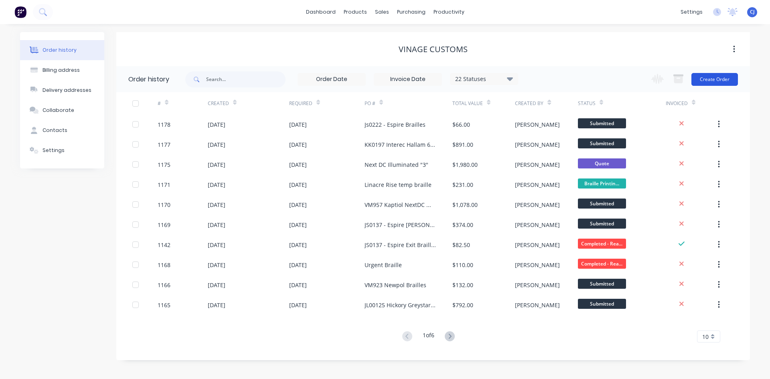
click at [705, 77] on button "Create Order" at bounding box center [715, 79] width 47 height 13
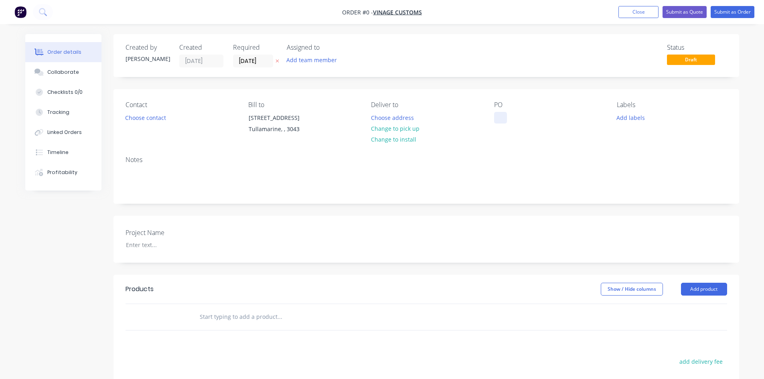
click at [504, 118] on div at bounding box center [500, 118] width 13 height 12
paste div
click at [504, 136] on div "Order details Collaborate Checklists 0/0 Tracking Linked Orders Timeline Profit…" at bounding box center [382, 284] width 730 height 501
click at [136, 119] on button "Choose contact" at bounding box center [145, 117] width 49 height 11
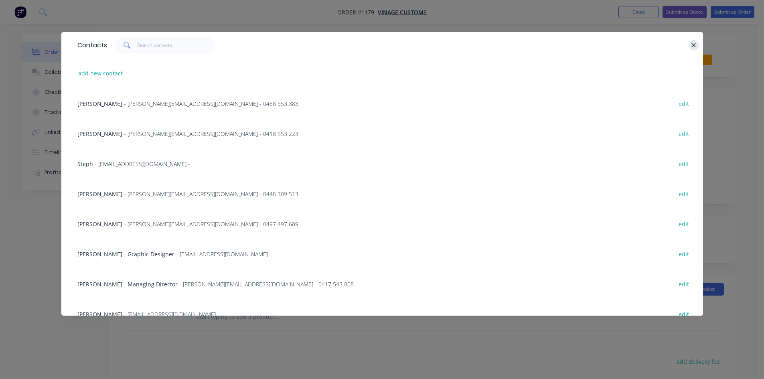
click at [696, 45] on icon "button" at bounding box center [693, 45] width 5 height 7
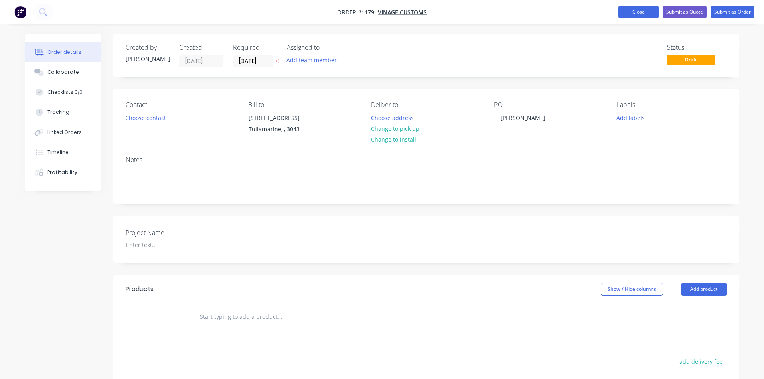
click at [651, 14] on button "Close" at bounding box center [639, 12] width 40 height 12
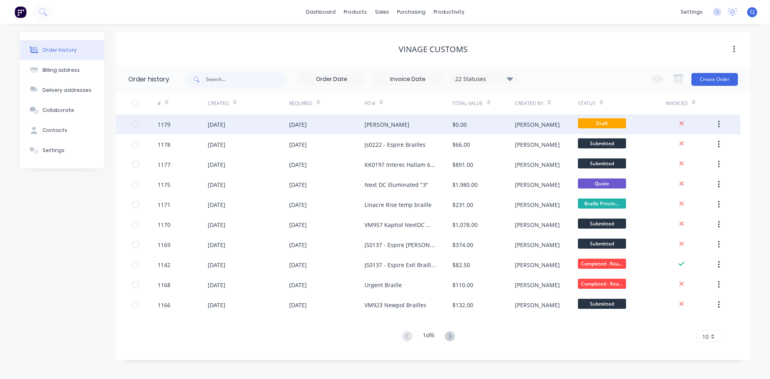
click at [717, 124] on button "button" at bounding box center [719, 124] width 19 height 14
click at [689, 147] on div "Archive" at bounding box center [690, 146] width 62 height 12
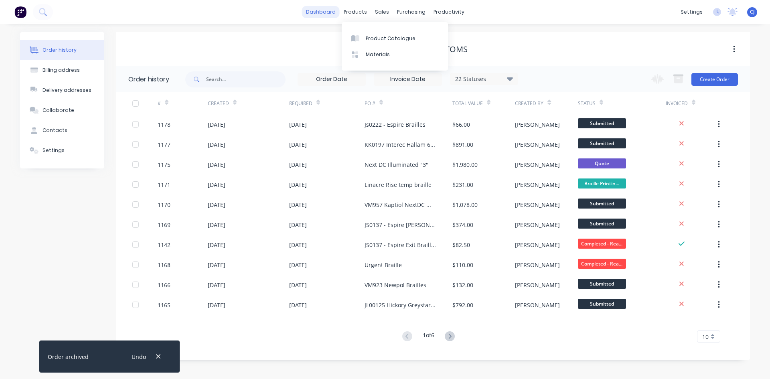
click at [324, 13] on link "dashboard" at bounding box center [321, 12] width 38 height 12
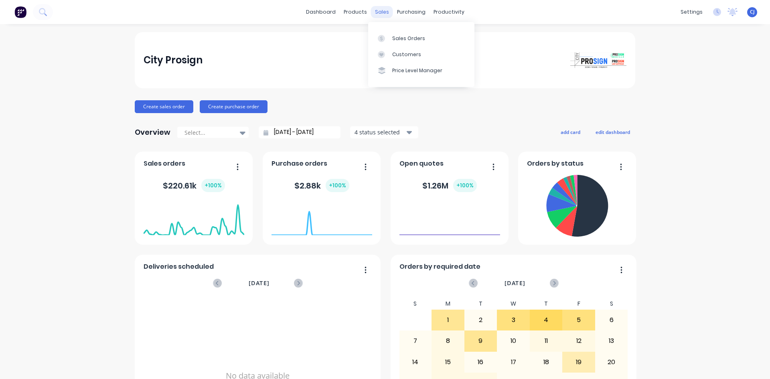
click at [387, 12] on div "sales" at bounding box center [382, 12] width 22 height 12
click at [394, 37] on div "Sales Orders" at bounding box center [408, 38] width 33 height 7
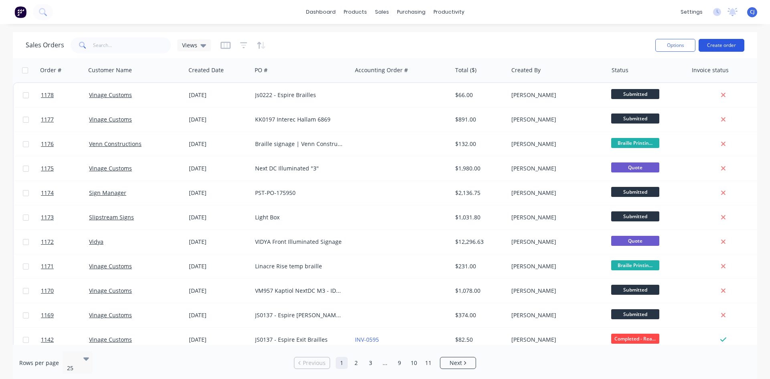
click at [712, 41] on button "Create order" at bounding box center [722, 45] width 46 height 13
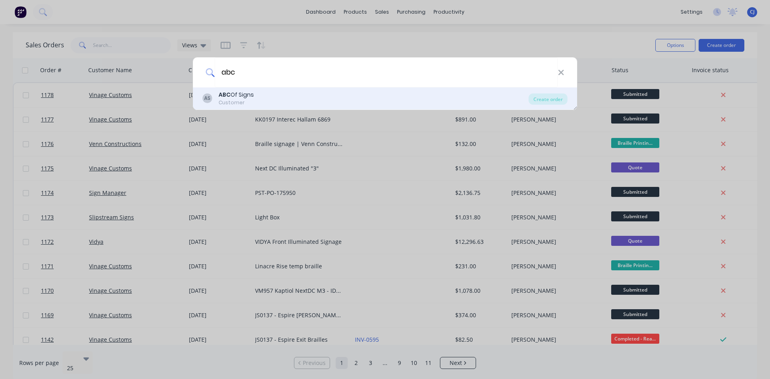
type input "abc"
click at [312, 103] on div "AS ABC Of Signs Customer" at bounding box center [366, 99] width 326 height 16
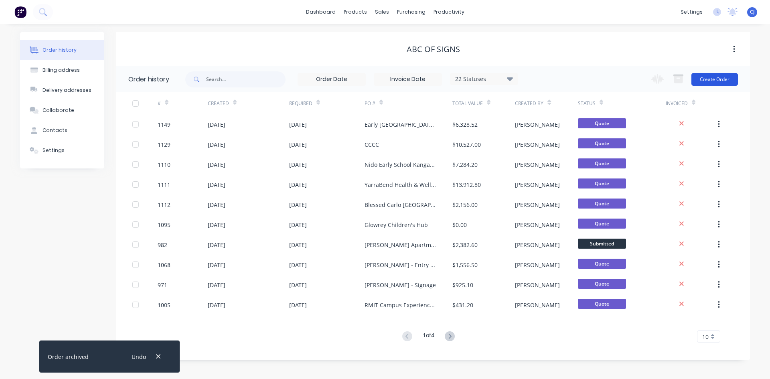
click at [704, 79] on button "Create Order" at bounding box center [715, 79] width 47 height 13
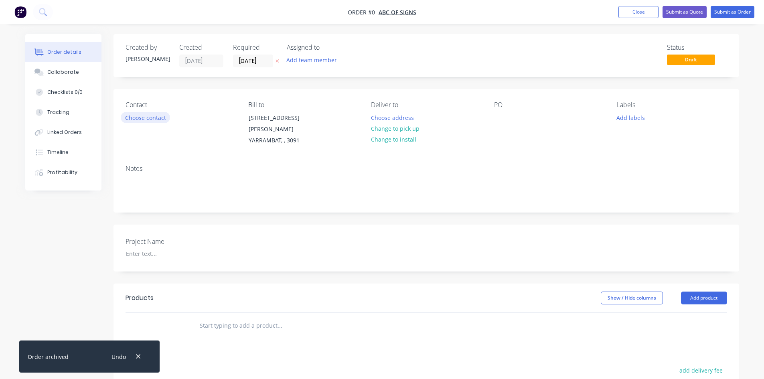
click at [147, 116] on button "Choose contact" at bounding box center [145, 117] width 49 height 11
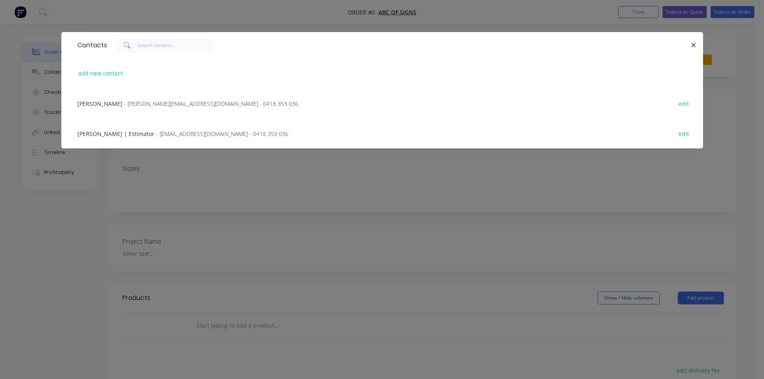
click at [150, 103] on span "- [PERSON_NAME][EMAIL_ADDRESS][DOMAIN_NAME] - 0418 353 036" at bounding box center [211, 104] width 174 height 8
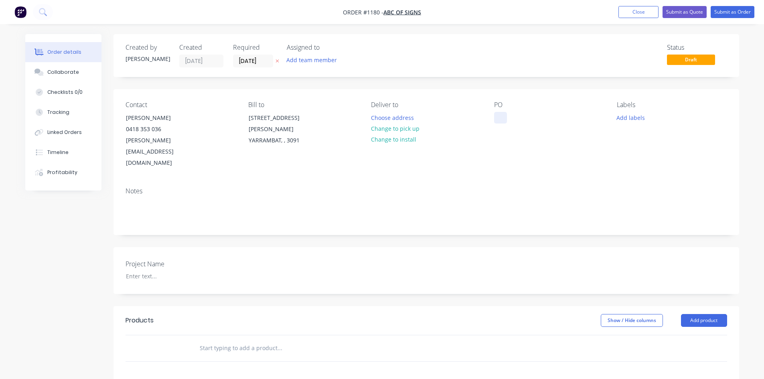
click at [501, 118] on div at bounding box center [500, 118] width 13 height 12
paste div
click at [395, 129] on button "Change to pick up" at bounding box center [395, 128] width 57 height 11
click at [215, 340] on input "text" at bounding box center [279, 348] width 160 height 16
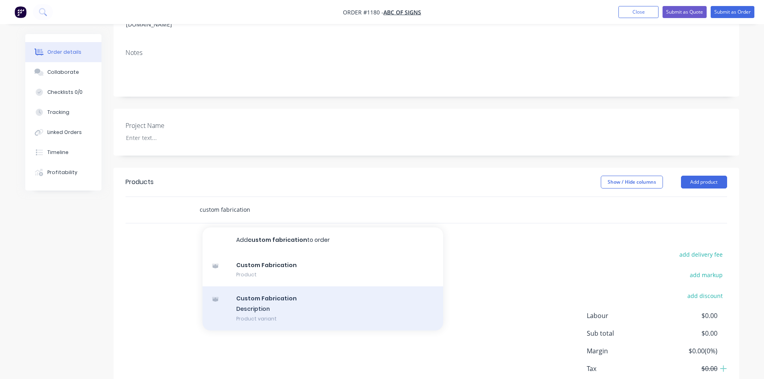
scroll to position [160, 0]
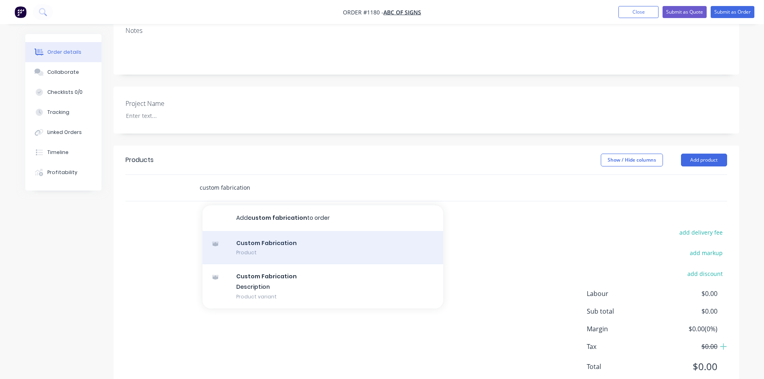
type input "custom fabrication"
click at [253, 231] on div "Custom Fabrication Product" at bounding box center [323, 248] width 241 height 34
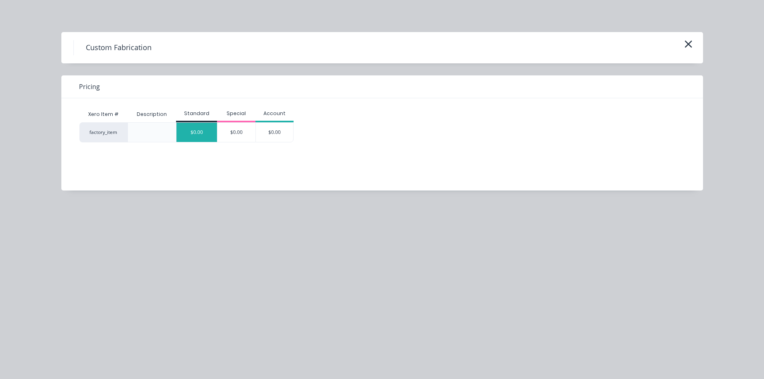
click at [209, 135] on div "$0.00" at bounding box center [196, 132] width 41 height 19
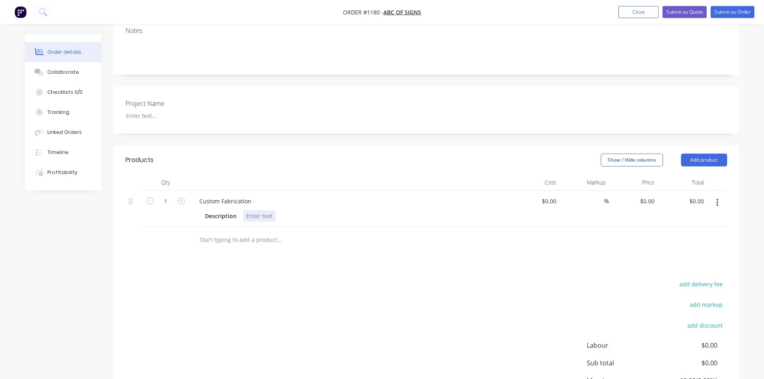
click at [252, 210] on div at bounding box center [259, 216] width 32 height 12
paste div
drag, startPoint x: 251, startPoint y: 179, endPoint x: 173, endPoint y: 177, distance: 78.2
click at [171, 191] on div "1 Custom Fabrication Description Type 01 $0.00 $0.00 % $0.00 $0.00 $0.00 $0.00" at bounding box center [427, 209] width 602 height 37
paste div
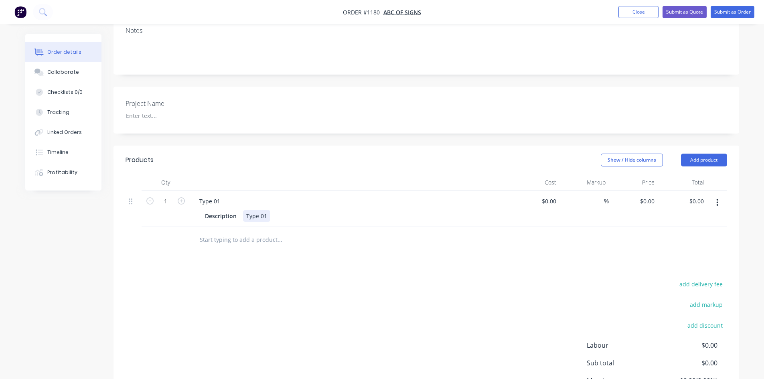
drag, startPoint x: 245, startPoint y: 191, endPoint x: 278, endPoint y: 194, distance: 32.6
click at [278, 210] on div "Description Type 01" at bounding box center [349, 216] width 294 height 12
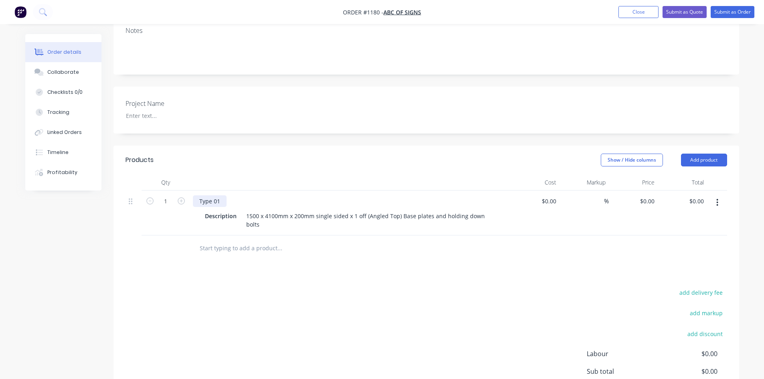
click at [222, 195] on div "Type 01" at bounding box center [210, 201] width 34 height 12
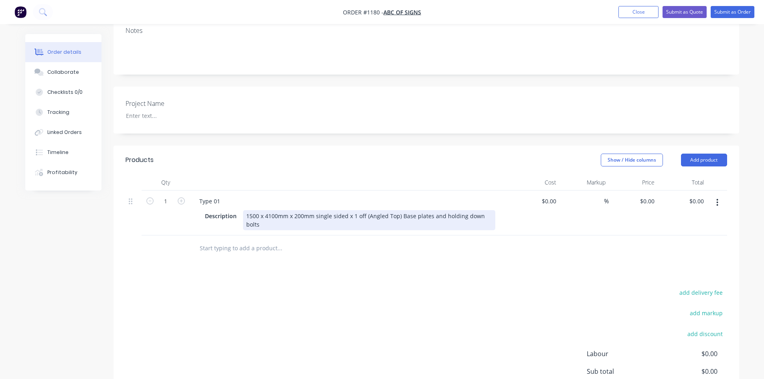
click at [247, 210] on div "1500 x 4100mm x 200mm single sided x 1 off (Angled Top) Base plates and holding…" at bounding box center [369, 220] width 252 height 20
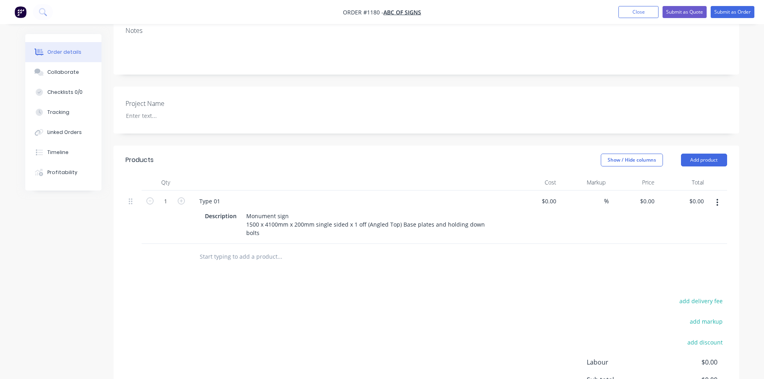
click at [395, 244] on div at bounding box center [334, 257] width 289 height 26
click at [722, 195] on button "button" at bounding box center [717, 202] width 19 height 14
click at [677, 234] on div "Duplicate" at bounding box center [689, 240] width 62 height 12
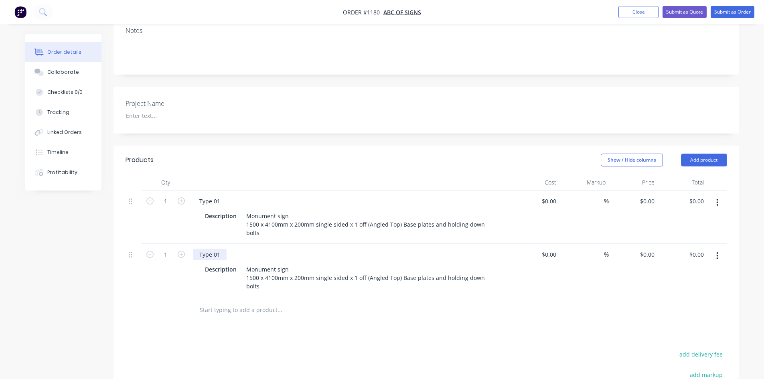
click at [225, 249] on div "Type 01" at bounding box center [210, 255] width 34 height 12
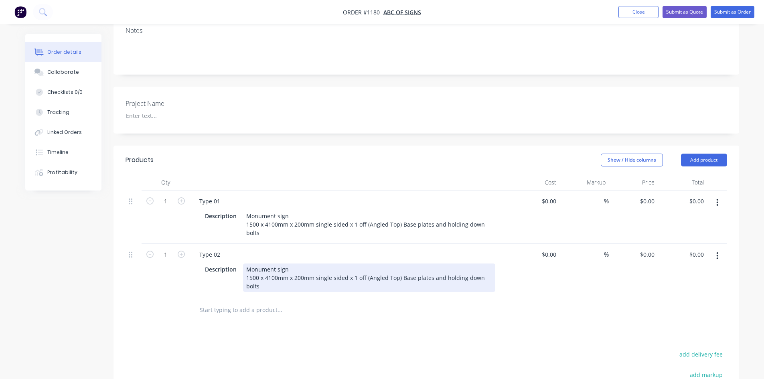
click at [247, 262] on div "Description Monument sign 1500 x 4100mm x 200mm single sided x 1 off (Angled To…" at bounding box center [350, 277] width 314 height 30
drag, startPoint x: 245, startPoint y: 247, endPoint x: 497, endPoint y: 244, distance: 251.5
click at [497, 262] on div "Description Monument sign 1500 x 4100mm x 200mm single sided x 1 off (Angled To…" at bounding box center [350, 277] width 314 height 30
paste div
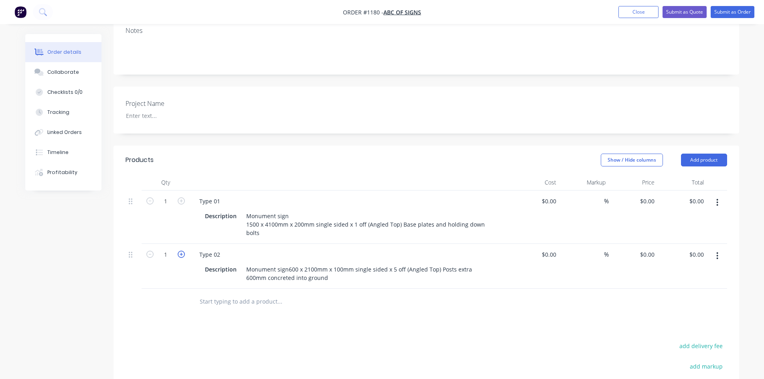
click at [184, 251] on icon "button" at bounding box center [181, 254] width 7 height 7
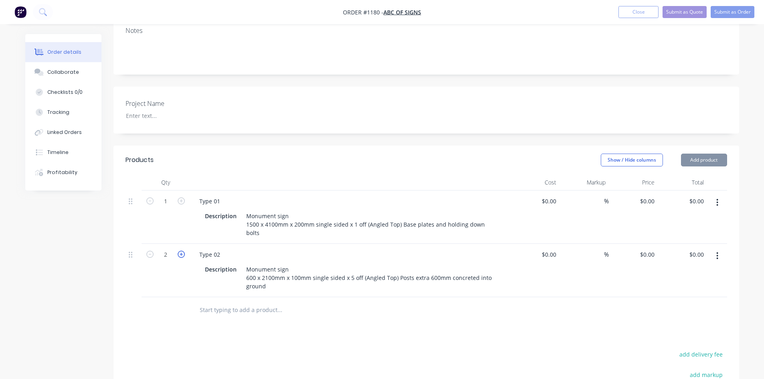
click at [184, 251] on icon "button" at bounding box center [181, 254] width 7 height 7
type input "5"
drag, startPoint x: 718, startPoint y: 225, endPoint x: 704, endPoint y: 234, distance: 15.7
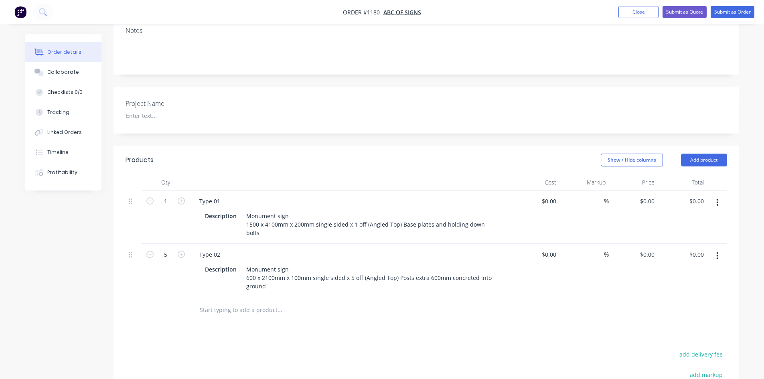
click at [717, 252] on icon "button" at bounding box center [717, 256] width 2 height 9
click at [686, 287] on div "Duplicate" at bounding box center [689, 293] width 62 height 12
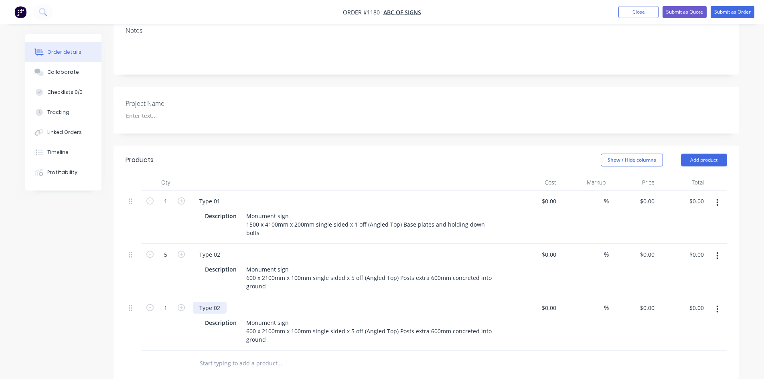
click at [221, 302] on div "Type 02" at bounding box center [210, 308] width 34 height 12
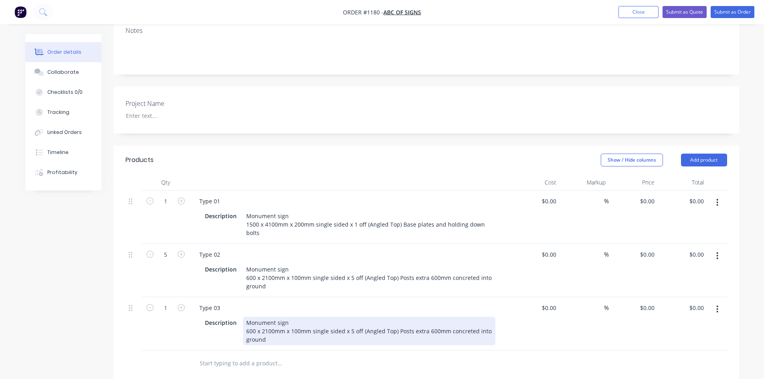
click at [308, 317] on div "Monument sign 600 x 2100mm x 100mm single sided x 5 off (Angled Top) Posts extr…" at bounding box center [369, 331] width 252 height 28
drag, startPoint x: 242, startPoint y: 299, endPoint x: 270, endPoint y: 315, distance: 31.8
click at [270, 315] on div "Type 03 Description Monument sign 600 x 2100mm x 100mm single sided x 5 off (An…" at bounding box center [350, 323] width 321 height 53
paste div
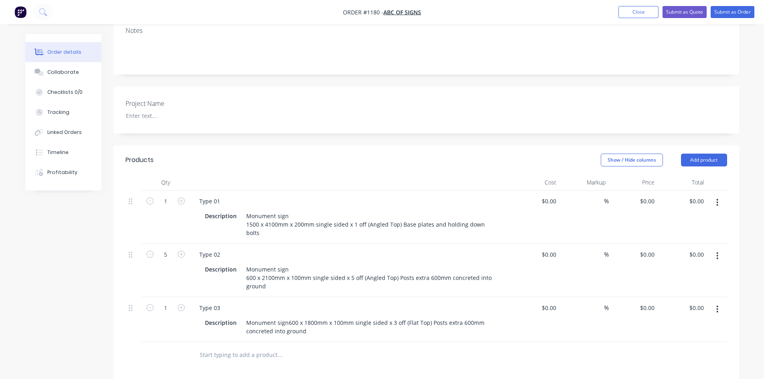
click at [183, 301] on form "1" at bounding box center [166, 307] width 42 height 12
click at [183, 304] on icon "button" at bounding box center [181, 307] width 7 height 7
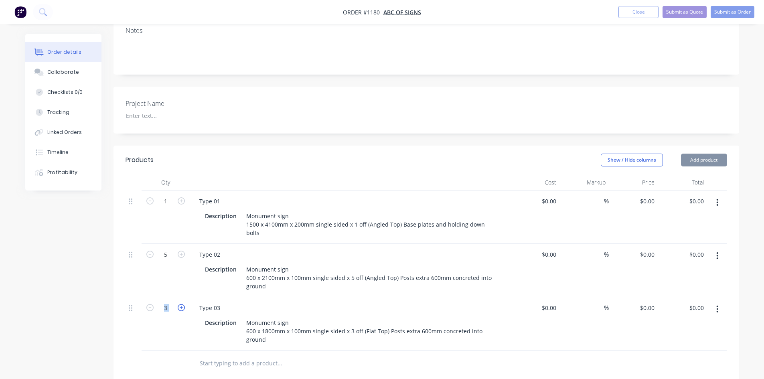
click at [183, 304] on icon "button" at bounding box center [181, 307] width 7 height 7
click at [149, 304] on icon "button" at bounding box center [149, 307] width 7 height 7
type input "3"
click at [715, 302] on button "button" at bounding box center [717, 309] width 19 height 14
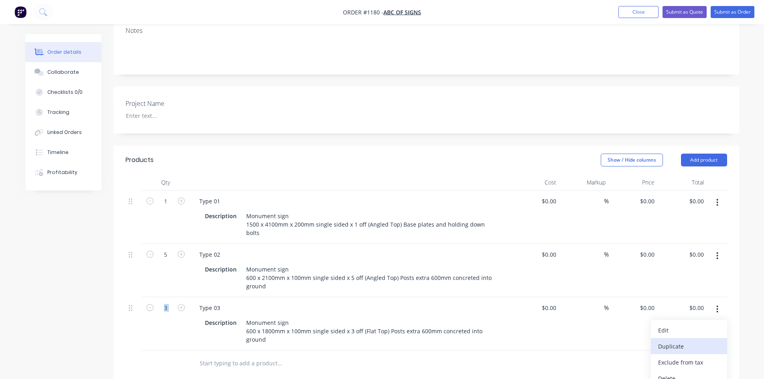
click at [687, 341] on div "Duplicate" at bounding box center [689, 347] width 62 height 12
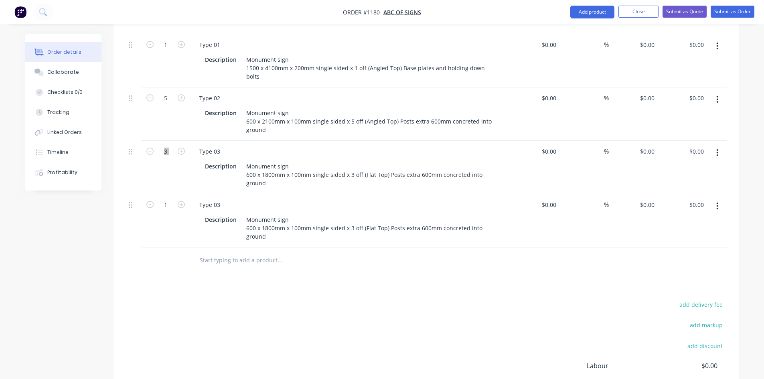
scroll to position [321, 0]
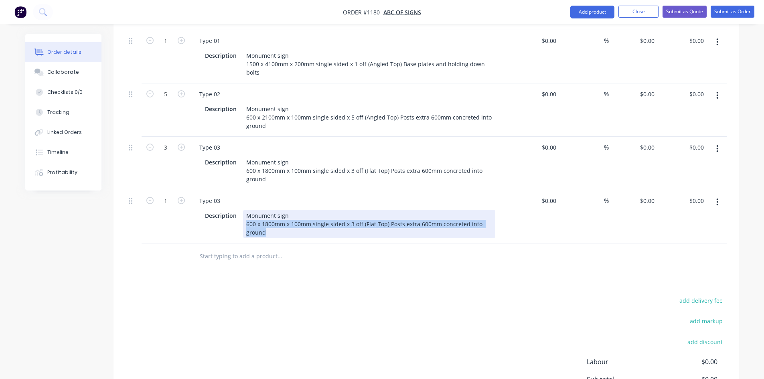
drag, startPoint x: 247, startPoint y: 193, endPoint x: 273, endPoint y: 207, distance: 30.0
click at [273, 210] on div "Monument sign 600 x 1800mm x 100mm single sided x 3 off (Flat Top) Posts extra …" at bounding box center [369, 224] width 252 height 28
paste div
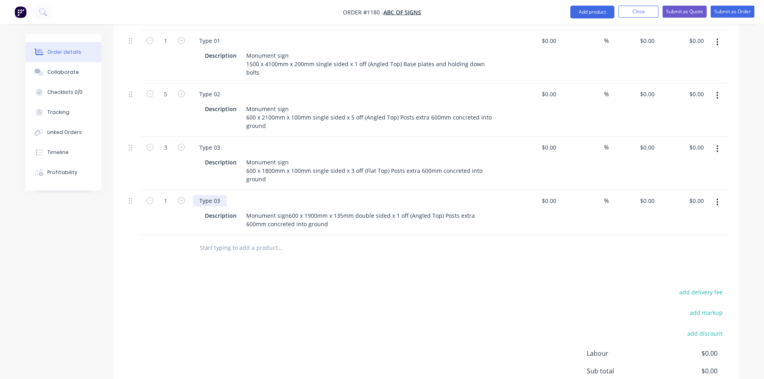
click at [221, 195] on div "Type 03" at bounding box center [210, 201] width 34 height 12
click at [245, 248] on div "Products Show / Hide columns Add product Qty Cost Markup Price Total 1 Type 01 …" at bounding box center [427, 219] width 626 height 469
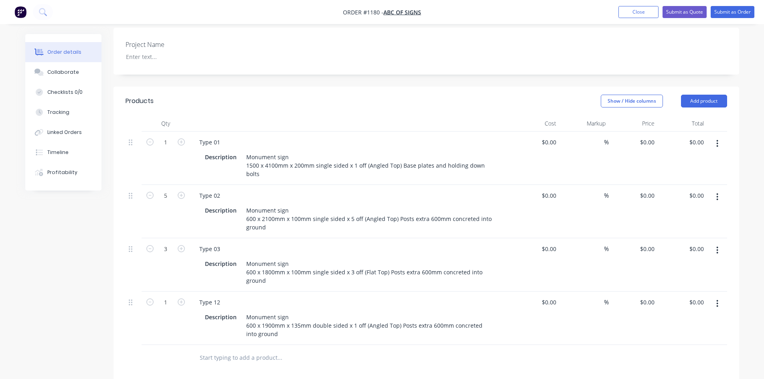
scroll to position [201, 0]
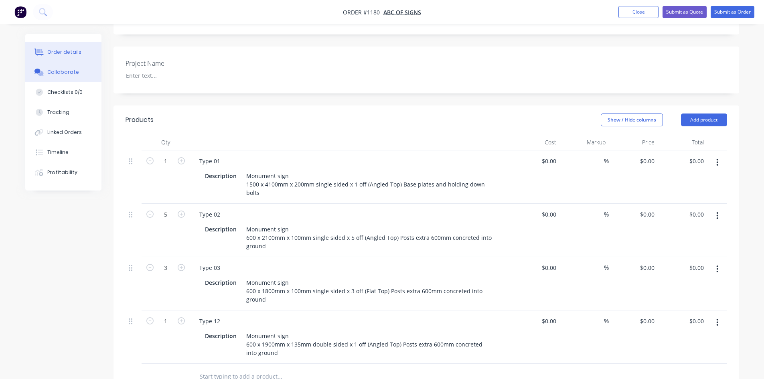
click at [43, 71] on icon at bounding box center [38, 72] width 9 height 7
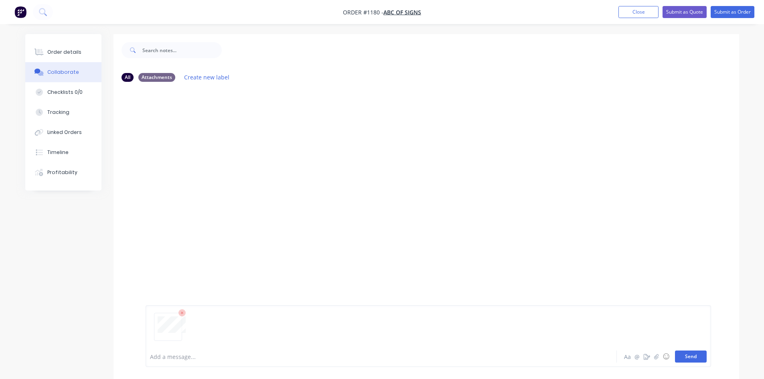
click at [694, 360] on button "Send" at bounding box center [691, 357] width 32 height 12
click at [65, 50] on div "Order details" at bounding box center [64, 52] width 34 height 7
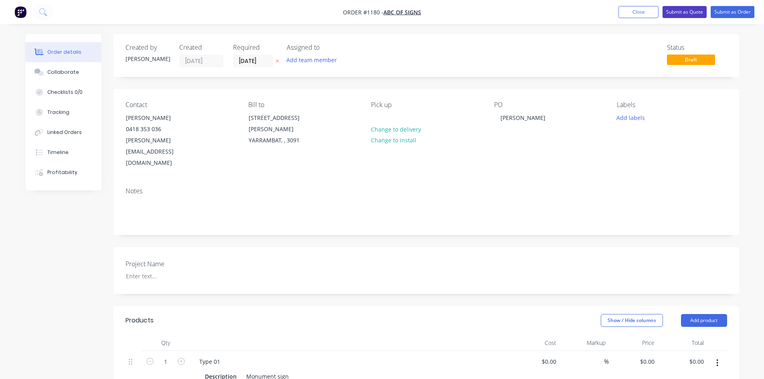
click at [683, 12] on button "Submit as Quote" at bounding box center [685, 12] width 44 height 12
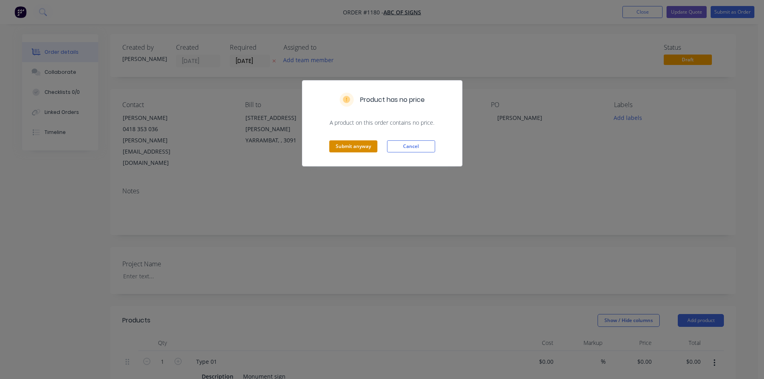
click at [340, 145] on button "Submit anyway" at bounding box center [353, 146] width 48 height 12
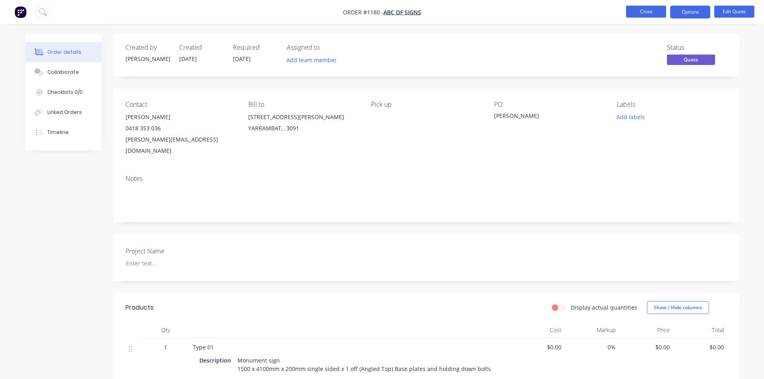
click at [639, 14] on button "Close" at bounding box center [646, 12] width 40 height 12
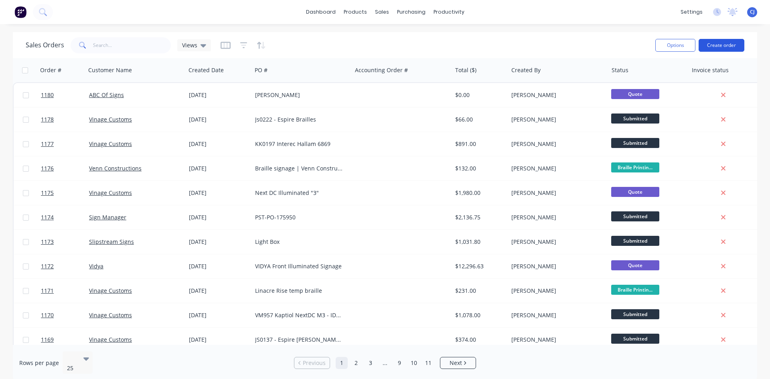
click at [710, 43] on button "Create order" at bounding box center [722, 45] width 46 height 13
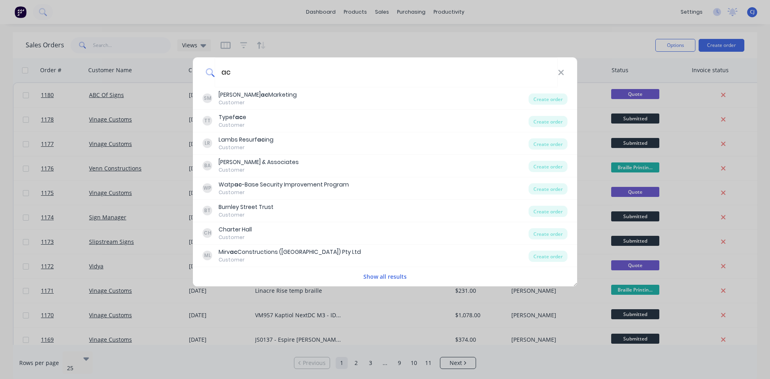
drag, startPoint x: 235, startPoint y: 68, endPoint x: 212, endPoint y: 70, distance: 23.8
click at [212, 70] on div "ac" at bounding box center [385, 72] width 384 height 30
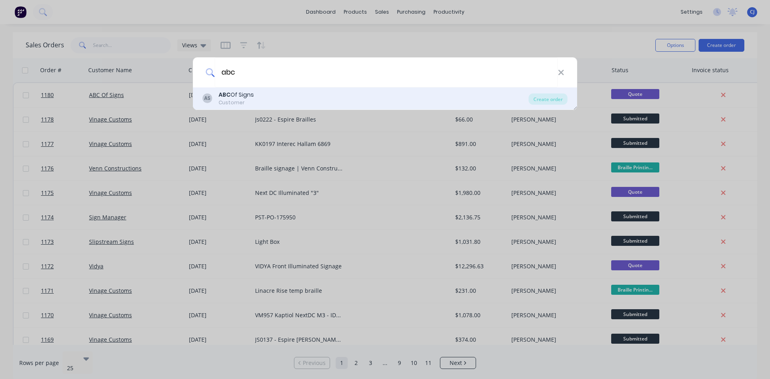
type input "abc"
click at [238, 94] on div "ABC Of Signs" at bounding box center [236, 95] width 35 height 8
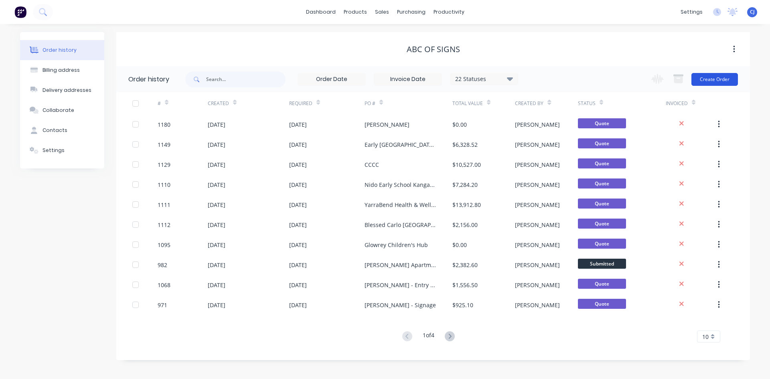
click at [711, 78] on button "Create Order" at bounding box center [715, 79] width 47 height 13
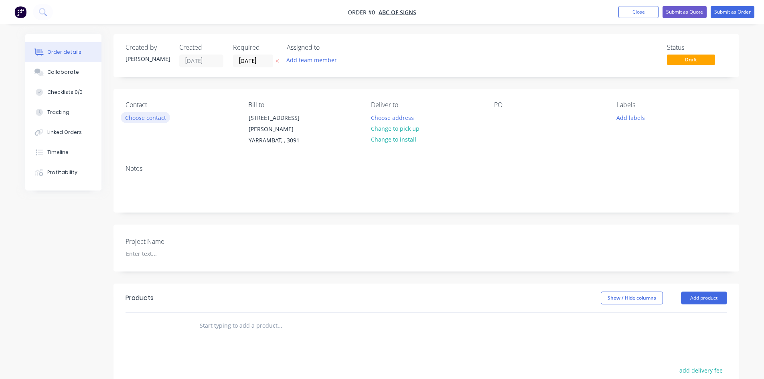
click at [163, 118] on button "Choose contact" at bounding box center [145, 117] width 49 height 11
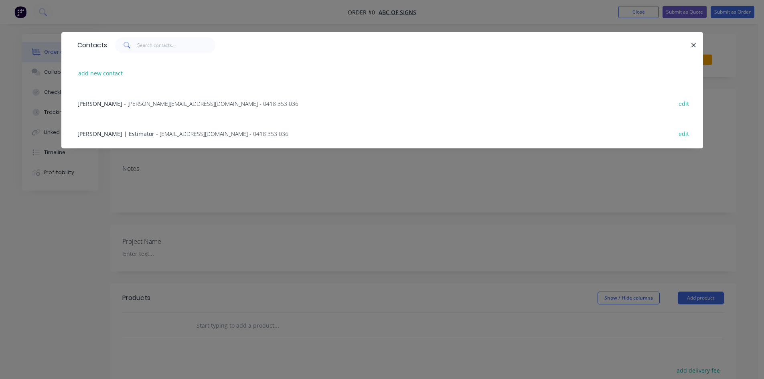
click at [134, 105] on span "- [PERSON_NAME][EMAIL_ADDRESS][DOMAIN_NAME] - 0418 353 036" at bounding box center [211, 104] width 174 height 8
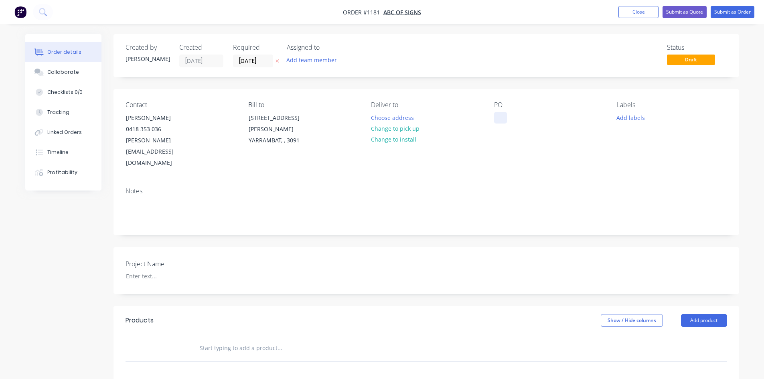
click at [504, 118] on div at bounding box center [500, 118] width 13 height 12
paste div
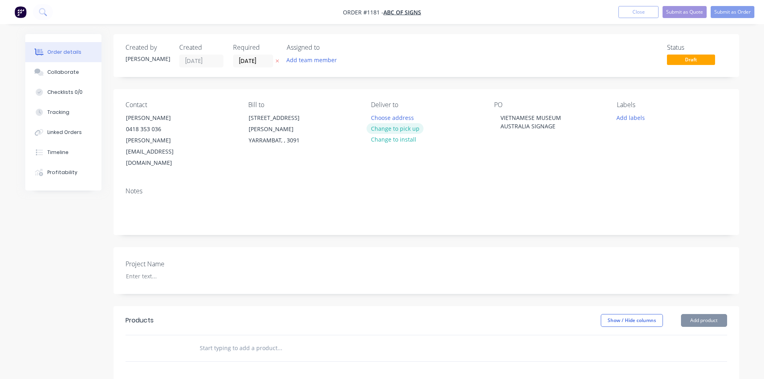
click at [411, 128] on button "Change to pick up" at bounding box center [395, 128] width 57 height 11
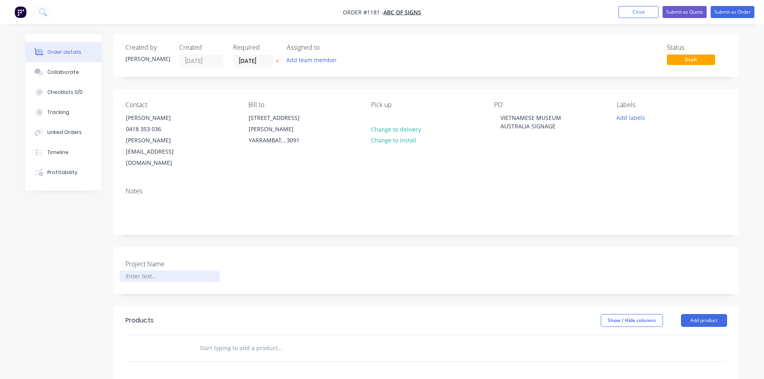
click at [159, 270] on div at bounding box center [170, 276] width 100 height 12
paste div
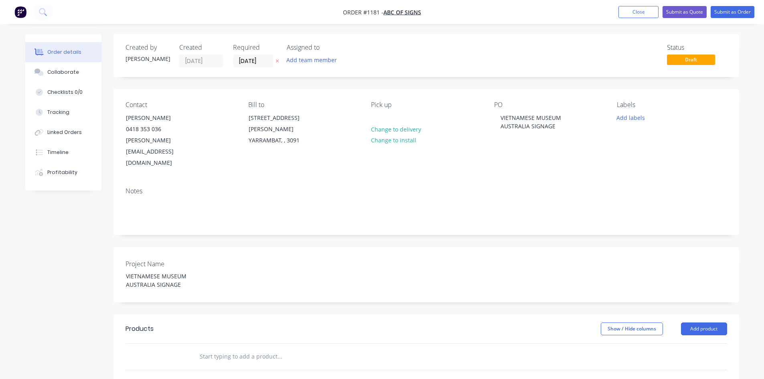
click at [219, 349] on input "text" at bounding box center [279, 357] width 160 height 16
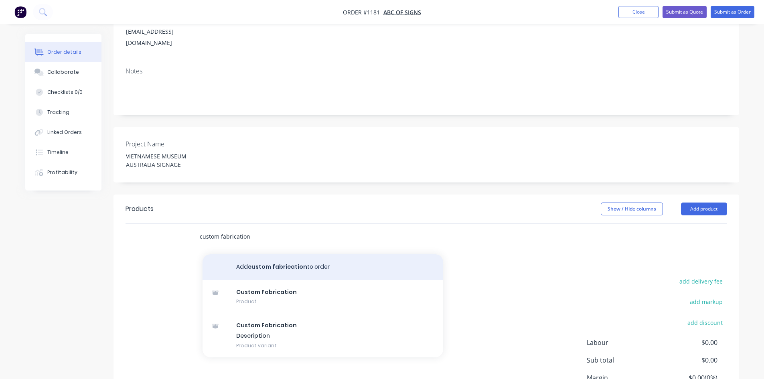
scroll to position [120, 0]
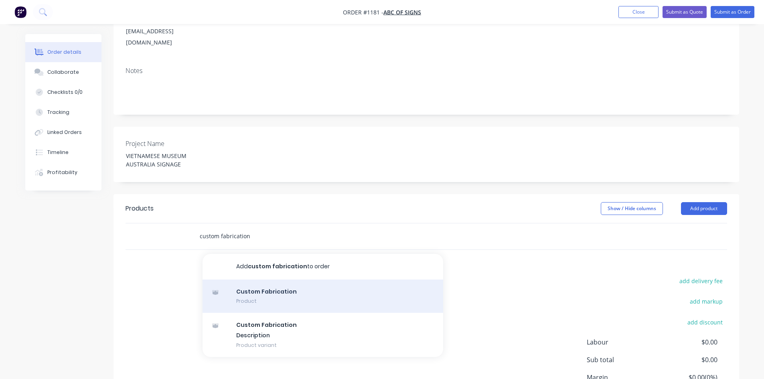
type input "custom fabrication"
click at [271, 280] on div "Custom Fabrication Product" at bounding box center [323, 297] width 241 height 34
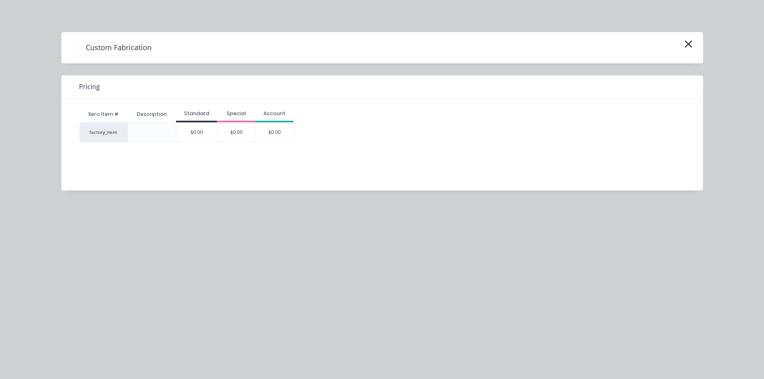
click at [207, 135] on div "$0.00" at bounding box center [196, 132] width 41 height 19
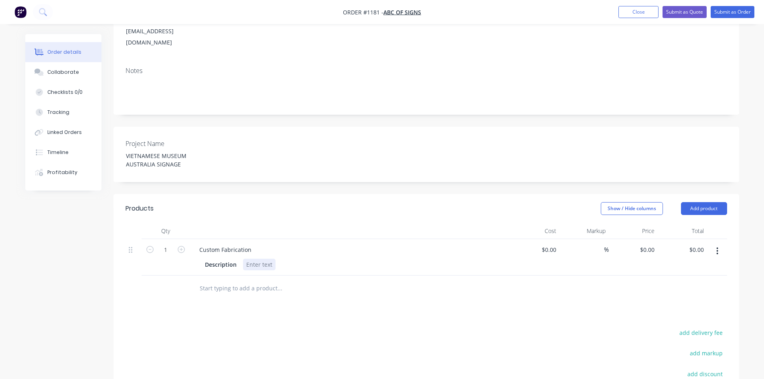
click at [256, 257] on div "Description" at bounding box center [350, 263] width 314 height 13
drag, startPoint x: 244, startPoint y: 227, endPoint x: 178, endPoint y: 217, distance: 67.5
click at [178, 239] on div "1 Custom Fabrication Description $0.00 $0.00 % $0.00 $0.00 $0.00 $0.00" at bounding box center [427, 257] width 602 height 37
paste div
click at [252, 259] on div at bounding box center [259, 265] width 32 height 12
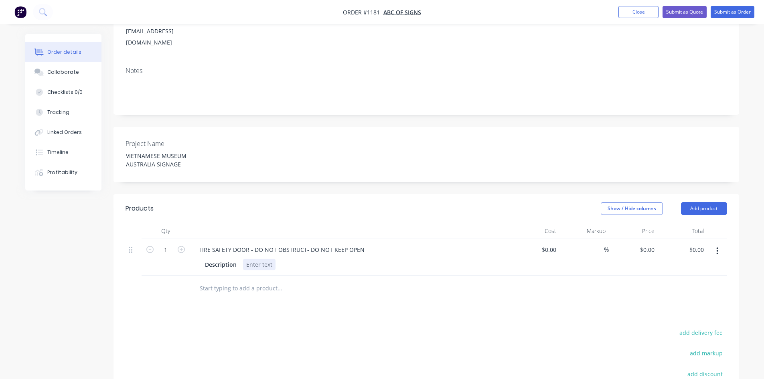
paste div
drag, startPoint x: 442, startPoint y: 243, endPoint x: 420, endPoint y: 238, distance: 22.6
click at [420, 259] on div "50/30mm(h) individually cut out of 3mm thick linished brass letters reading" at bounding box center [347, 265] width 209 height 12
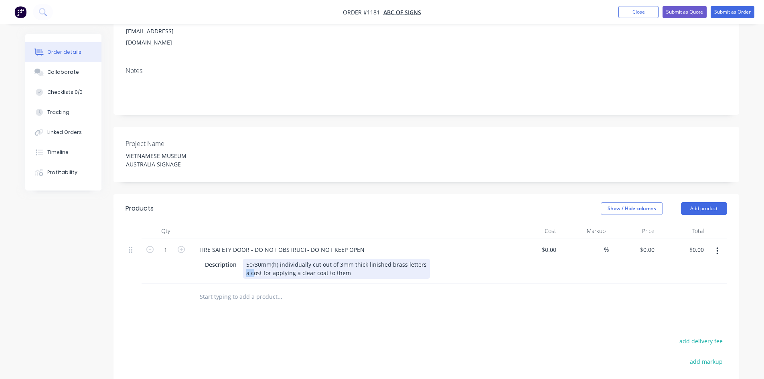
drag, startPoint x: 252, startPoint y: 251, endPoint x: 245, endPoint y: 248, distance: 7.7
click at [245, 259] on div "50/30mm(h) individually cut out of 3mm thick linished brass letters a cost for …" at bounding box center [336, 269] width 187 height 20
click at [265, 259] on div "50/30mm(h) individually cut out of 3mm thick linished brass letters **Cost for …" at bounding box center [336, 269] width 187 height 20
drag, startPoint x: 335, startPoint y: 251, endPoint x: 360, endPoint y: 252, distance: 25.3
click at [360, 259] on div "50/30mm(h) individually cut out of 3mm thick linished brass letters **Cost is f…" at bounding box center [336, 269] width 187 height 20
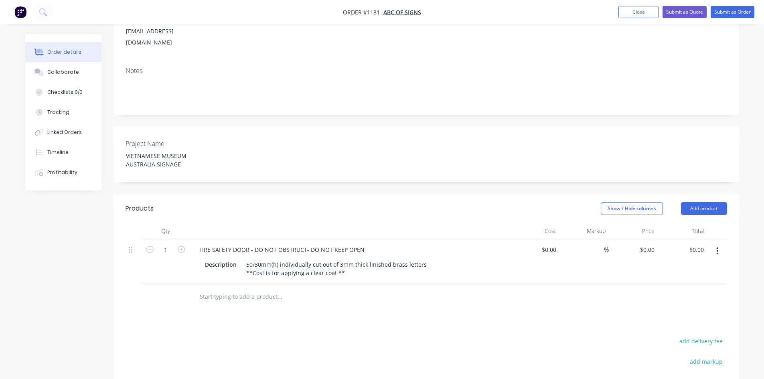
click at [363, 285] on div at bounding box center [334, 297] width 289 height 26
click at [200, 244] on div "FIRE SAFETY DOOR - DO NOT OBSTRUCT- DO NOT KEEP OPEN" at bounding box center [282, 250] width 178 height 12
click at [716, 244] on button "button" at bounding box center [717, 251] width 19 height 14
click at [688, 282] on div "Duplicate" at bounding box center [689, 288] width 62 height 12
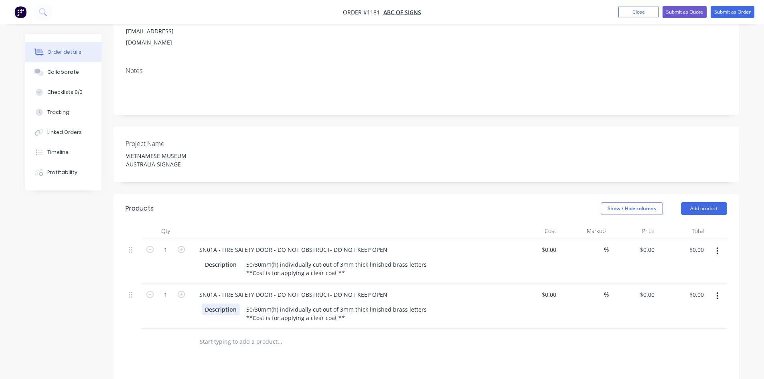
click at [222, 304] on div "Description" at bounding box center [221, 310] width 38 height 12
drag, startPoint x: 200, startPoint y: 272, endPoint x: 387, endPoint y: 262, distance: 187.6
click at [387, 284] on div "SN01A - FIRE SAFETY DOOR - DO NOT OBSTRUCT- DO NOT KEEP OPEN Description 50/30m…" at bounding box center [350, 306] width 321 height 45
paste div
click at [181, 246] on icon "button" at bounding box center [181, 249] width 7 height 7
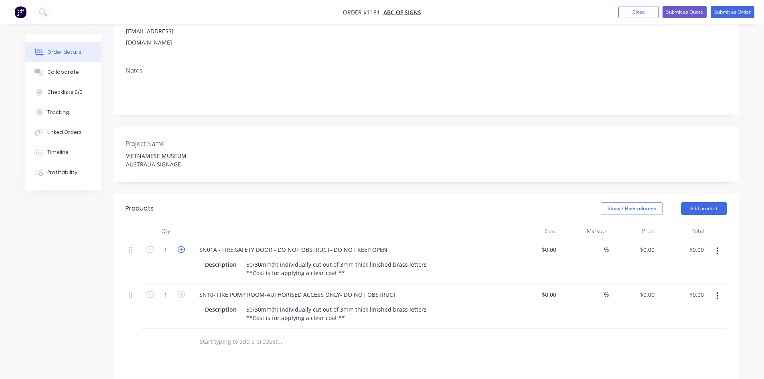
type input "2"
click at [717, 292] on icon "button" at bounding box center [718, 295] width 2 height 7
click at [684, 327] on div "Duplicate" at bounding box center [689, 333] width 62 height 12
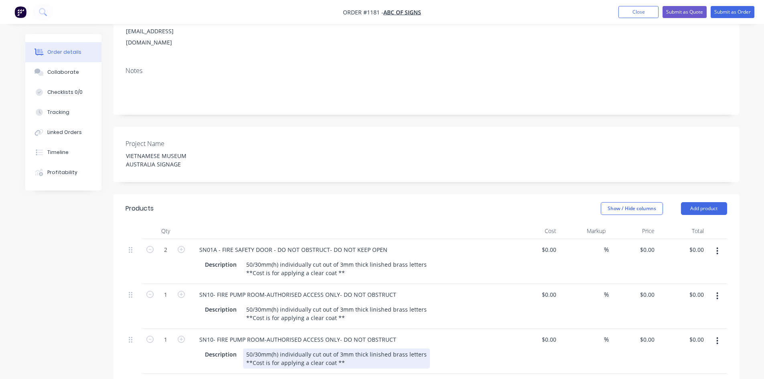
click at [311, 349] on div "50/30mm(h) individually cut out of 3mm thick linished brass letters **Cost is f…" at bounding box center [336, 359] width 187 height 20
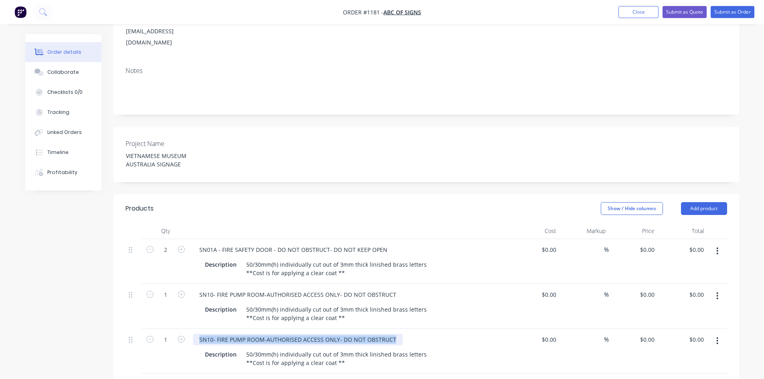
drag, startPoint x: 196, startPoint y: 314, endPoint x: 412, endPoint y: 312, distance: 215.4
click at [412, 334] on div "SN10- FIRE PUMP ROOM-AUTHORISED ACCESS ONLY- DO NOT OBSTRUCT" at bounding box center [350, 340] width 314 height 12
paste div
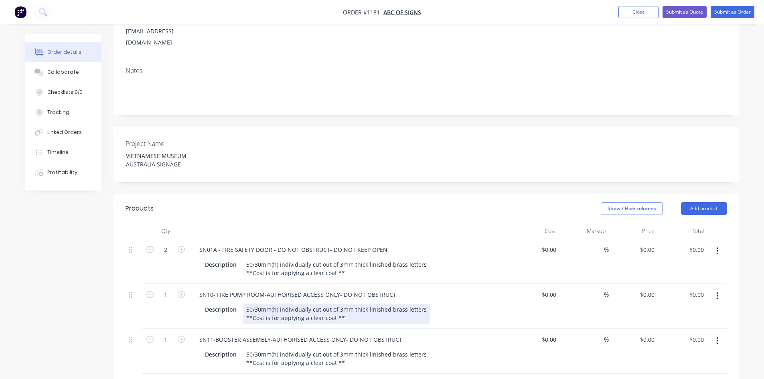
click at [328, 304] on div "50/30mm(h) individually cut out of 3mm thick linished brass letters **Cost is f…" at bounding box center [336, 314] width 187 height 20
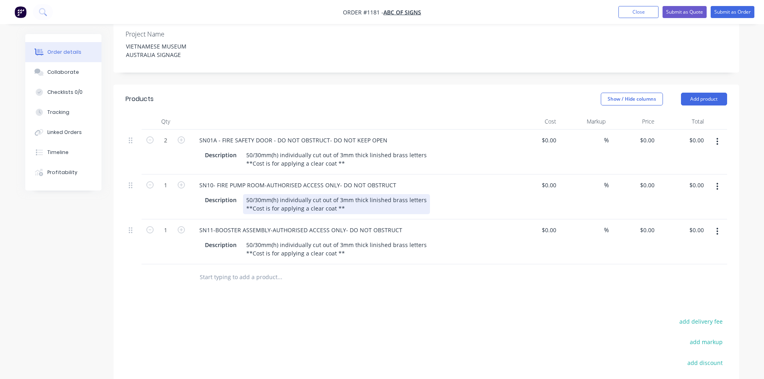
scroll to position [241, 0]
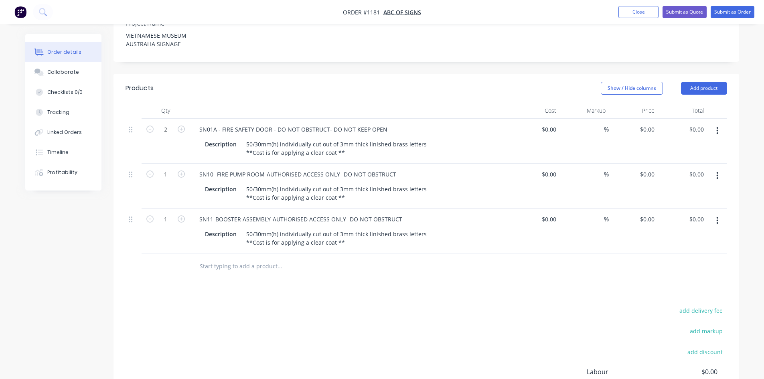
click at [722, 213] on button "button" at bounding box center [717, 220] width 19 height 14
click at [696, 252] on div "Duplicate" at bounding box center [689, 258] width 62 height 12
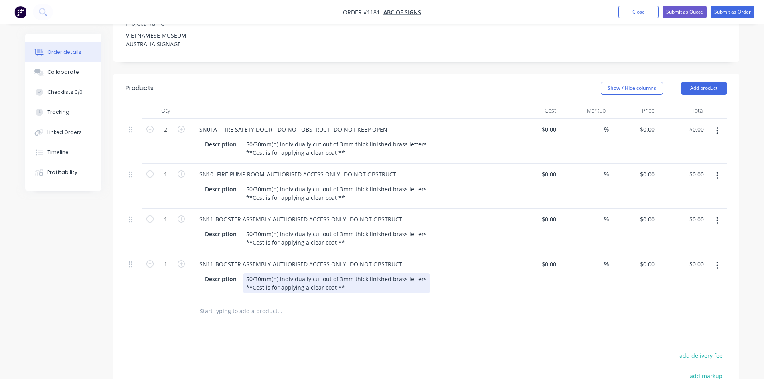
click at [296, 273] on div "50/30mm(h) individually cut out of 3mm thick linished brass letters **Cost is f…" at bounding box center [336, 283] width 187 height 20
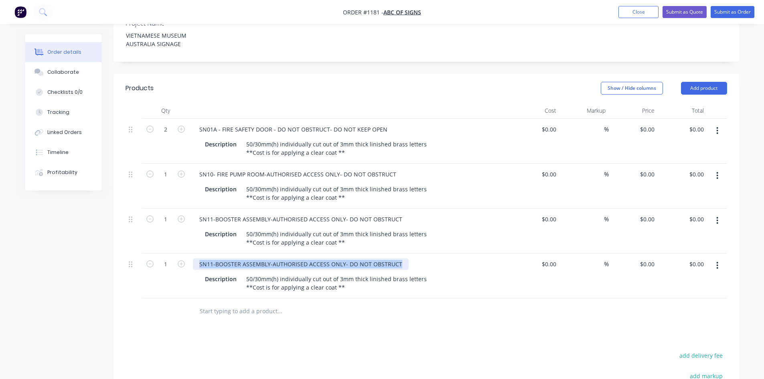
drag, startPoint x: 402, startPoint y: 242, endPoint x: 179, endPoint y: 228, distance: 223.1
click at [179, 228] on div "2 SN01A - FIRE SAFETY DOOR - DO NOT OBSTRUCT- DO NOT KEEP OPEN Description 50/3…" at bounding box center [427, 209] width 602 height 180
paste div
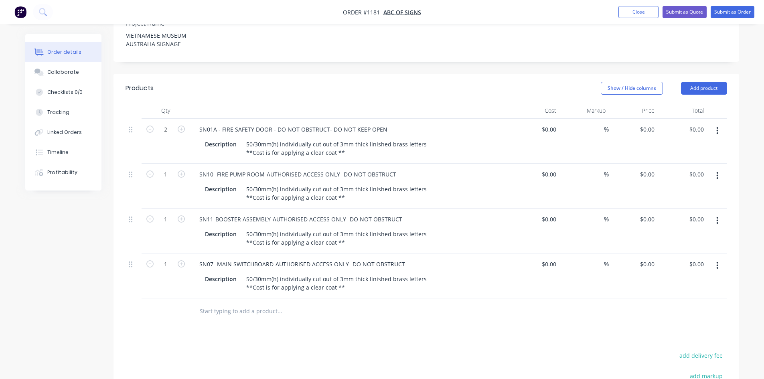
click at [719, 258] on button "button" at bounding box center [717, 265] width 19 height 14
click at [694, 297] on div "Duplicate" at bounding box center [689, 303] width 62 height 12
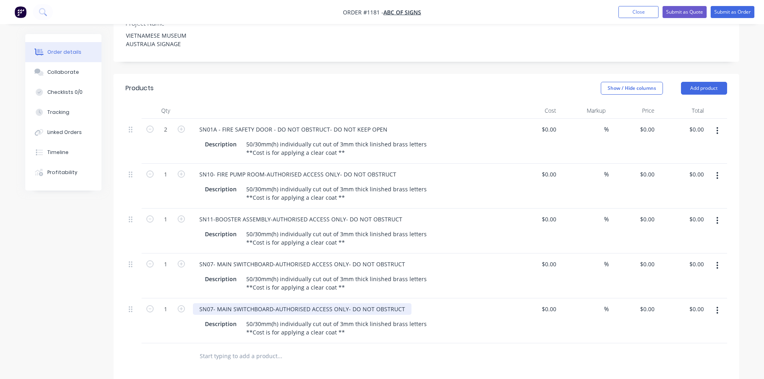
click at [239, 303] on div "SN07- MAIN SWITCHBOARD-AUTHORISED ACCESS ONLY- DO NOT OBSTRUCT" at bounding box center [302, 309] width 219 height 12
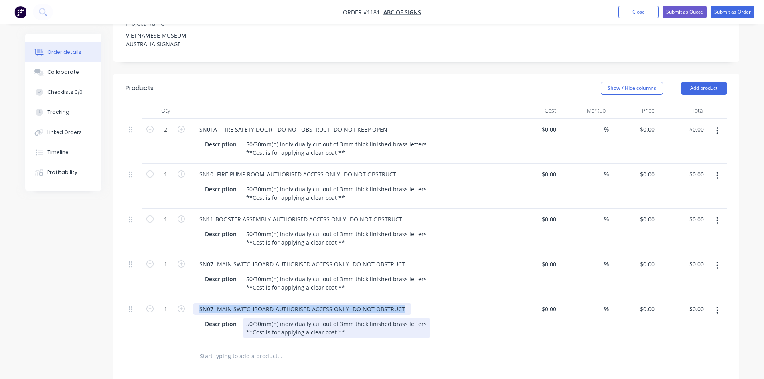
drag, startPoint x: 200, startPoint y: 288, endPoint x: 410, endPoint y: 297, distance: 209.6
click at [410, 298] on div "SN07- MAIN SWITCHBOARD-AUTHORISED ACCESS ONLY- DO NOT OBSTRUCT Description 50/3…" at bounding box center [350, 320] width 321 height 45
paste div
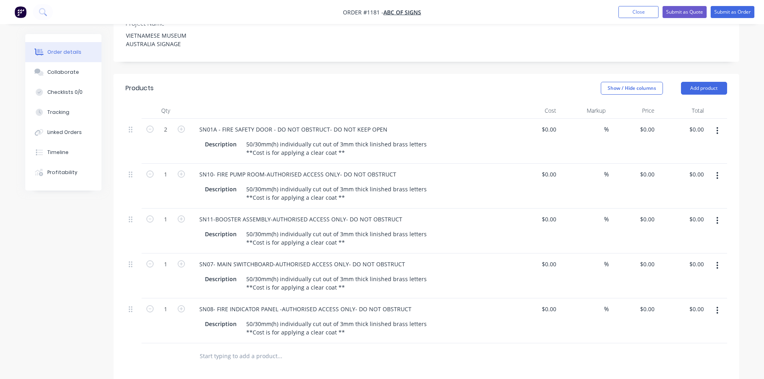
click at [400, 348] on div at bounding box center [313, 356] width 241 height 16
click at [679, 14] on button "Submit as Quote" at bounding box center [685, 12] width 44 height 12
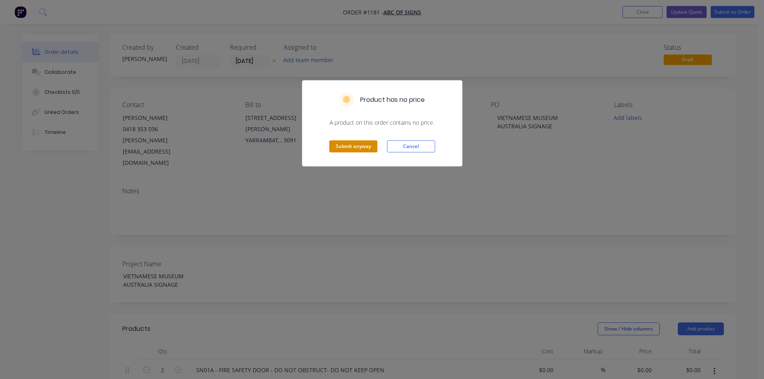
click at [346, 146] on button "Submit anyway" at bounding box center [353, 146] width 48 height 12
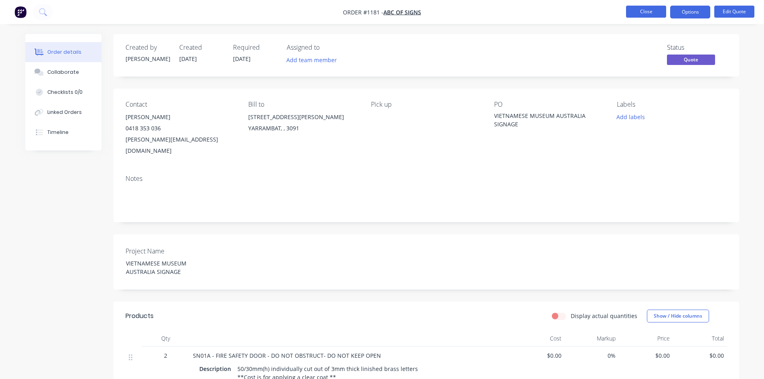
click at [644, 13] on button "Close" at bounding box center [646, 12] width 40 height 12
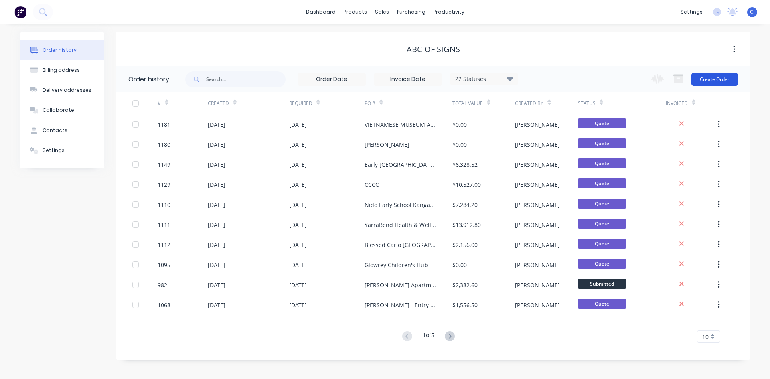
click at [709, 77] on button "Create Order" at bounding box center [715, 79] width 47 height 13
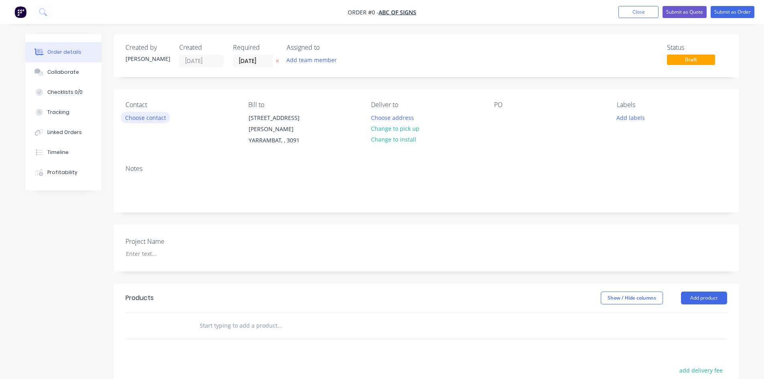
click at [142, 116] on button "Choose contact" at bounding box center [145, 117] width 49 height 11
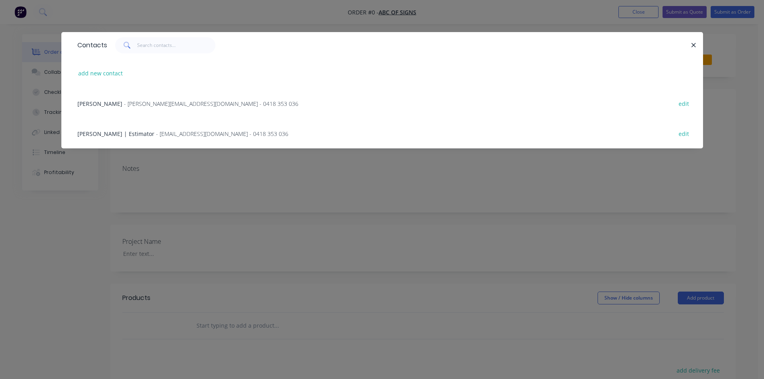
click at [134, 101] on span "- [PERSON_NAME][EMAIL_ADDRESS][DOMAIN_NAME] - 0418 353 036" at bounding box center [211, 104] width 174 height 8
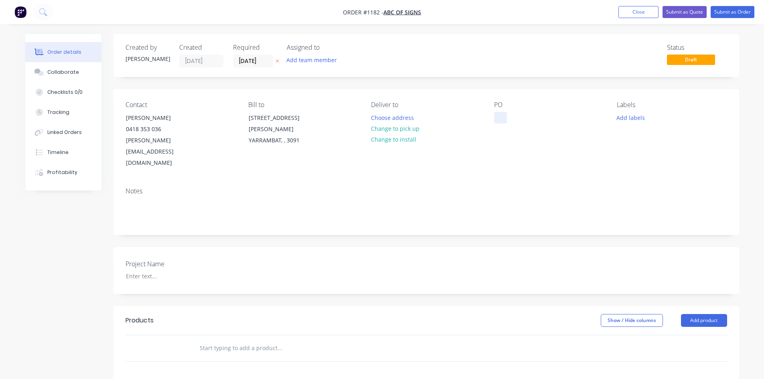
click at [506, 115] on div at bounding box center [500, 118] width 13 height 12
paste div
click at [149, 270] on div at bounding box center [170, 276] width 100 height 12
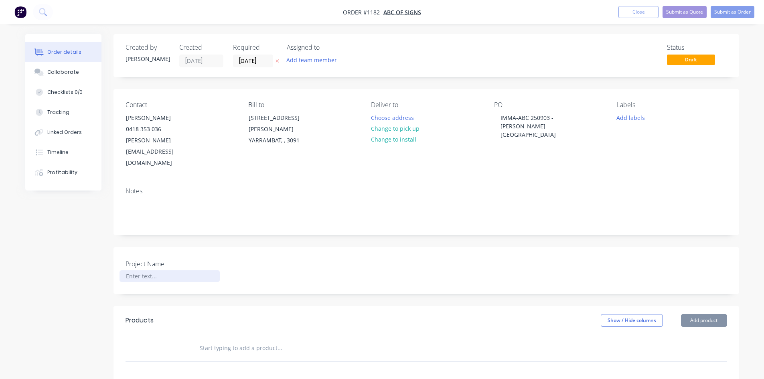
paste div
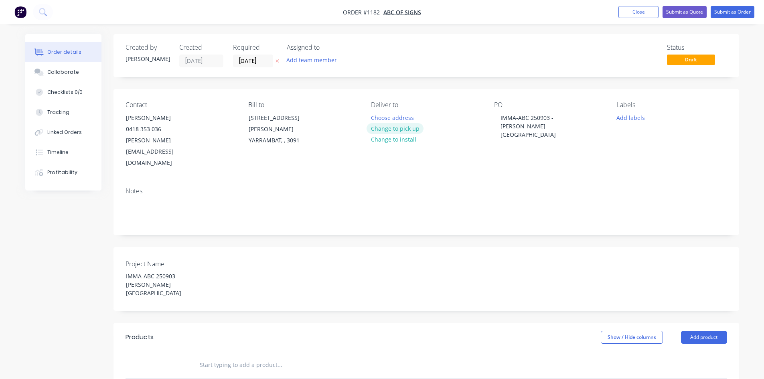
click at [383, 127] on button "Change to pick up" at bounding box center [395, 128] width 57 height 11
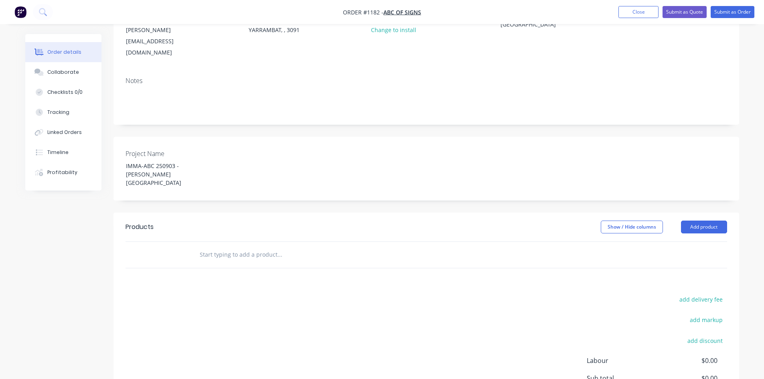
scroll to position [120, 0]
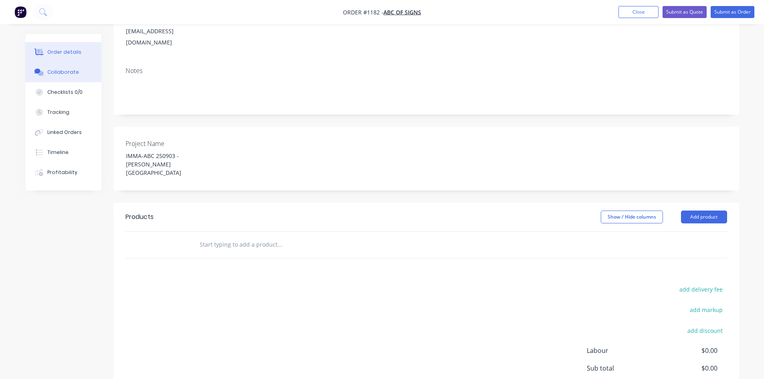
click at [40, 69] on icon at bounding box center [38, 72] width 9 height 7
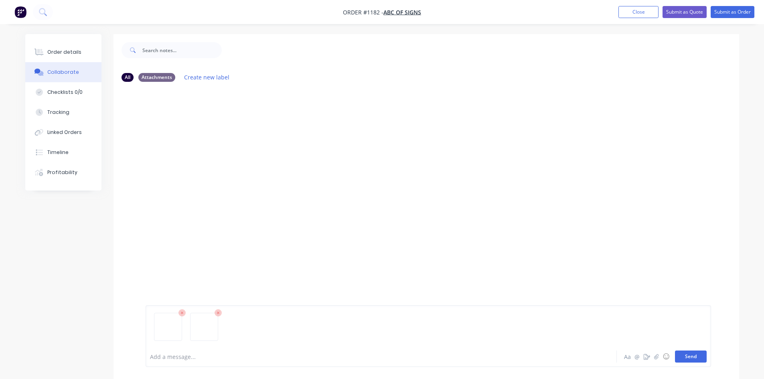
click at [699, 358] on button "Send" at bounding box center [691, 357] width 32 height 12
drag, startPoint x: 59, startPoint y: 56, endPoint x: 73, endPoint y: 68, distance: 18.5
click at [60, 56] on button "Order details" at bounding box center [63, 52] width 76 height 20
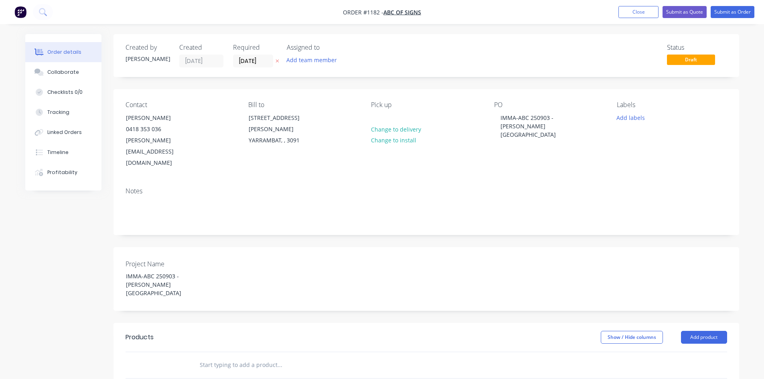
click at [217, 357] on input "text" at bounding box center [279, 365] width 160 height 16
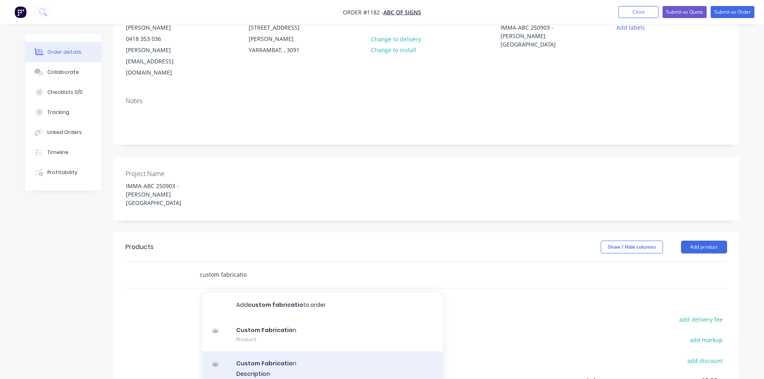
scroll to position [160, 0]
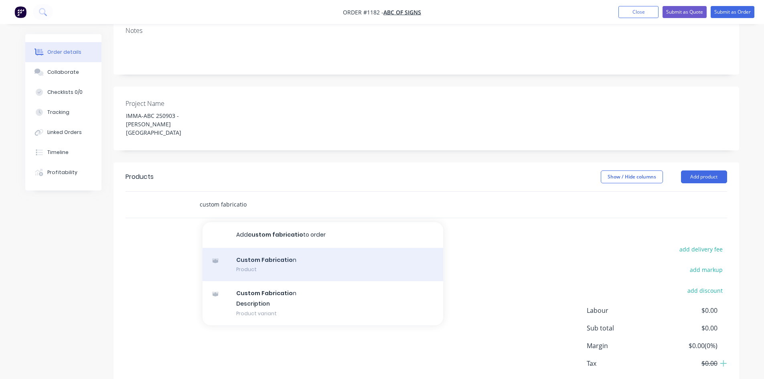
type input "custom fabricatio"
click at [272, 248] on div "Custom Fabricatio n Product" at bounding box center [323, 265] width 241 height 34
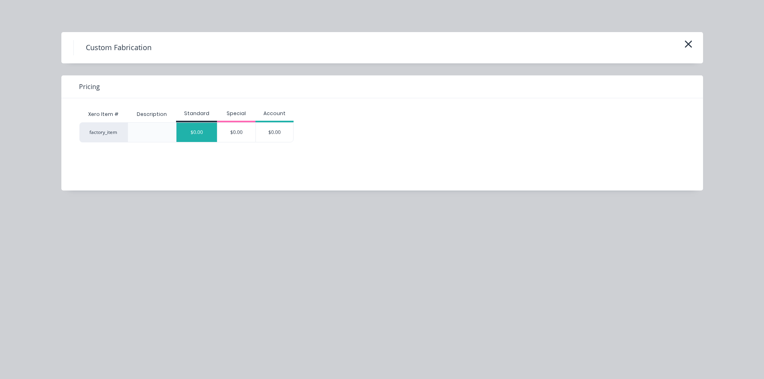
click at [205, 138] on div "$0.00" at bounding box center [196, 132] width 41 height 19
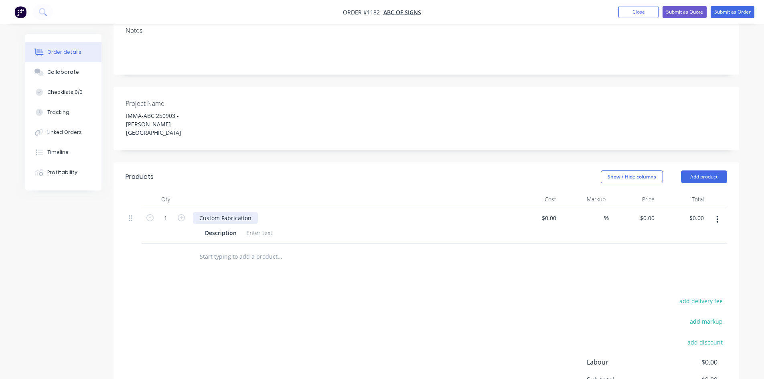
click at [225, 212] on div "Custom Fabrication" at bounding box center [225, 218] width 65 height 12
drag, startPoint x: 213, startPoint y: 182, endPoint x: 187, endPoint y: 181, distance: 26.1
click at [187, 207] on div "1 Custom Fabrication Description $0.00 $0.00 % $0.00 $0.00 $0.00 $0.00" at bounding box center [427, 225] width 602 height 37
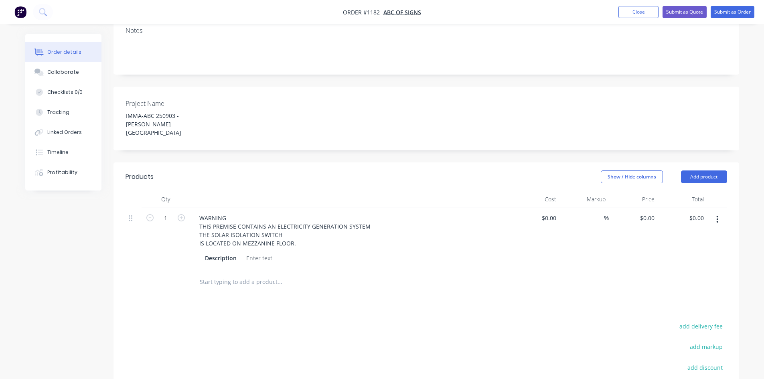
click at [265, 252] on div at bounding box center [259, 258] width 32 height 12
click at [340, 252] on div "Green Panel with White text - as per" at bounding box center [294, 258] width 103 height 12
drag, startPoint x: 332, startPoint y: 148, endPoint x: 327, endPoint y: 136, distance: 13.5
click at [333, 170] on div "Show / Hide columns Add product" at bounding box center [490, 176] width 474 height 13
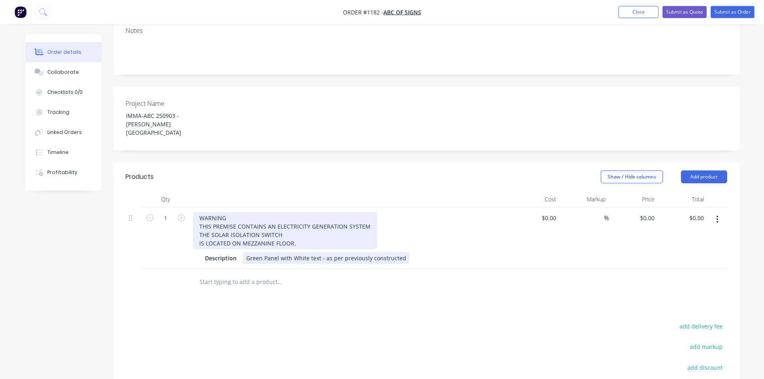
drag, startPoint x: 310, startPoint y: 217, endPoint x: 308, endPoint y: 222, distance: 5.7
click at [311, 217] on div "WARNING THIS PREMISE CONTAINS AN ELECTRICITY GENERATION SYSTEM THE SOLAR ISOLAT…" at bounding box center [285, 230] width 184 height 37
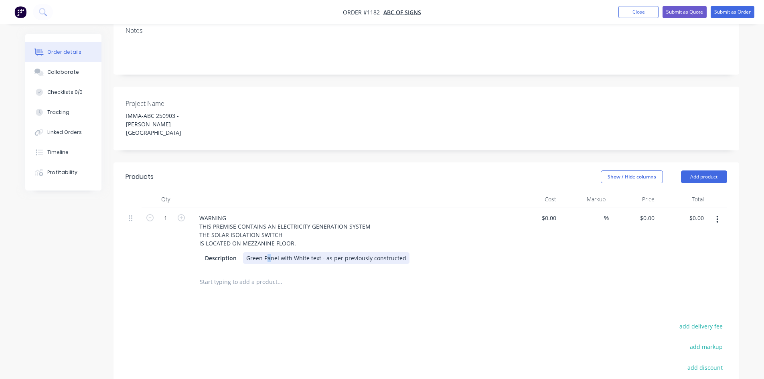
click at [268, 252] on div "Green Panel with White text - as per previously constructed" at bounding box center [326, 258] width 166 height 12
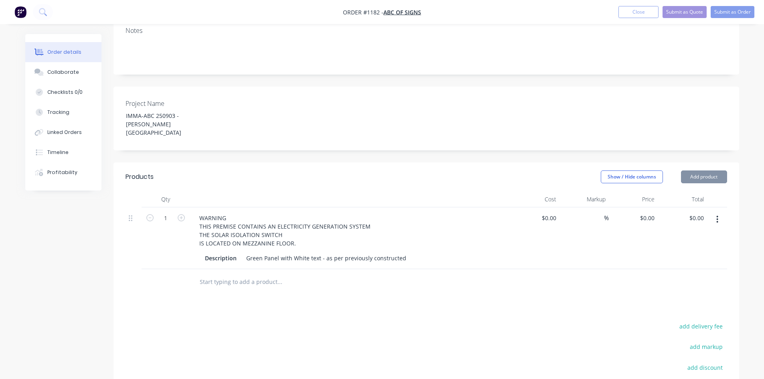
click at [268, 252] on div "Green Panel with White text - as per previously constructed" at bounding box center [326, 258] width 166 height 12
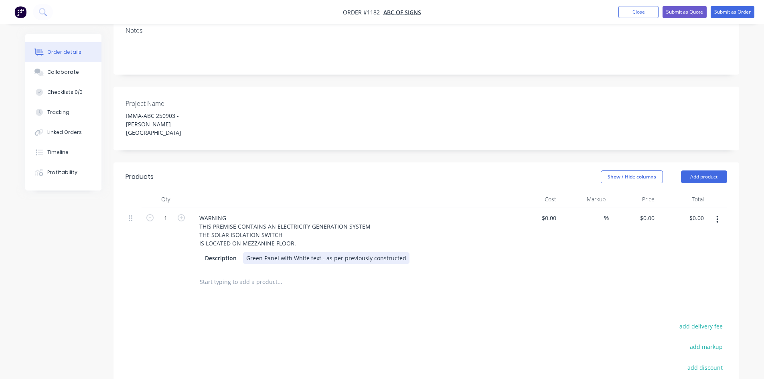
click at [270, 252] on div "Green Panel with White text - as per previously constructed" at bounding box center [326, 258] width 166 height 12
click at [365, 265] on div "Products Show / Hide columns Add product Qty Cost Markup Price Total 1 WARNING …" at bounding box center [427, 324] width 626 height 325
click at [687, 12] on button "Submit as Quote" at bounding box center [685, 12] width 44 height 12
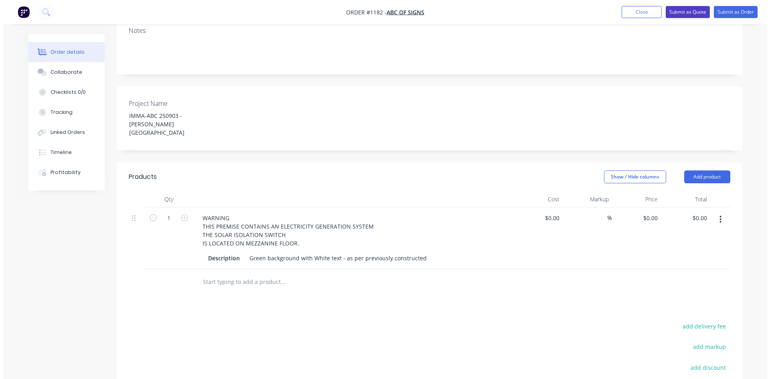
scroll to position [0, 0]
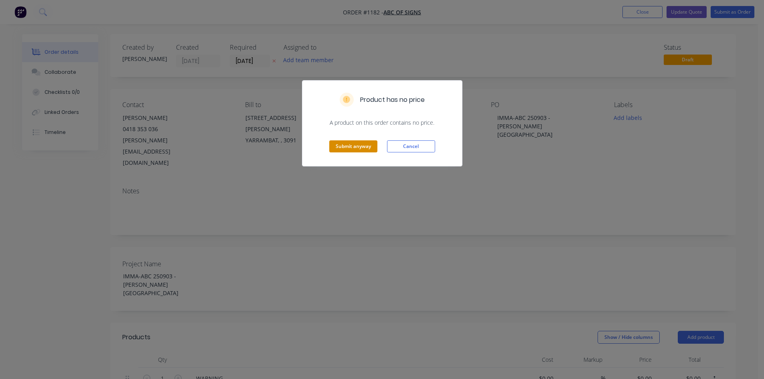
click at [349, 143] on button "Submit anyway" at bounding box center [353, 146] width 48 height 12
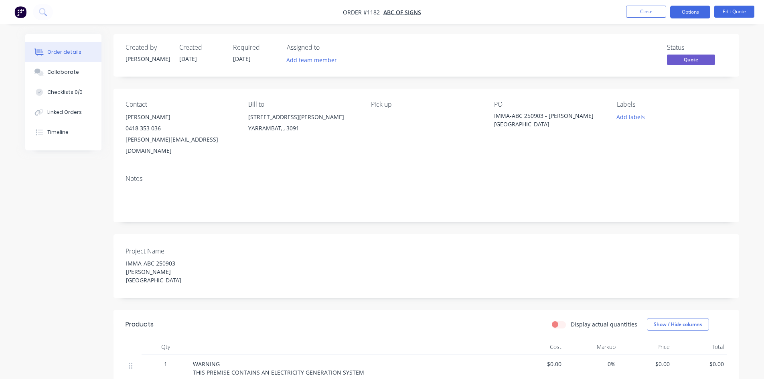
click at [22, 19] on nav "Order #1182 - ABC Of Signs Close Options Edit Quote" at bounding box center [382, 12] width 764 height 24
click at [20, 17] on img "button" at bounding box center [20, 12] width 12 height 12
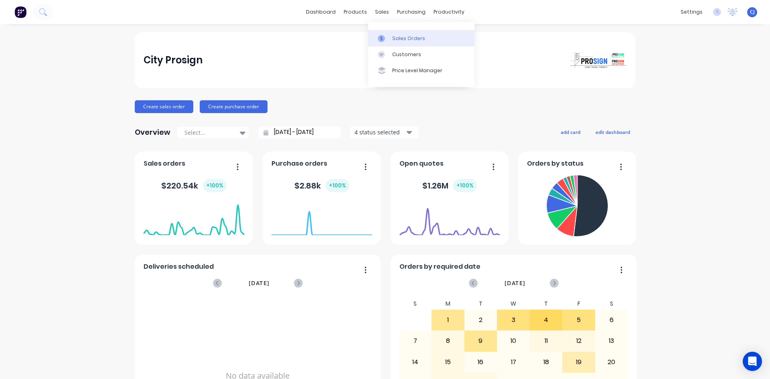
click at [386, 38] on div at bounding box center [384, 38] width 12 height 7
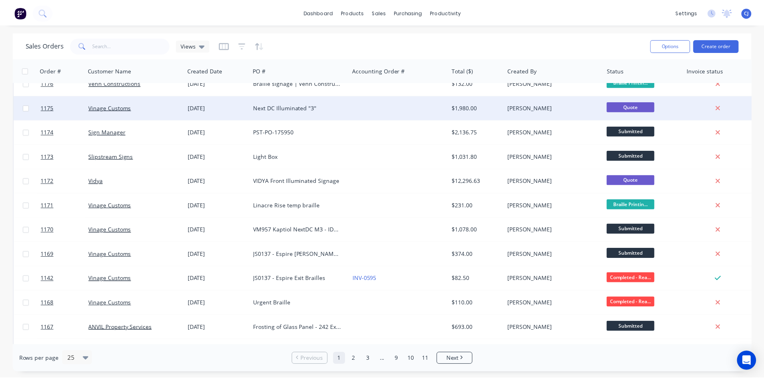
scroll to position [80, 0]
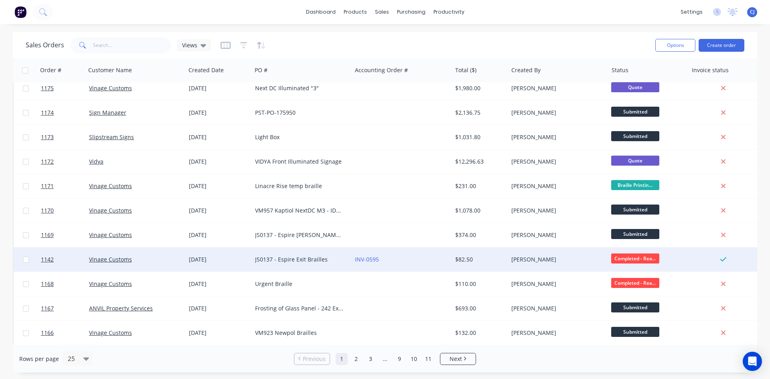
click at [320, 254] on div "JS0137 - Espire Exit Brailles" at bounding box center [302, 259] width 100 height 24
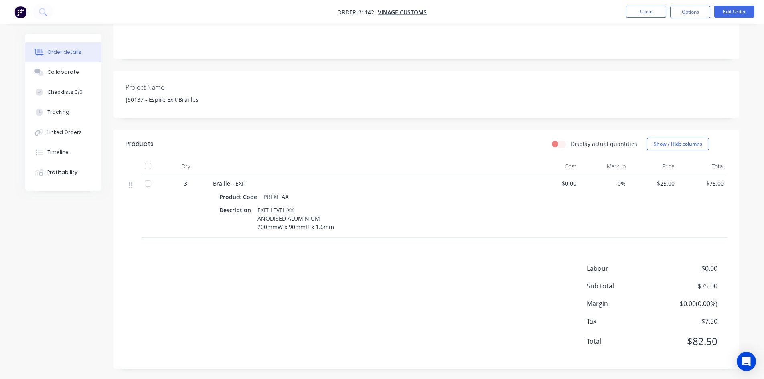
scroll to position [154, 0]
click at [643, 14] on button "Close" at bounding box center [646, 12] width 40 height 12
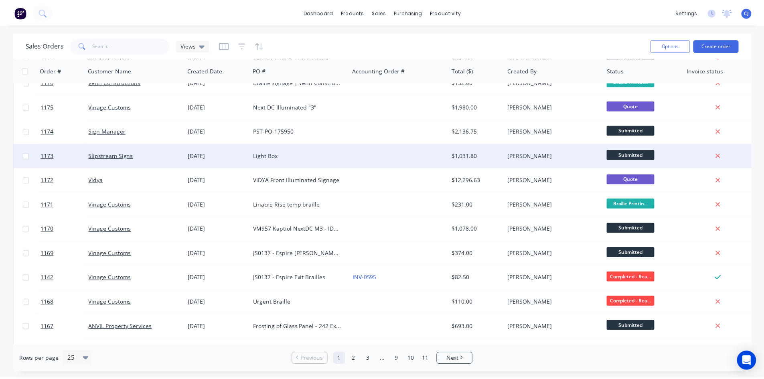
scroll to position [80, 0]
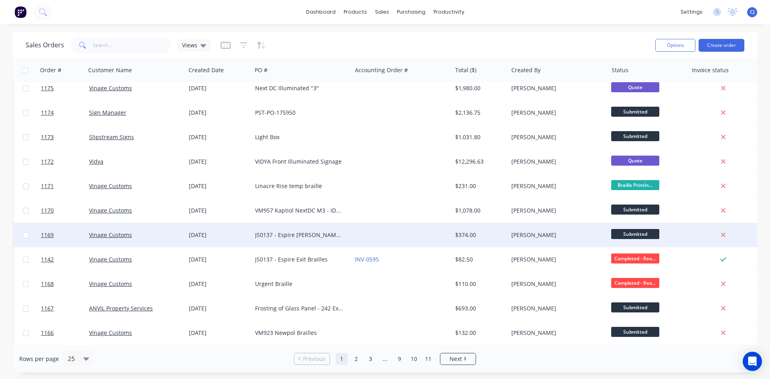
click at [333, 238] on div "JS0137 - Espire [PERSON_NAME] and [PERSON_NAME]" at bounding box center [299, 235] width 89 height 8
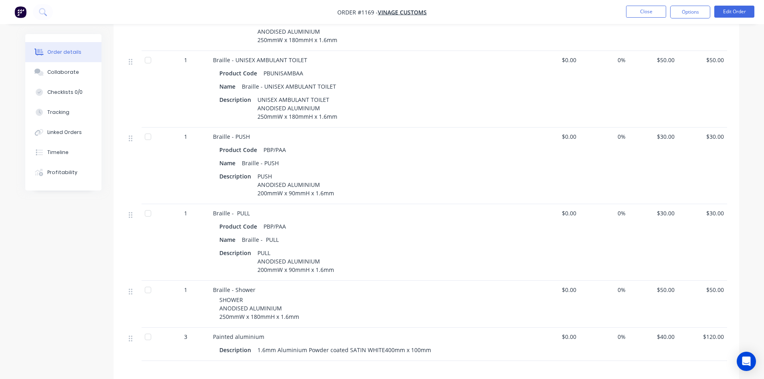
scroll to position [401, 0]
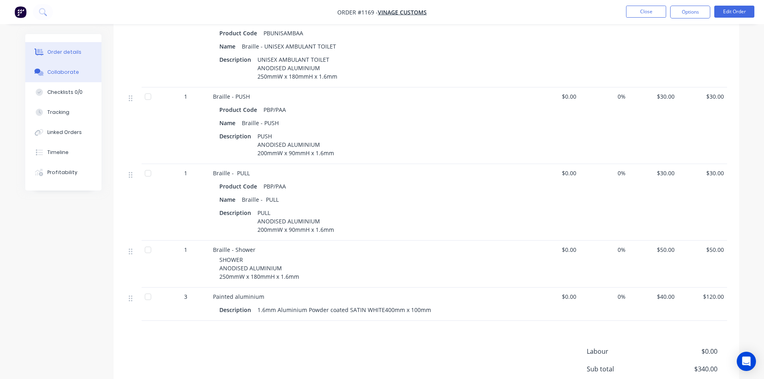
click at [59, 78] on button "Collaborate" at bounding box center [63, 72] width 76 height 20
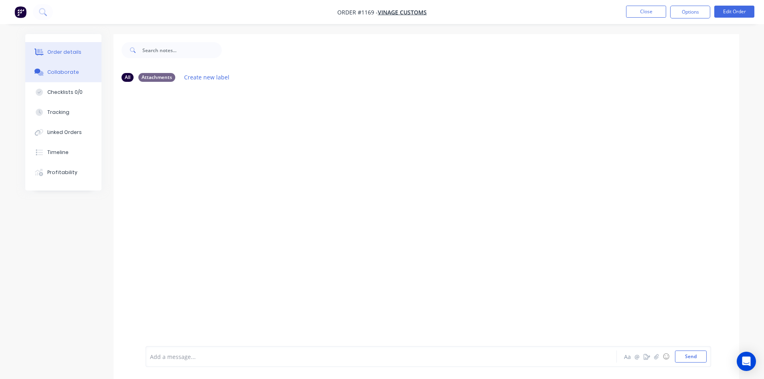
click at [66, 52] on div "Order details" at bounding box center [64, 52] width 34 height 7
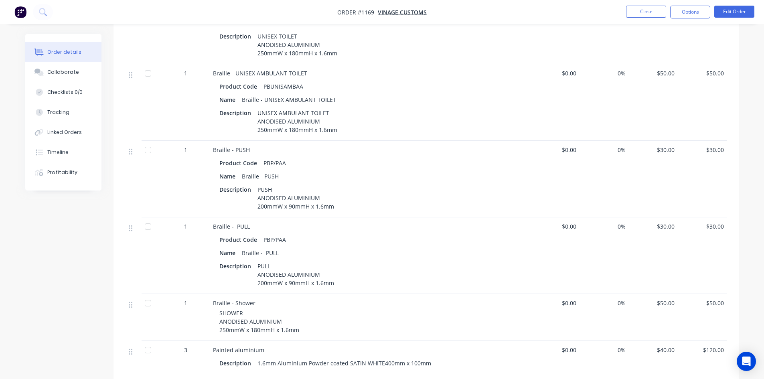
scroll to position [361, 0]
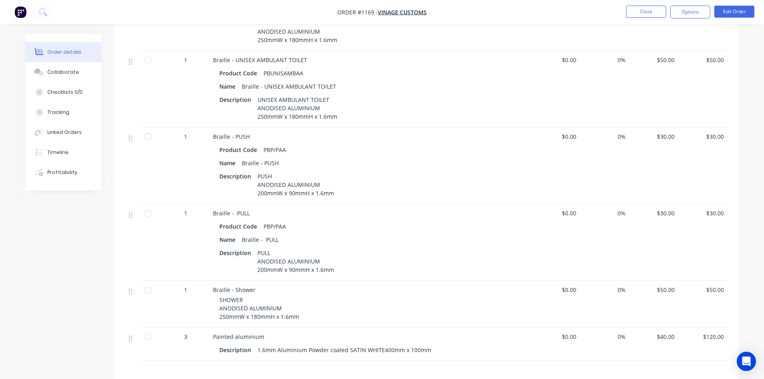
click at [268, 157] on div "Braille - PUSH" at bounding box center [260, 163] width 43 height 12
drag, startPoint x: 211, startPoint y: 204, endPoint x: 339, endPoint y: 260, distance: 140.1
click at [339, 260] on div "Braille - PULL Product Code PBP/PAA Name Braille - PULL Description PULL ANODIS…" at bounding box center [370, 242] width 321 height 77
copy div "Braille - PULL Product Code PBP/PAA Name Braille - PULL Description PULL ANODIS…"
click at [285, 224] on div "Product Code PBP/PAA Name Braille - PULL Description PULL ANODISED ALUMINIUM 20…" at bounding box center [370, 247] width 314 height 57
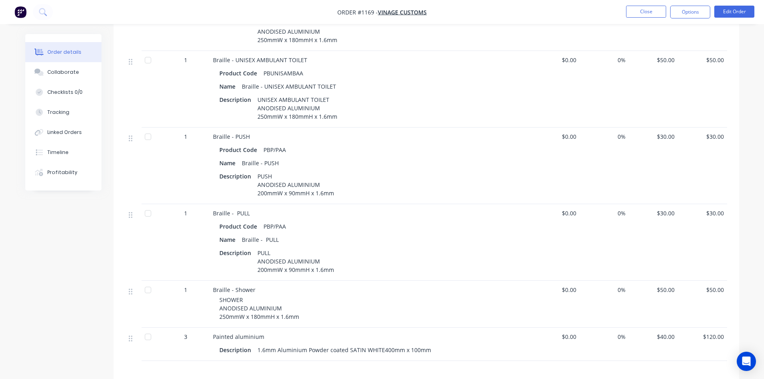
click at [260, 221] on div "PBP/PAA" at bounding box center [274, 227] width 29 height 12
drag, startPoint x: 263, startPoint y: 217, endPoint x: 283, endPoint y: 213, distance: 20.8
click at [283, 221] on div "PBP/PAA" at bounding box center [274, 227] width 29 height 12
copy div "PBP/PAA"
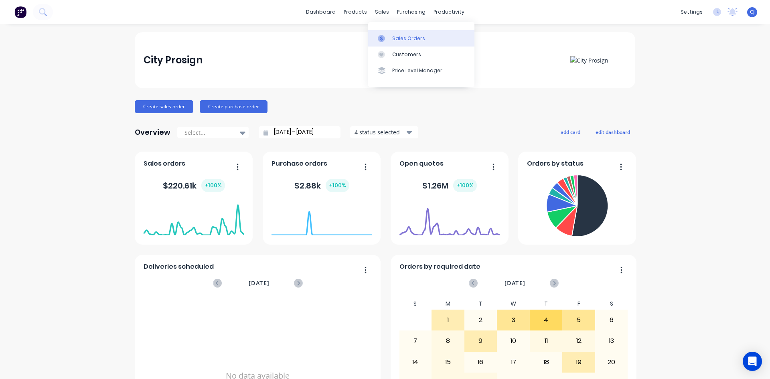
drag, startPoint x: 384, startPoint y: 35, endPoint x: 374, endPoint y: 36, distance: 10.1
click at [384, 35] on icon at bounding box center [381, 38] width 7 height 7
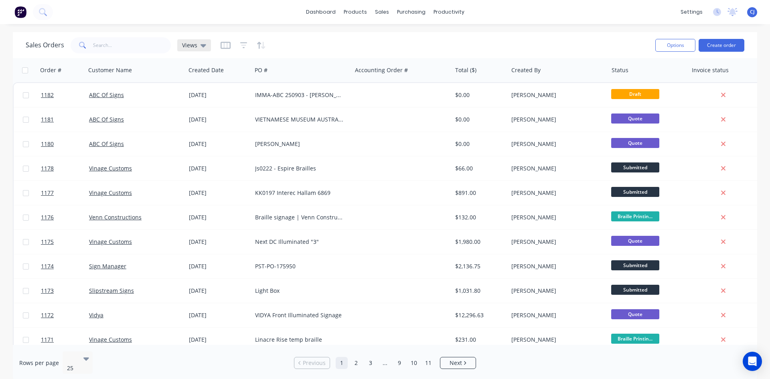
click at [194, 45] on span "Views" at bounding box center [189, 45] width 15 height 8
click at [192, 128] on button "Archive" at bounding box center [225, 129] width 91 height 9
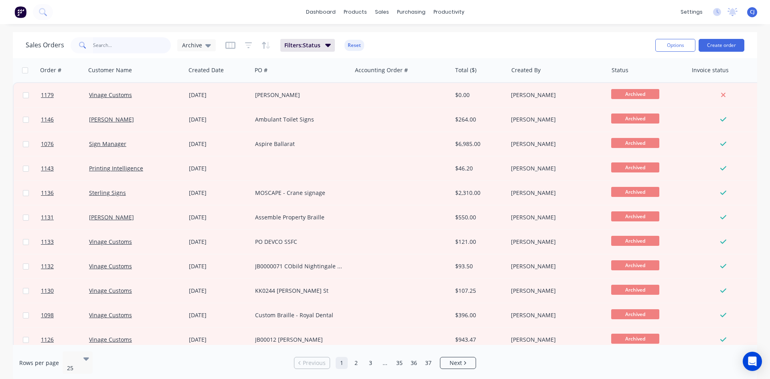
click at [127, 47] on input "text" at bounding box center [132, 45] width 78 height 16
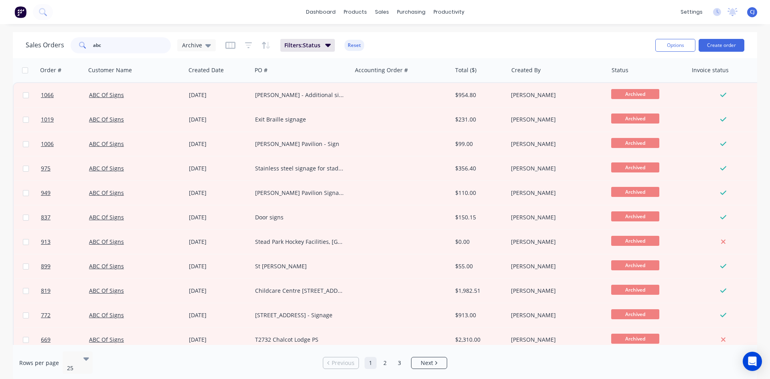
drag, startPoint x: 128, startPoint y: 46, endPoint x: 87, endPoint y: 49, distance: 40.2
click at [87, 49] on div "abc" at bounding box center [121, 45] width 100 height 16
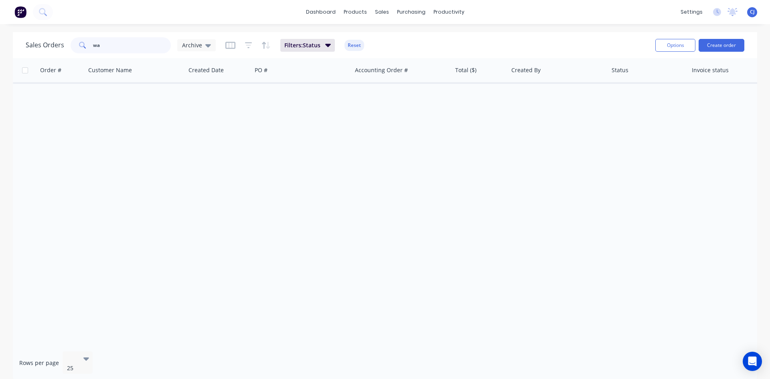
type input "w"
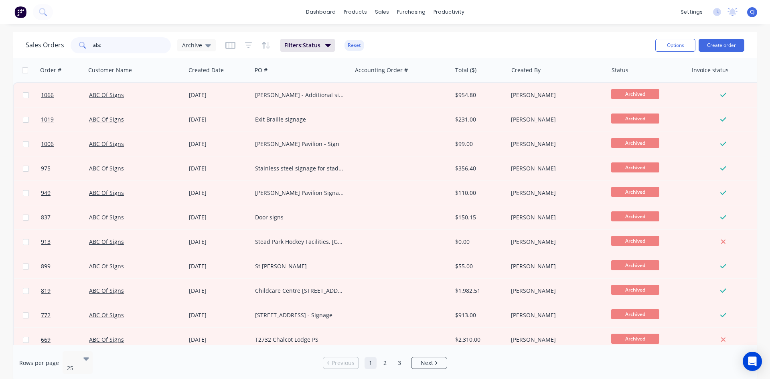
drag, startPoint x: 126, startPoint y: 48, endPoint x: 72, endPoint y: 48, distance: 54.2
click at [72, 48] on div "abc" at bounding box center [121, 45] width 100 height 16
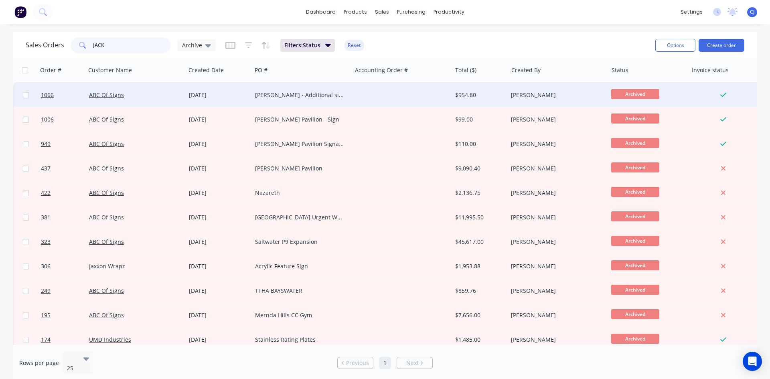
type input "JACK"
click at [269, 100] on div "Jack Edwards - Additional signage ** REVISED" at bounding box center [302, 95] width 100 height 24
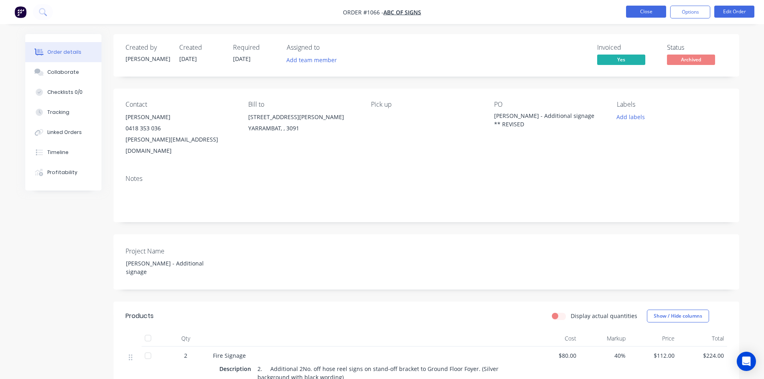
click at [631, 13] on button "Close" at bounding box center [646, 12] width 40 height 12
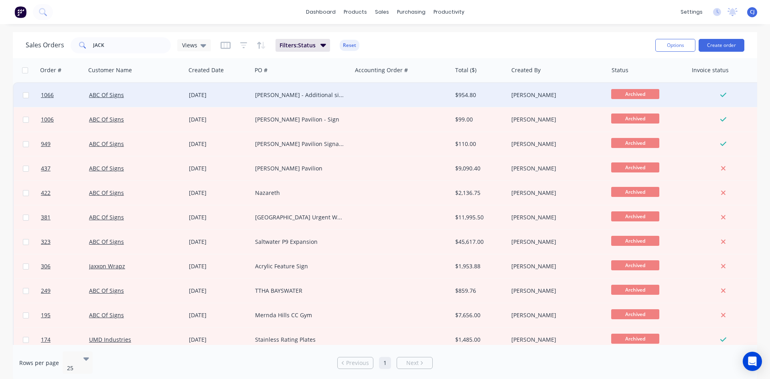
click at [346, 98] on div "Jack Edwards - Additional signage ** REVISED" at bounding box center [301, 95] width 93 height 8
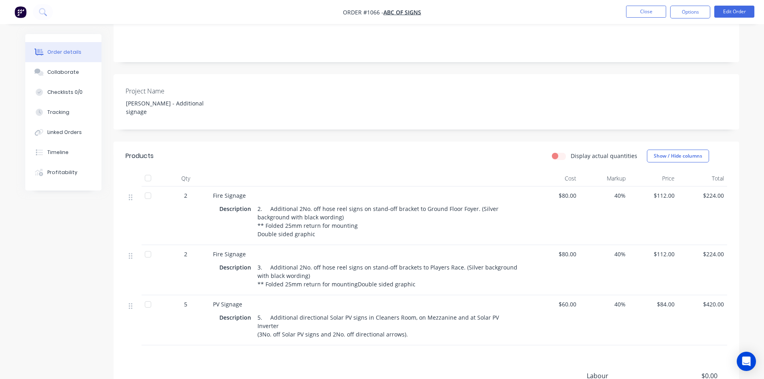
scroll to position [160, 0]
click at [651, 13] on button "Close" at bounding box center [646, 12] width 40 height 12
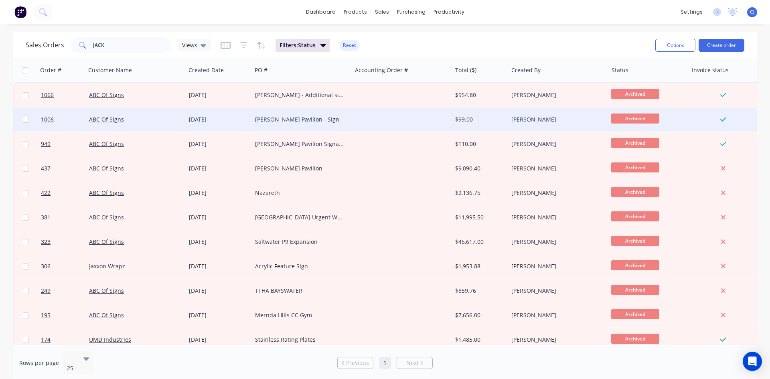
click at [288, 125] on div "Jack Edwards Pavilion - Sign" at bounding box center [302, 119] width 100 height 24
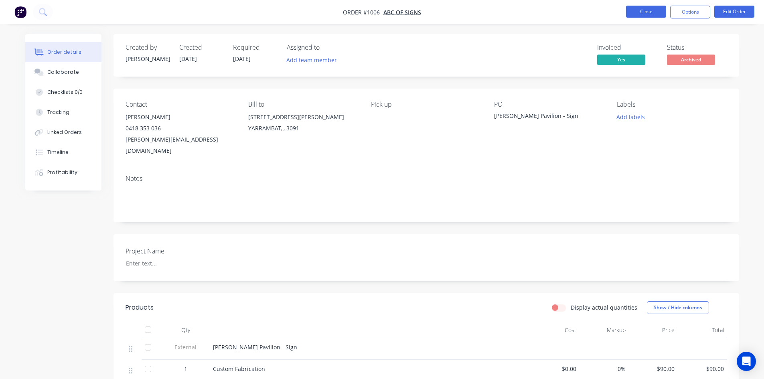
click at [654, 14] on button "Close" at bounding box center [646, 12] width 40 height 12
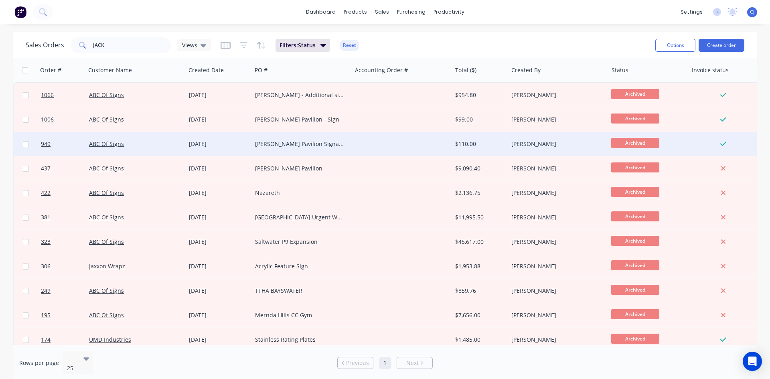
click at [299, 148] on div "Jack Edwards Pavilion Signage" at bounding box center [302, 144] width 100 height 24
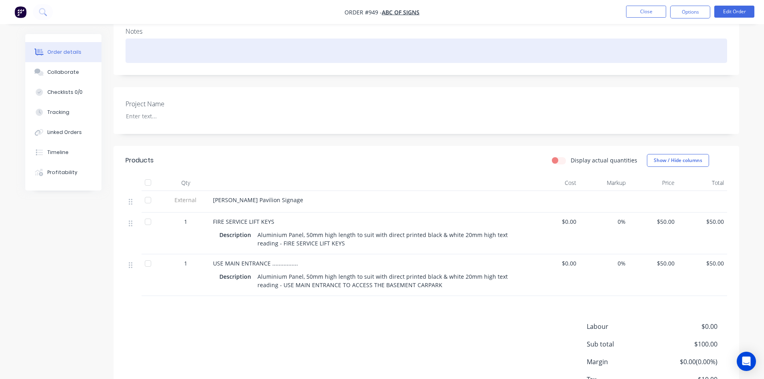
scroll to position [160, 0]
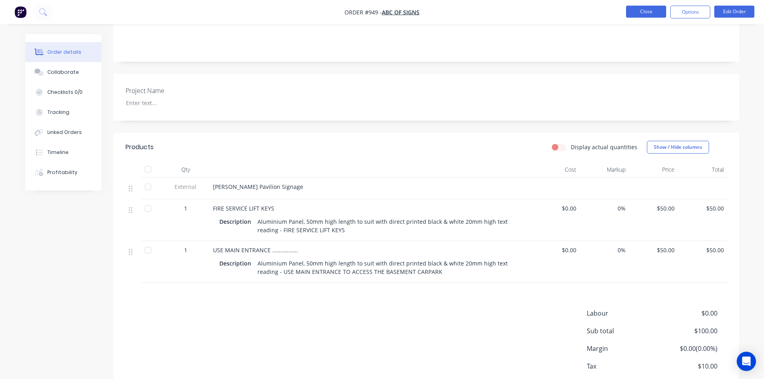
click at [655, 12] on button "Close" at bounding box center [646, 12] width 40 height 12
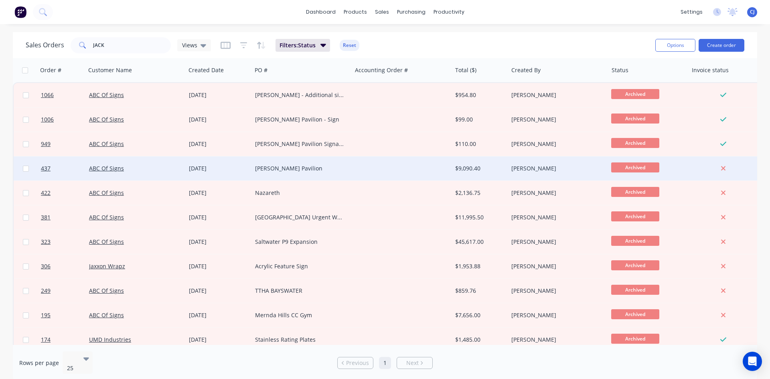
click at [277, 171] on div "JACK EDWARDS Pavilion" at bounding box center [299, 168] width 89 height 8
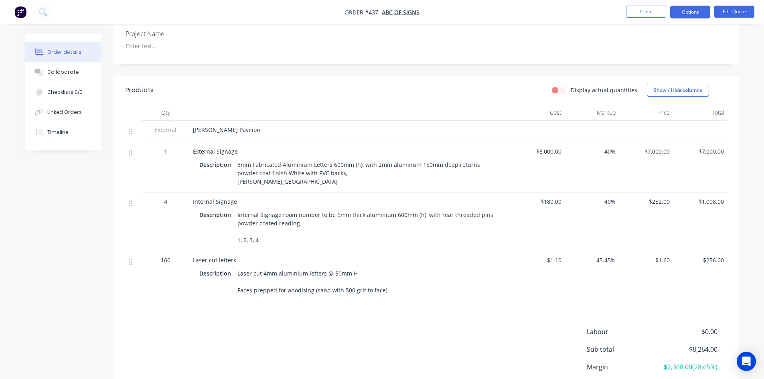
scroll to position [241, 0]
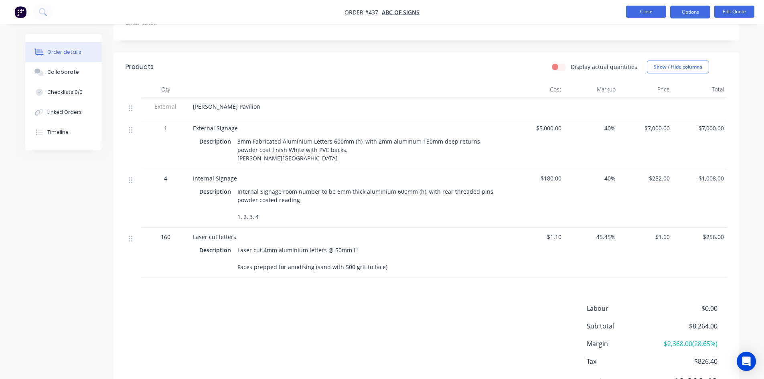
click at [649, 12] on button "Close" at bounding box center [646, 12] width 40 height 12
